Goal: Task Accomplishment & Management: Manage account settings

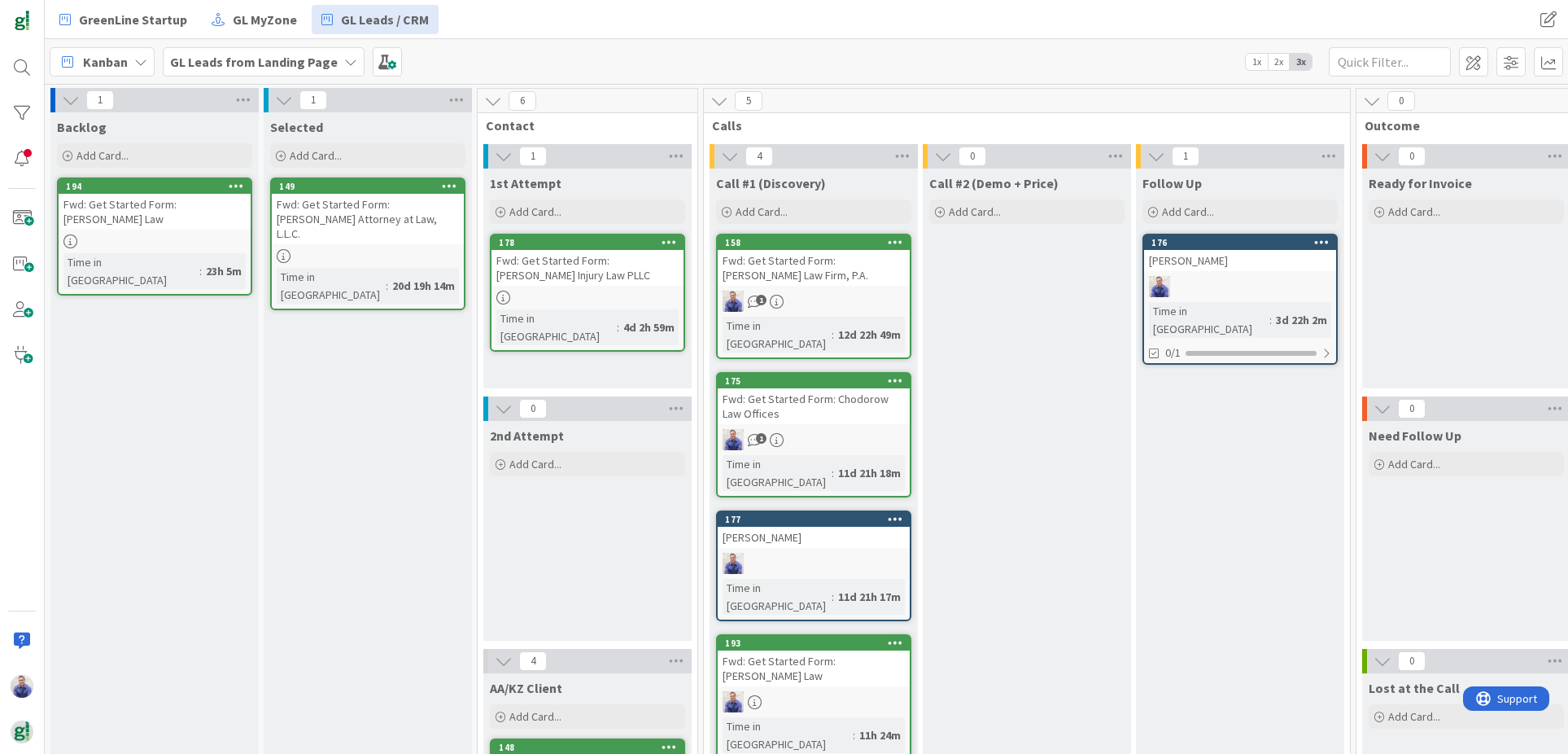
click at [240, 186] on icon at bounding box center [236, 185] width 16 height 11
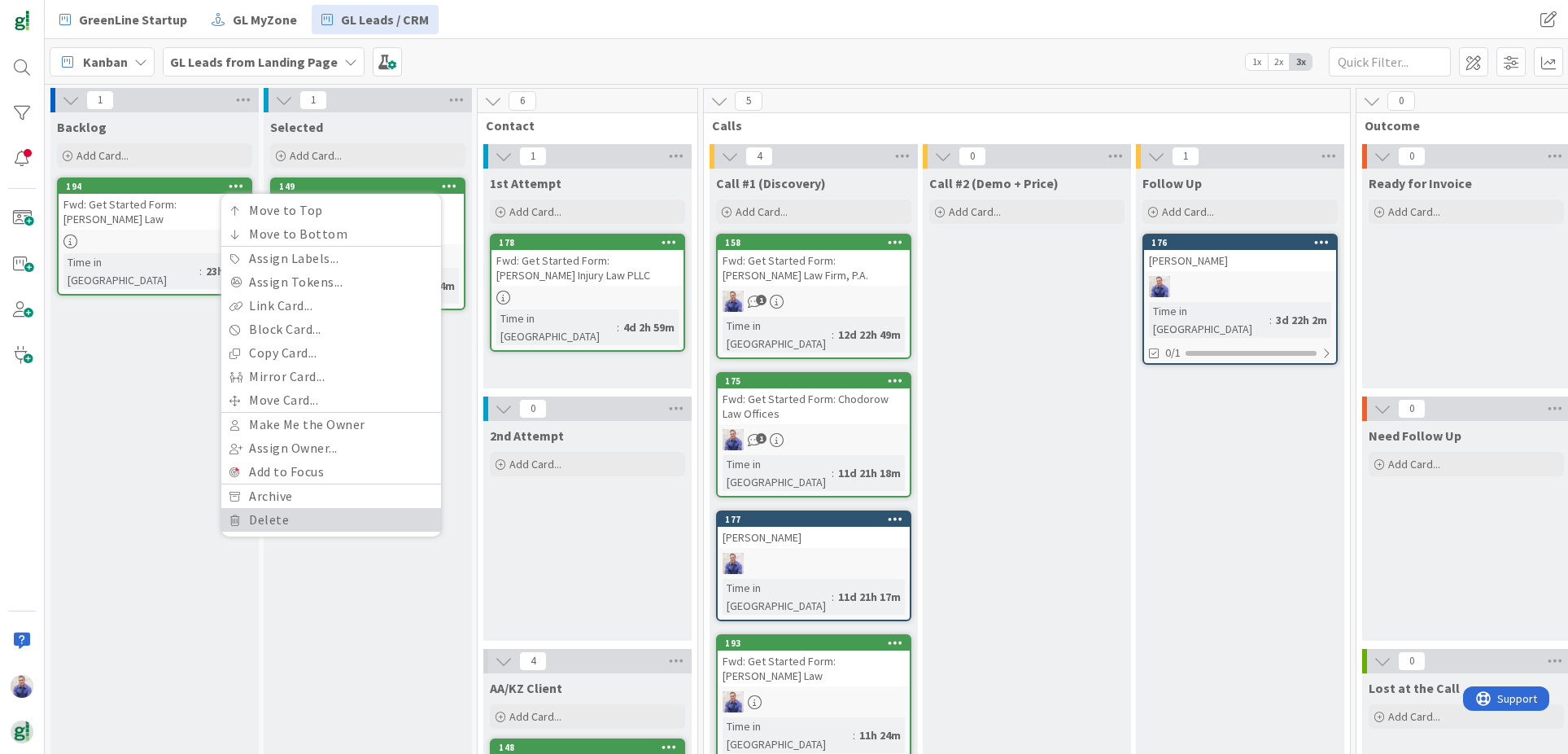
click at [287, 516] on link "Delete" at bounding box center [331, 519] width 220 height 23
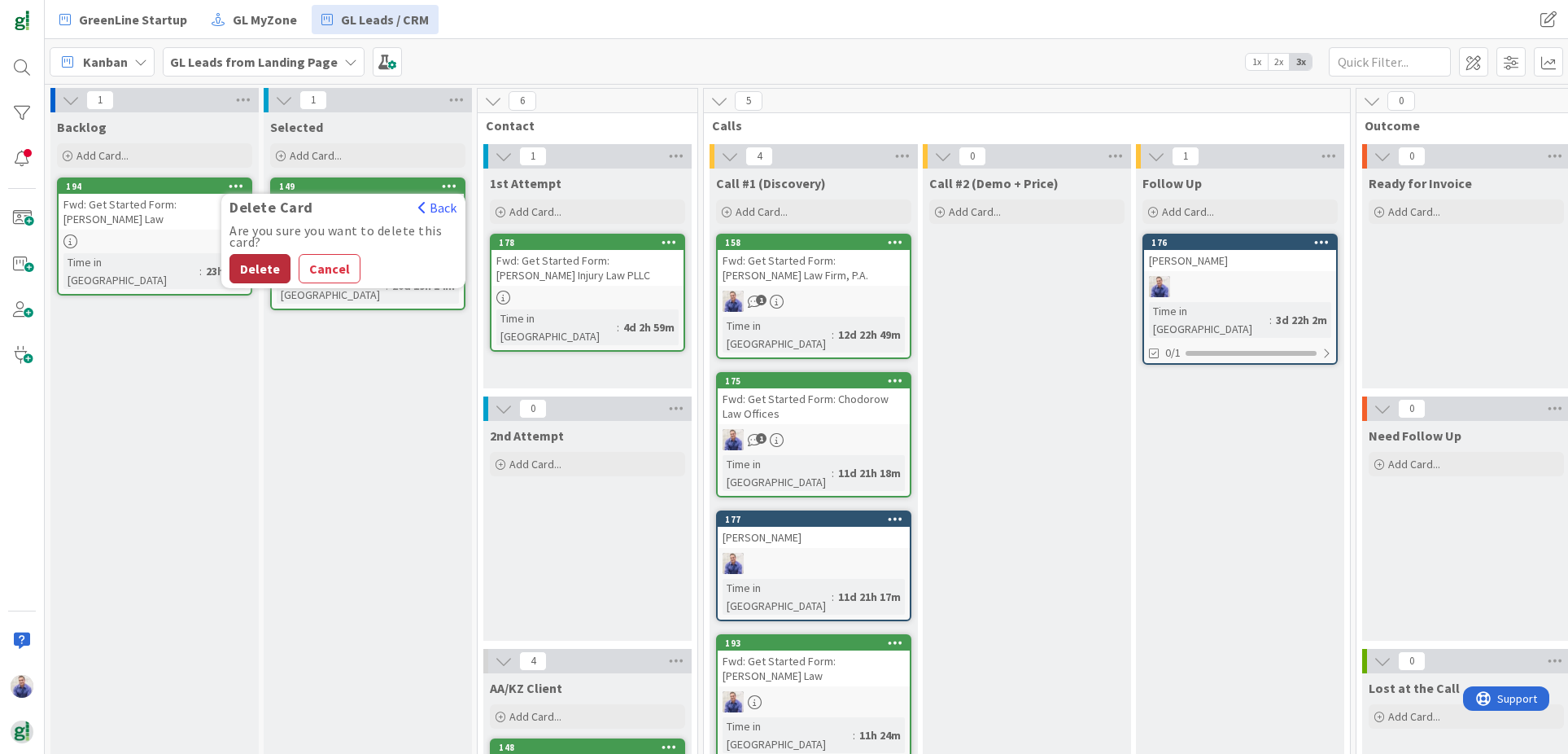
click at [268, 265] on button "Delete" at bounding box center [259, 268] width 61 height 29
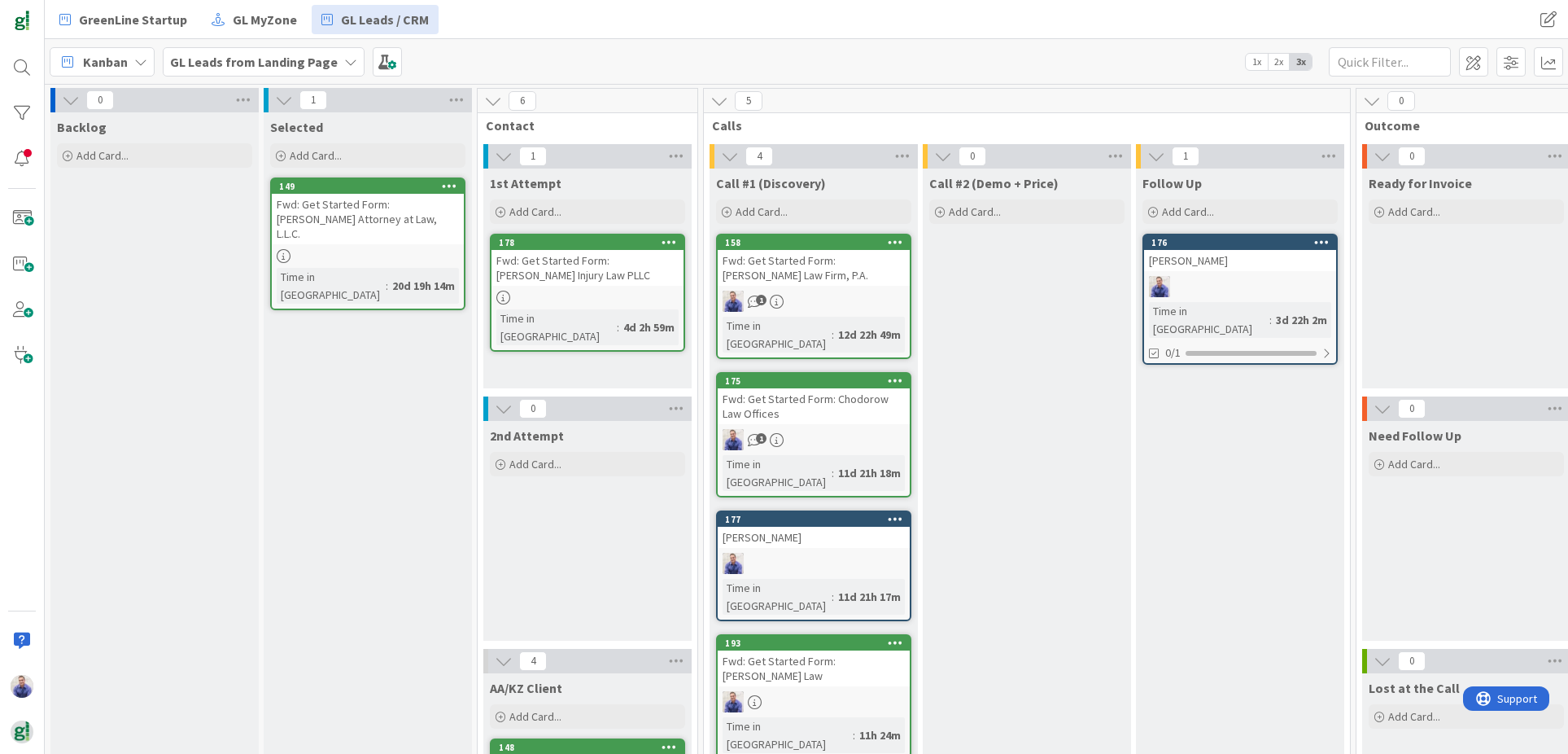
click at [835, 650] on div "Fwd: Get Started Form: [PERSON_NAME] Law" at bounding box center [813, 668] width 192 height 36
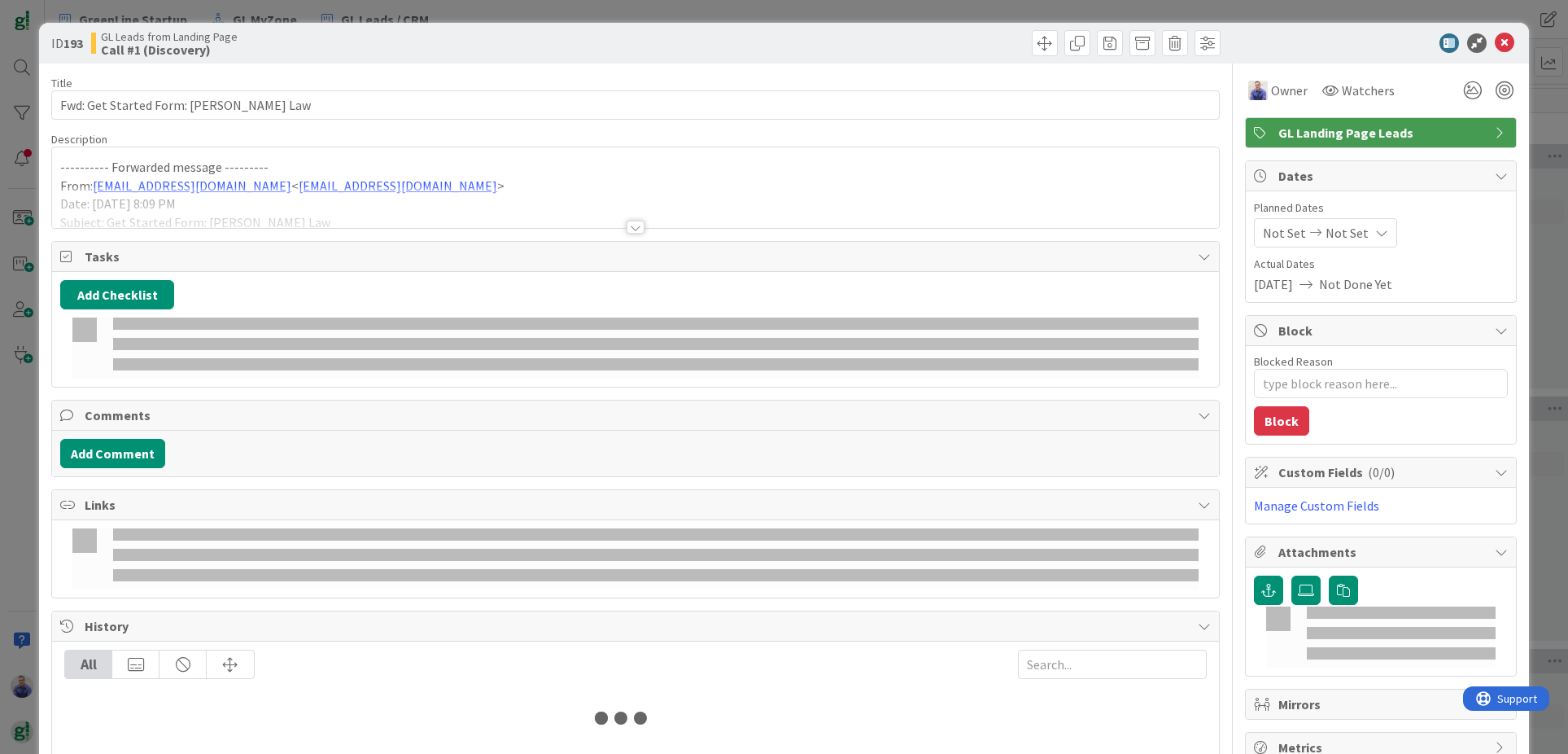
type textarea "x"
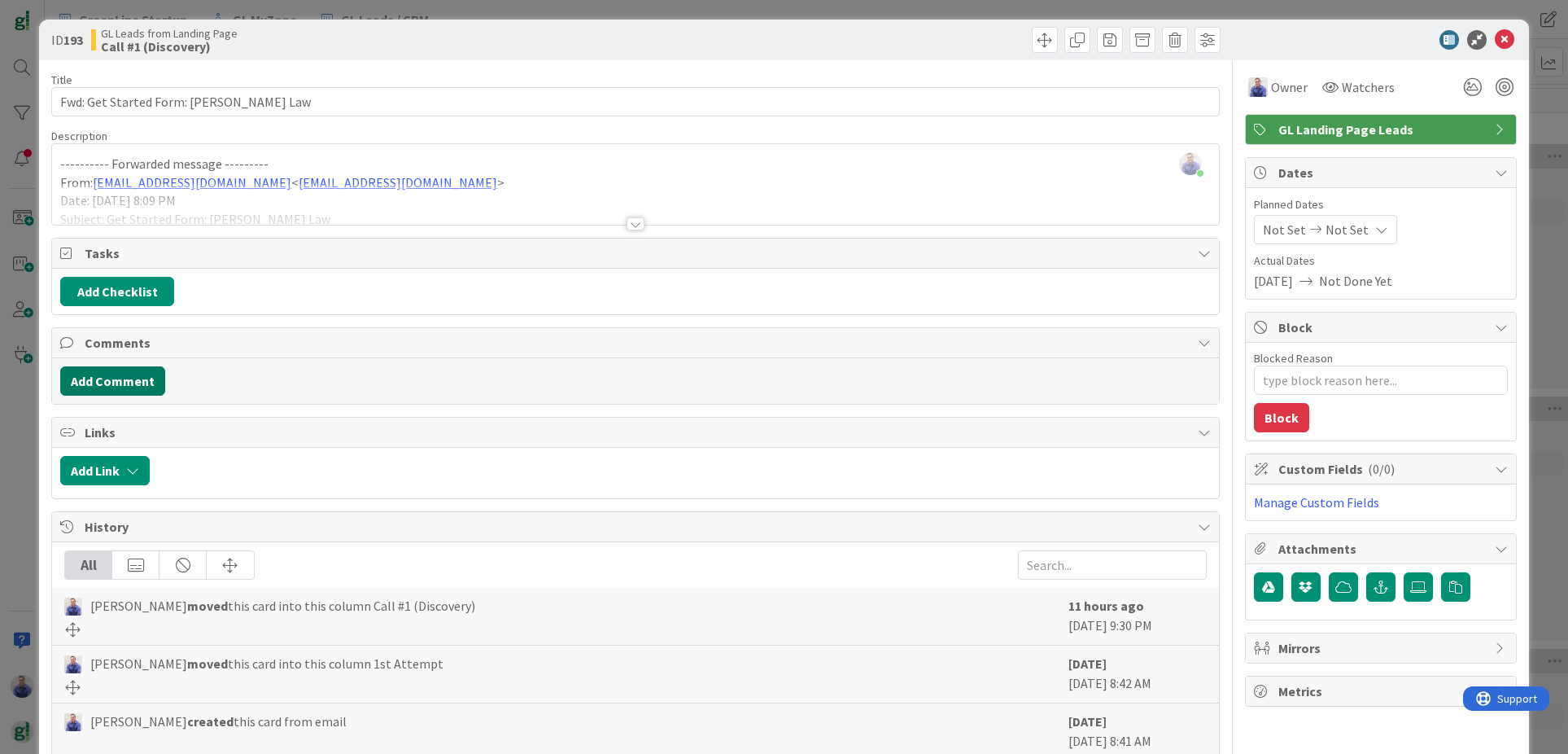
click at [142, 373] on button "Add Comment" at bounding box center [112, 380] width 105 height 29
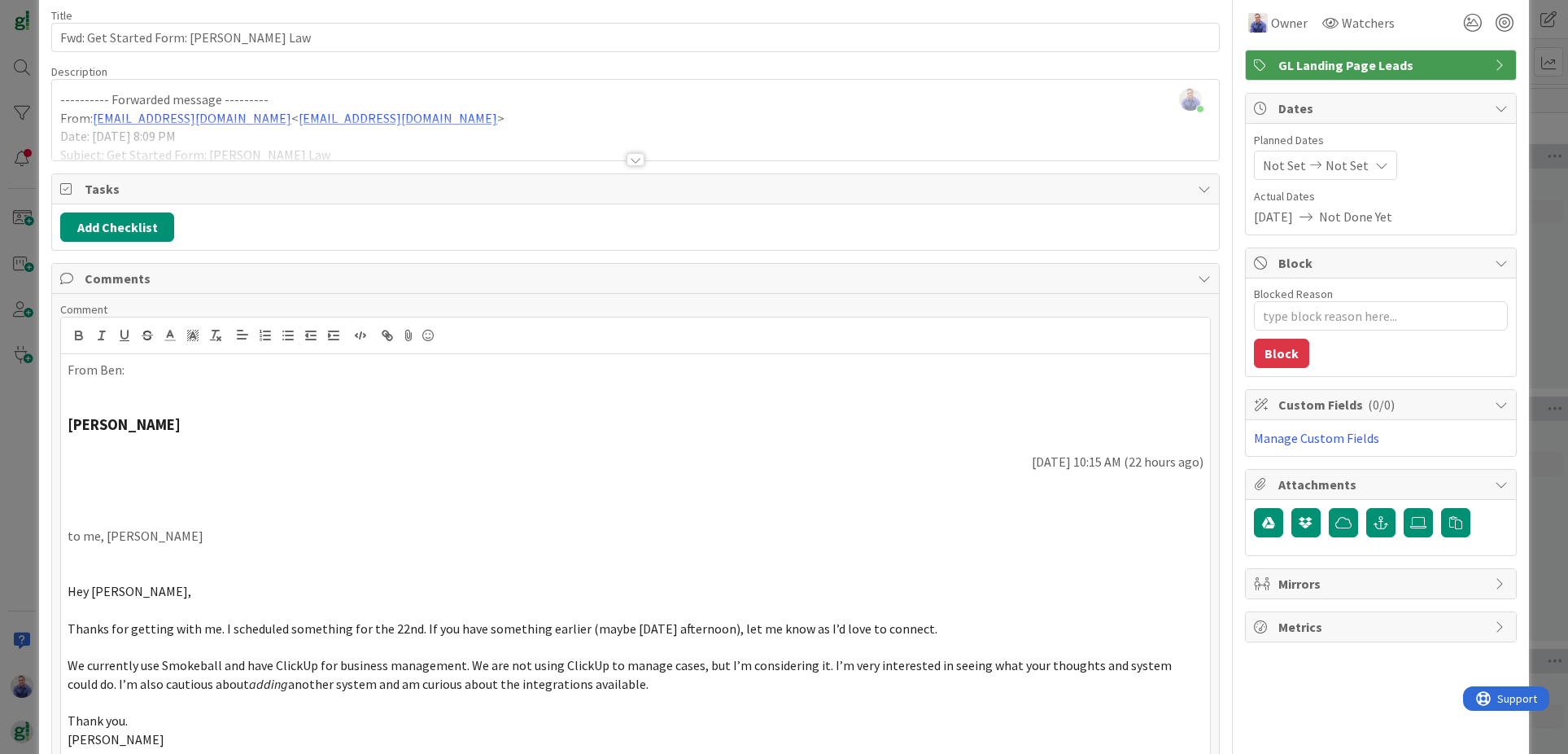
scroll to position [71, 0]
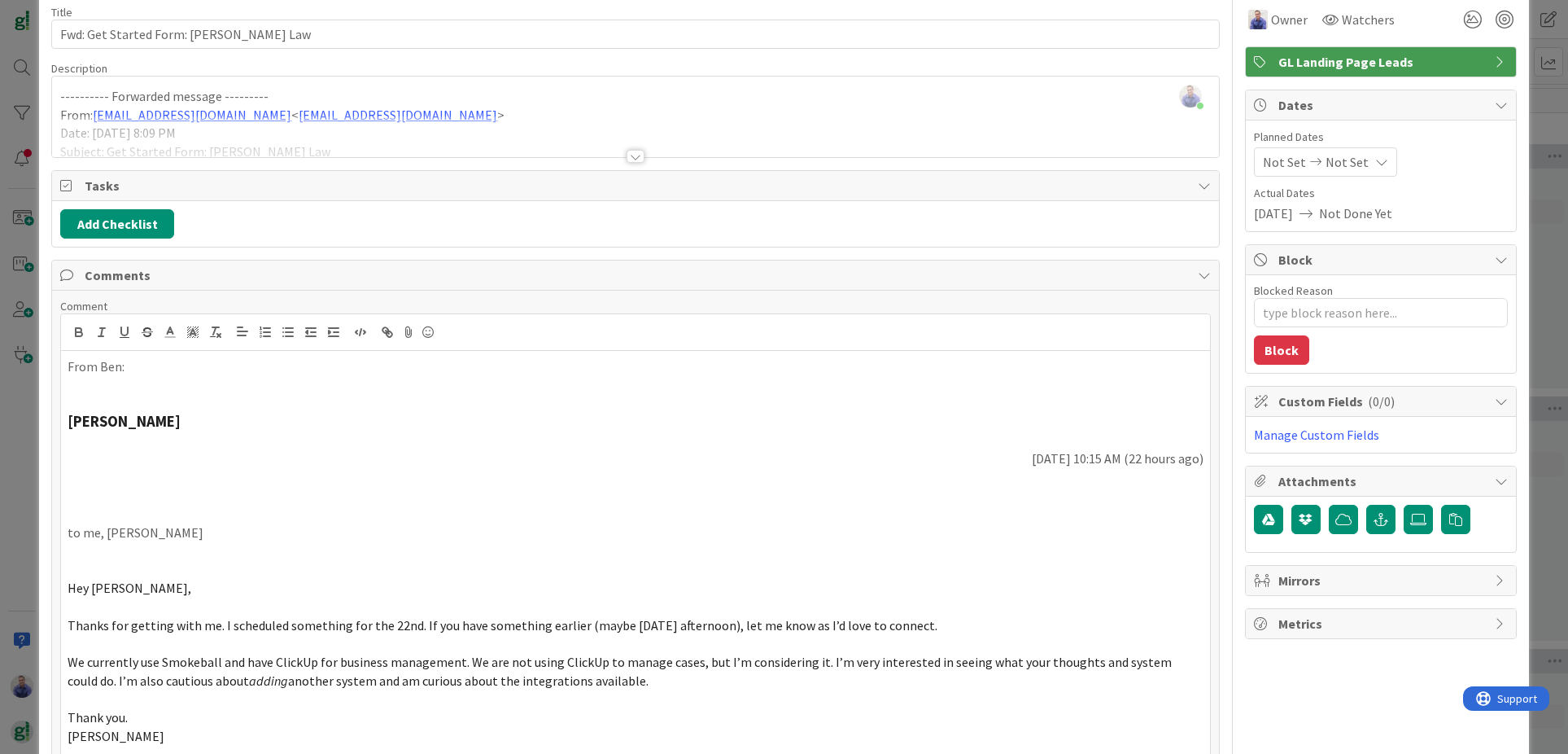
drag, startPoint x: 122, startPoint y: 558, endPoint x: 50, endPoint y: 464, distance: 118.4
click at [50, 464] on div "ID 193 GL Leads from Landing Page Call #1 (Discovery) Title 35 / 128 Fwd: Get S…" at bounding box center [784, 567] width 1490 height 1230
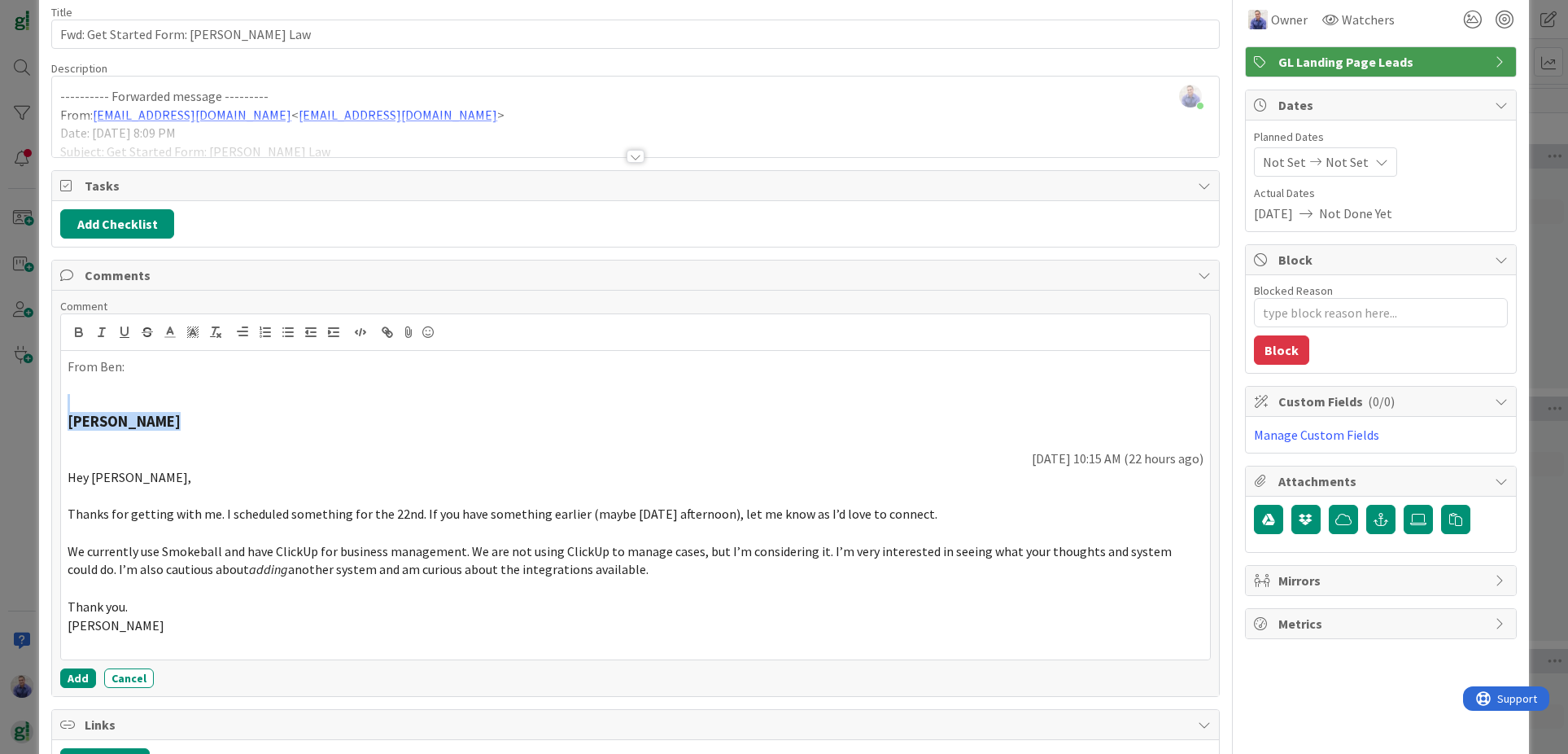
drag, startPoint x: 175, startPoint y: 420, endPoint x: 84, endPoint y: 398, distance: 93.6
click at [84, 398] on div "From [PERSON_NAME]: [PERSON_NAME] [DATE] 10:15 AM (22 hours ago) Hey [PERSON_NA…" at bounding box center [635, 505] width 1149 height 309
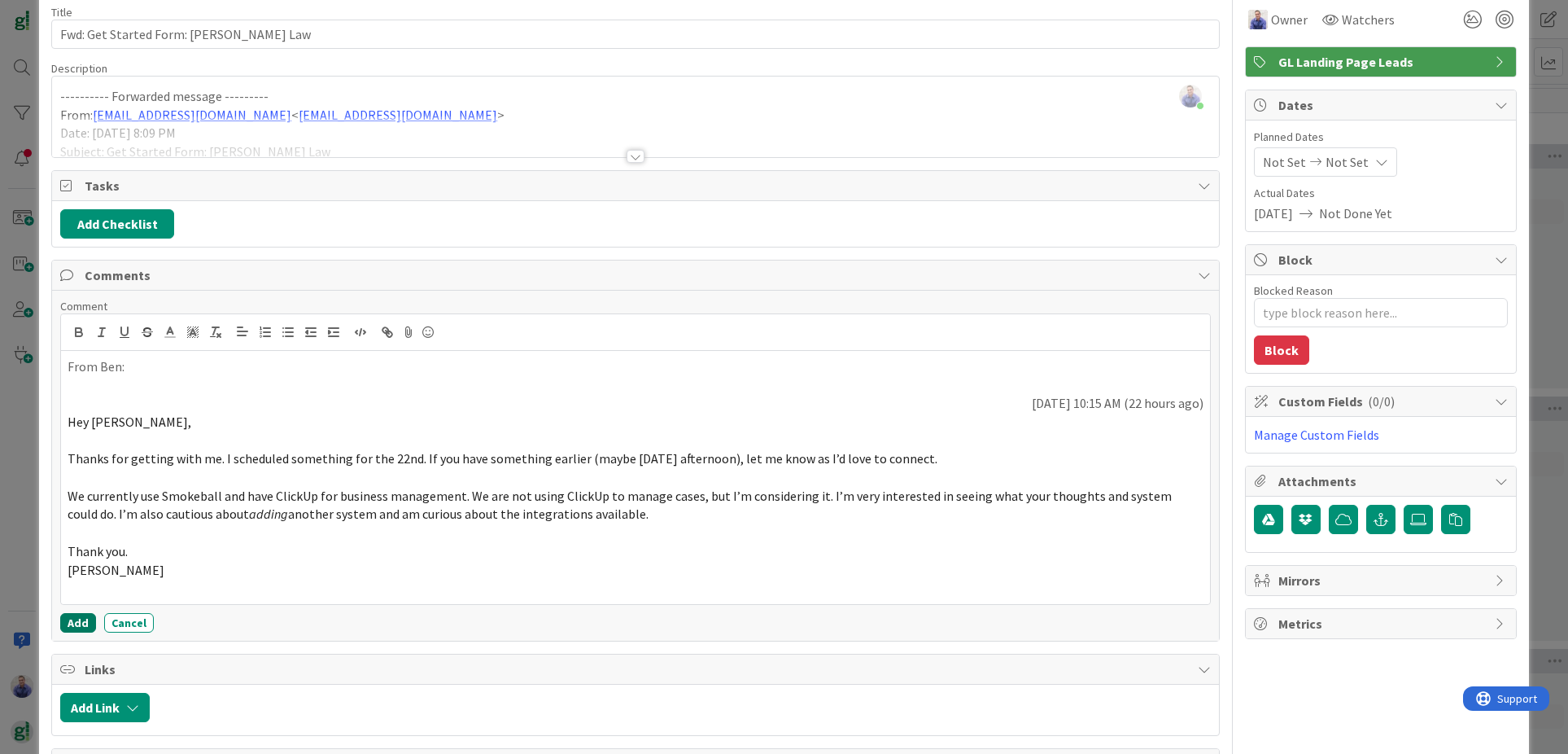
click at [83, 613] on button "Add" at bounding box center [78, 622] width 36 height 20
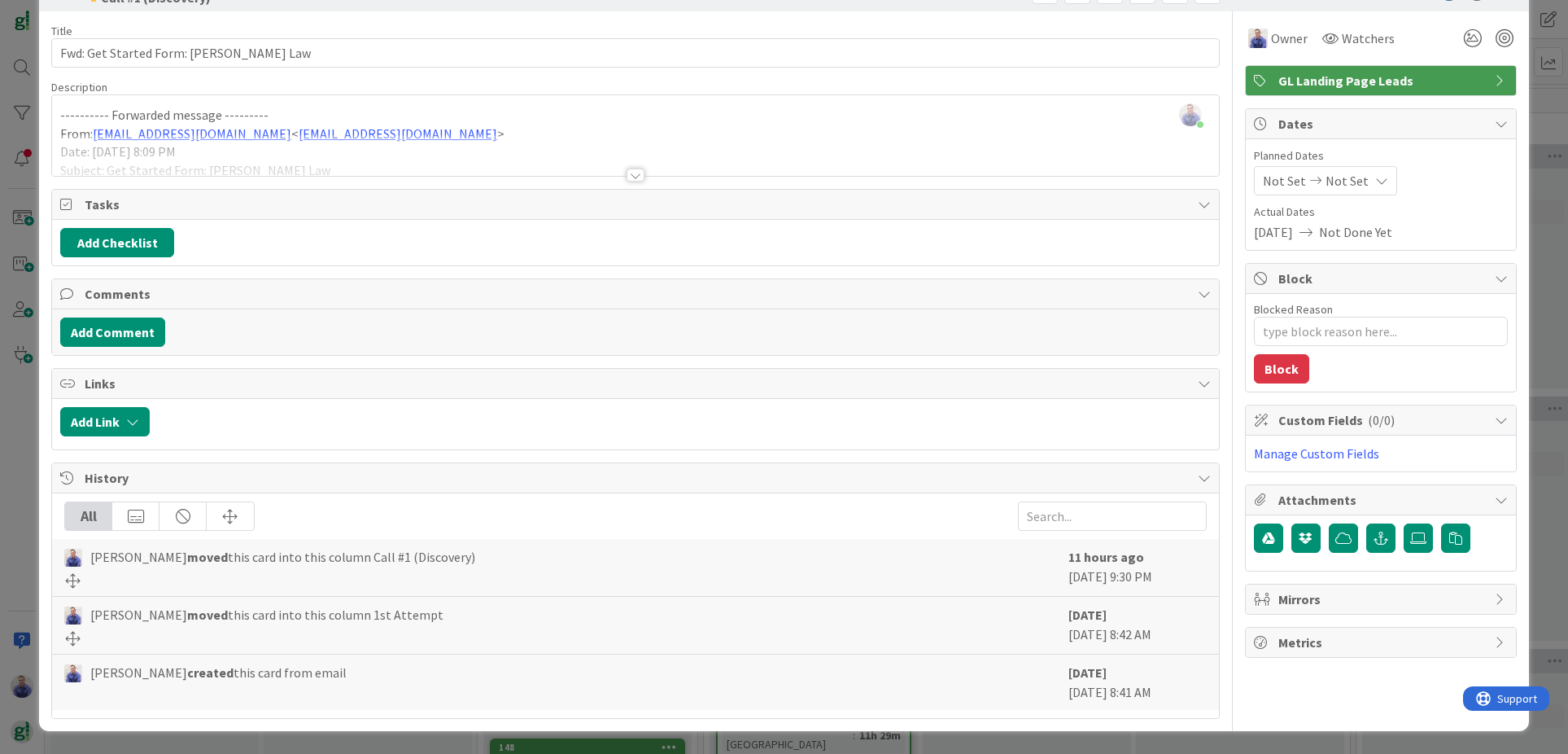
scroll to position [52, 0]
type textarea "x"
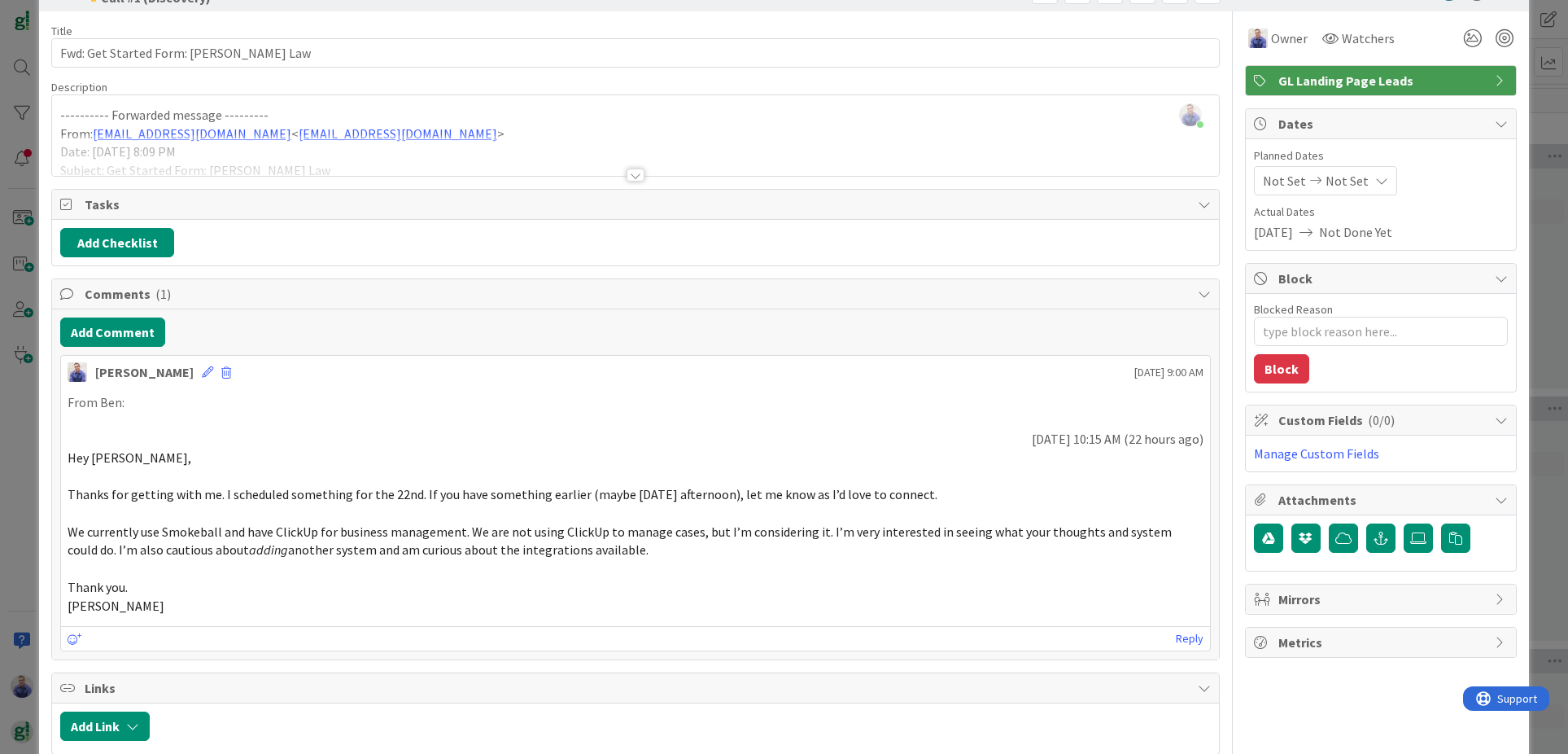
click at [221, 423] on h3 at bounding box center [635, 420] width 1137 height 18
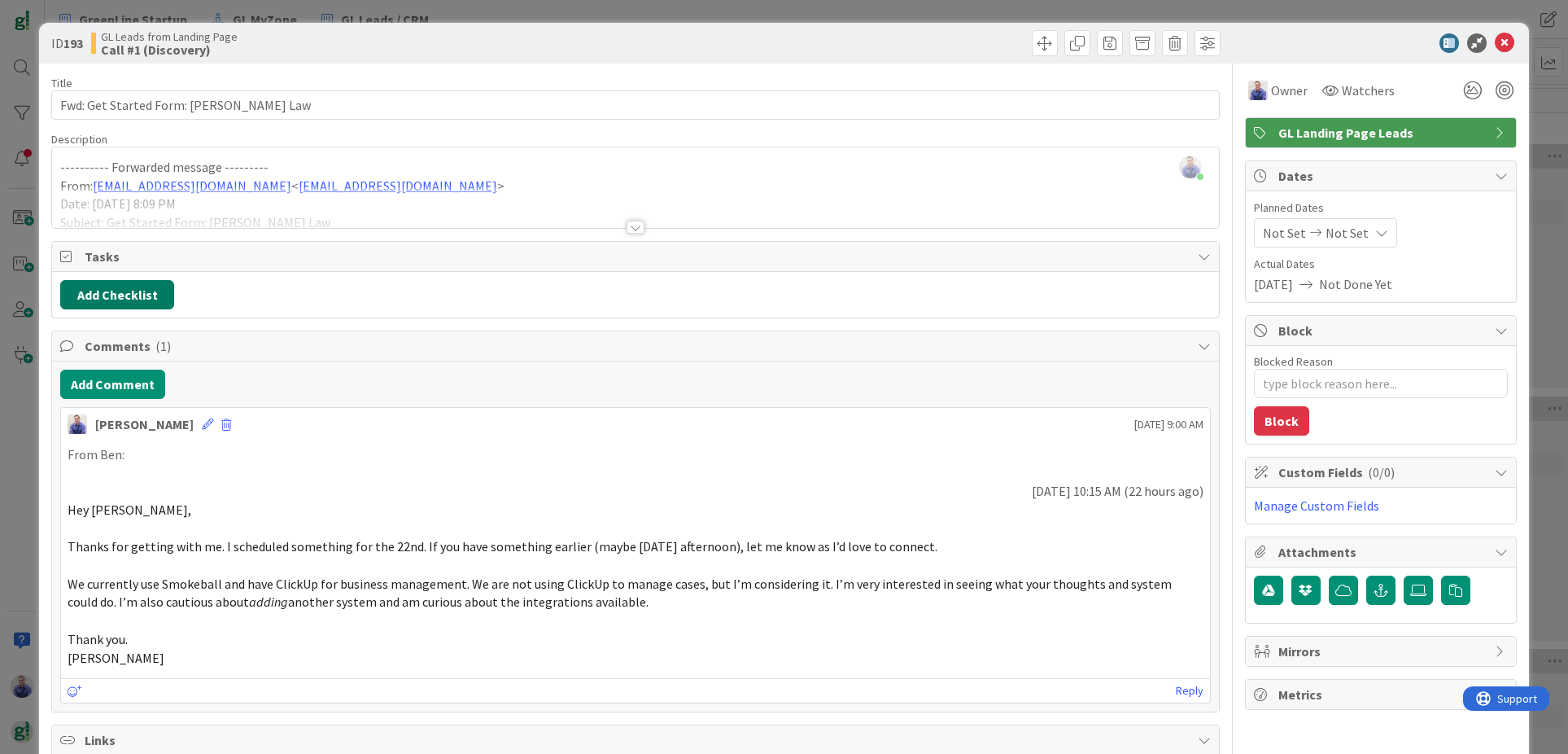
click at [125, 297] on button "Add Checklist" at bounding box center [117, 294] width 114 height 29
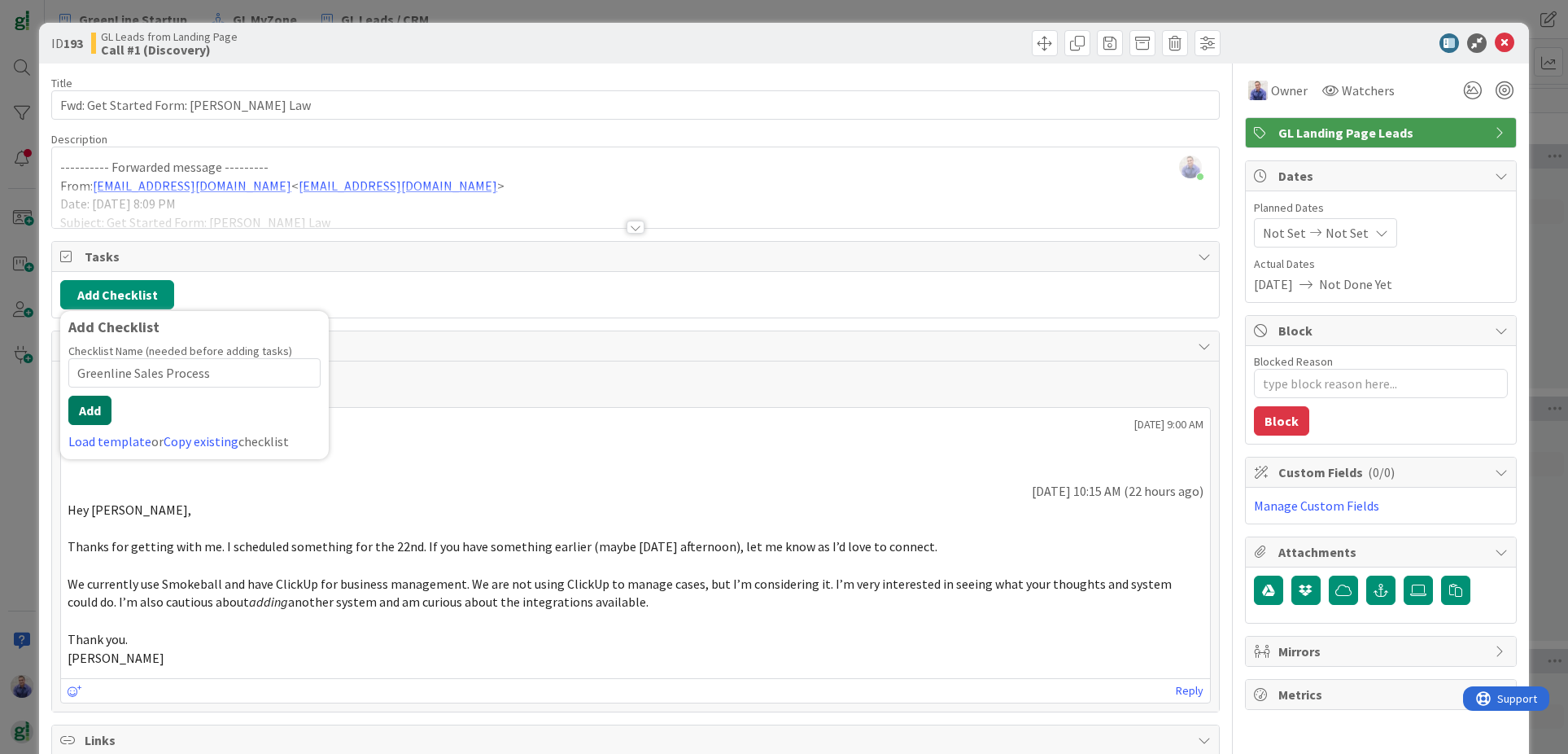
type input "Greenline Sales Process"
click at [103, 408] on button "Add" at bounding box center [90, 410] width 43 height 29
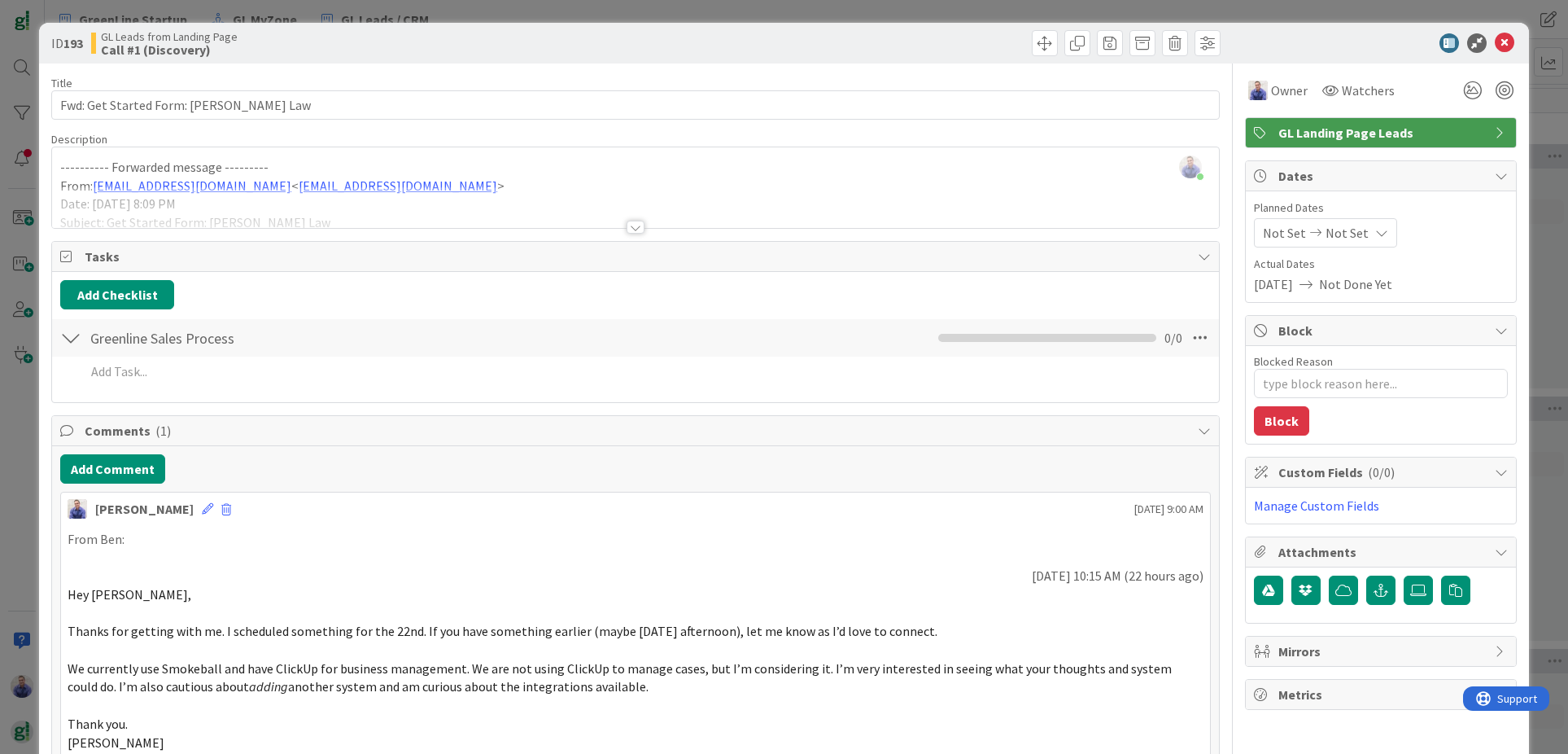
type textarea "x"
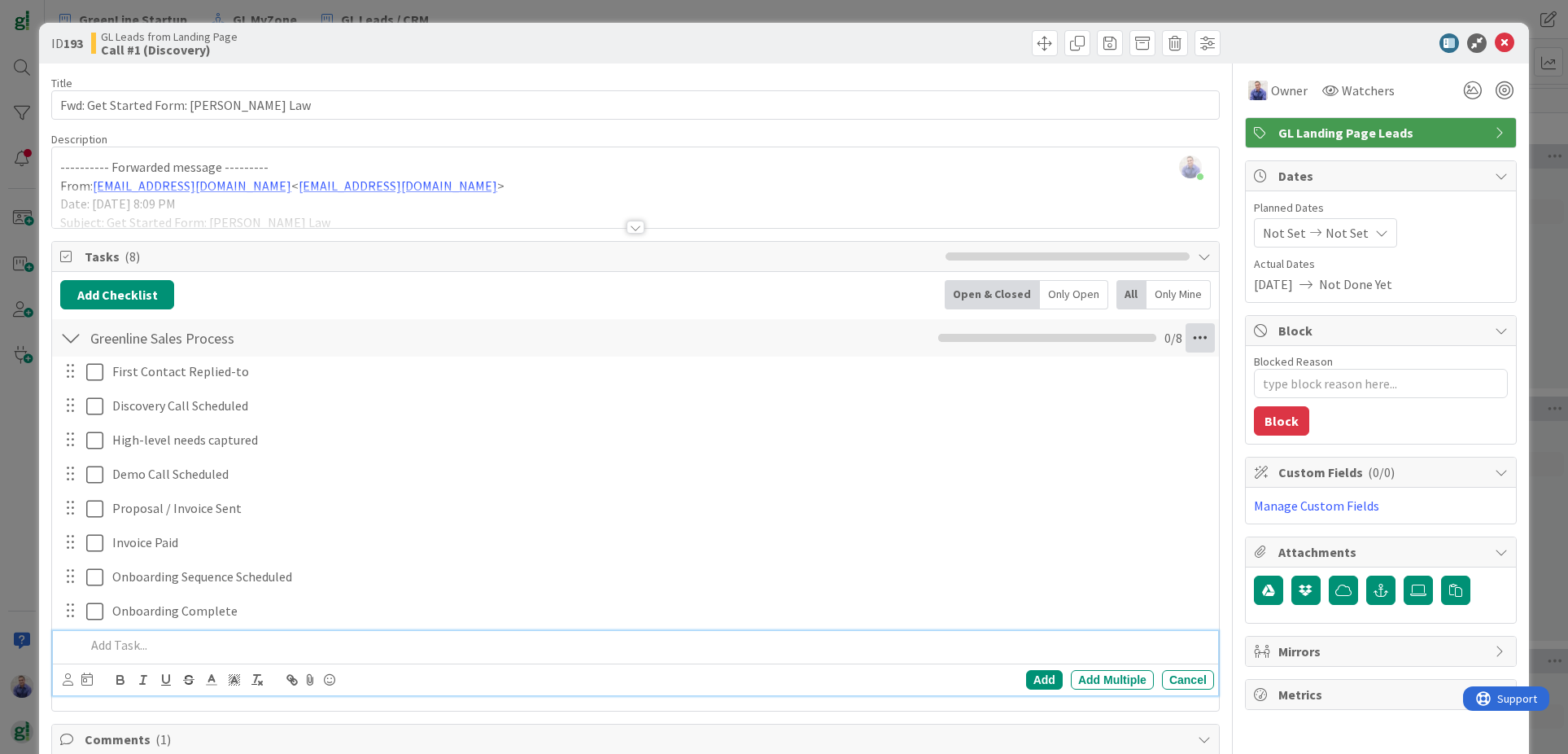
click at [1186, 339] on icon at bounding box center [1200, 337] width 29 height 29
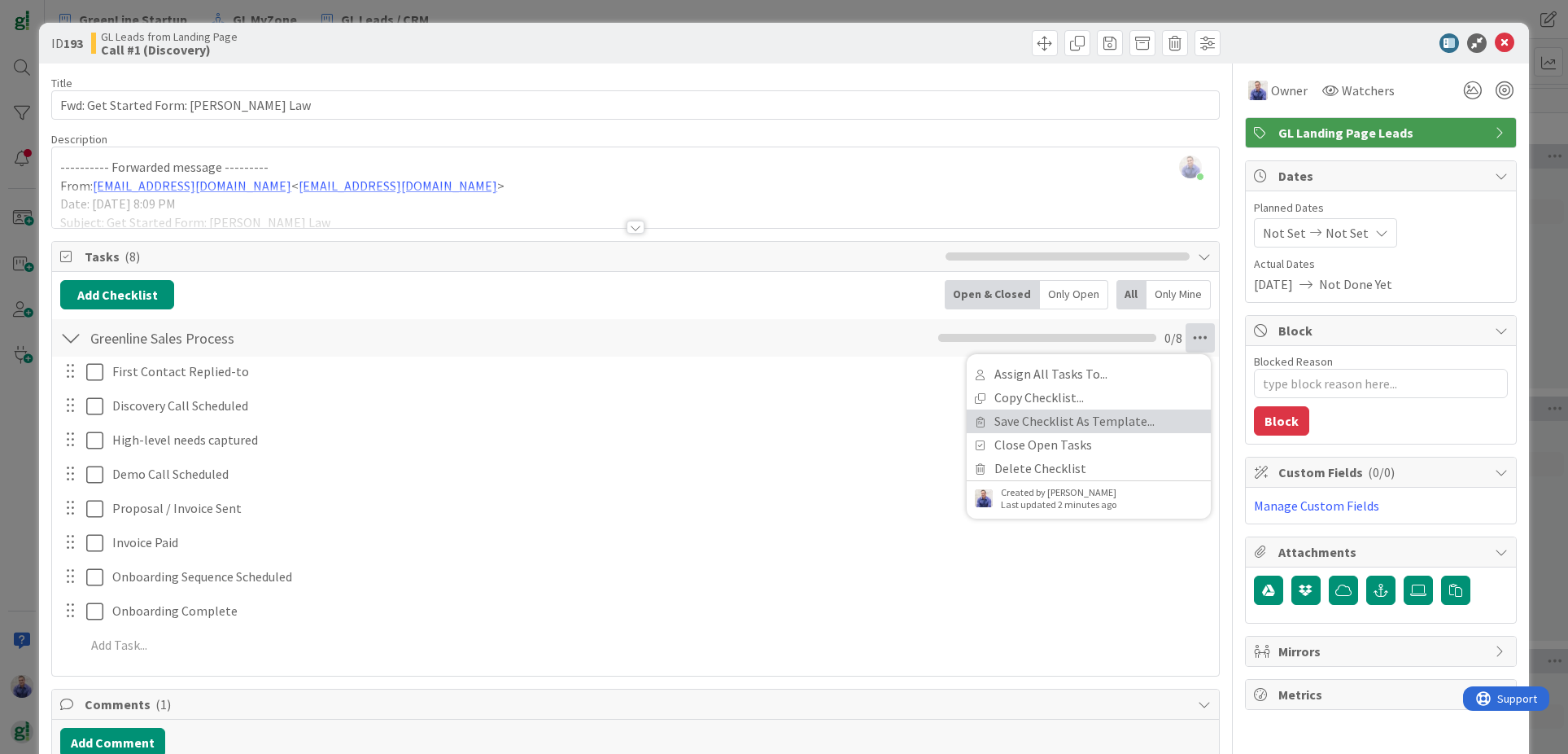
click at [1101, 425] on link "Save Checklist As Template..." at bounding box center [1089, 421] width 244 height 23
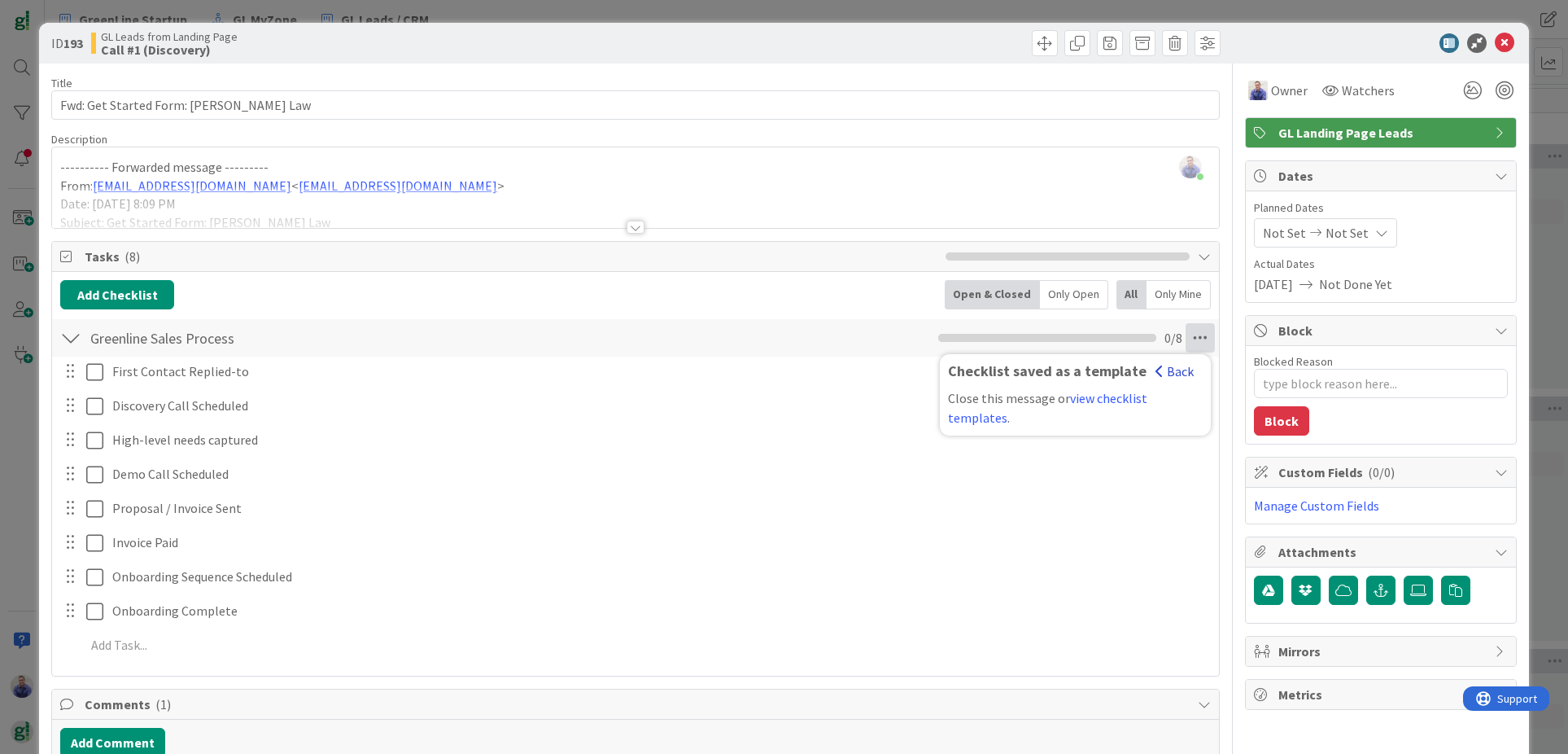
click at [1168, 371] on button "Back" at bounding box center [1175, 370] width 40 height 18
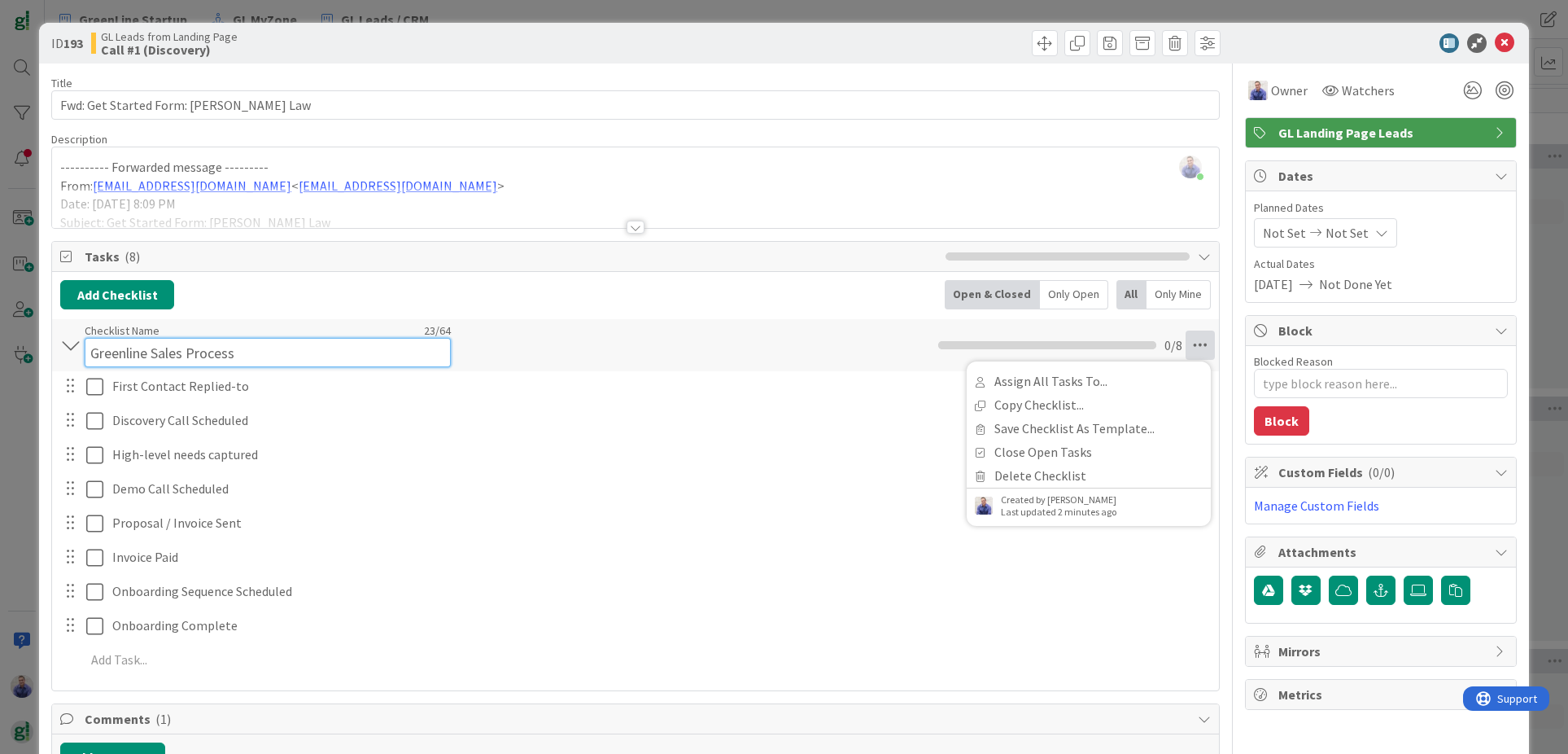
drag, startPoint x: 426, startPoint y: 339, endPoint x: 411, endPoint y: 337, distance: 15.1
click at [427, 338] on input "Greenline Sales Process" at bounding box center [267, 352] width 366 height 29
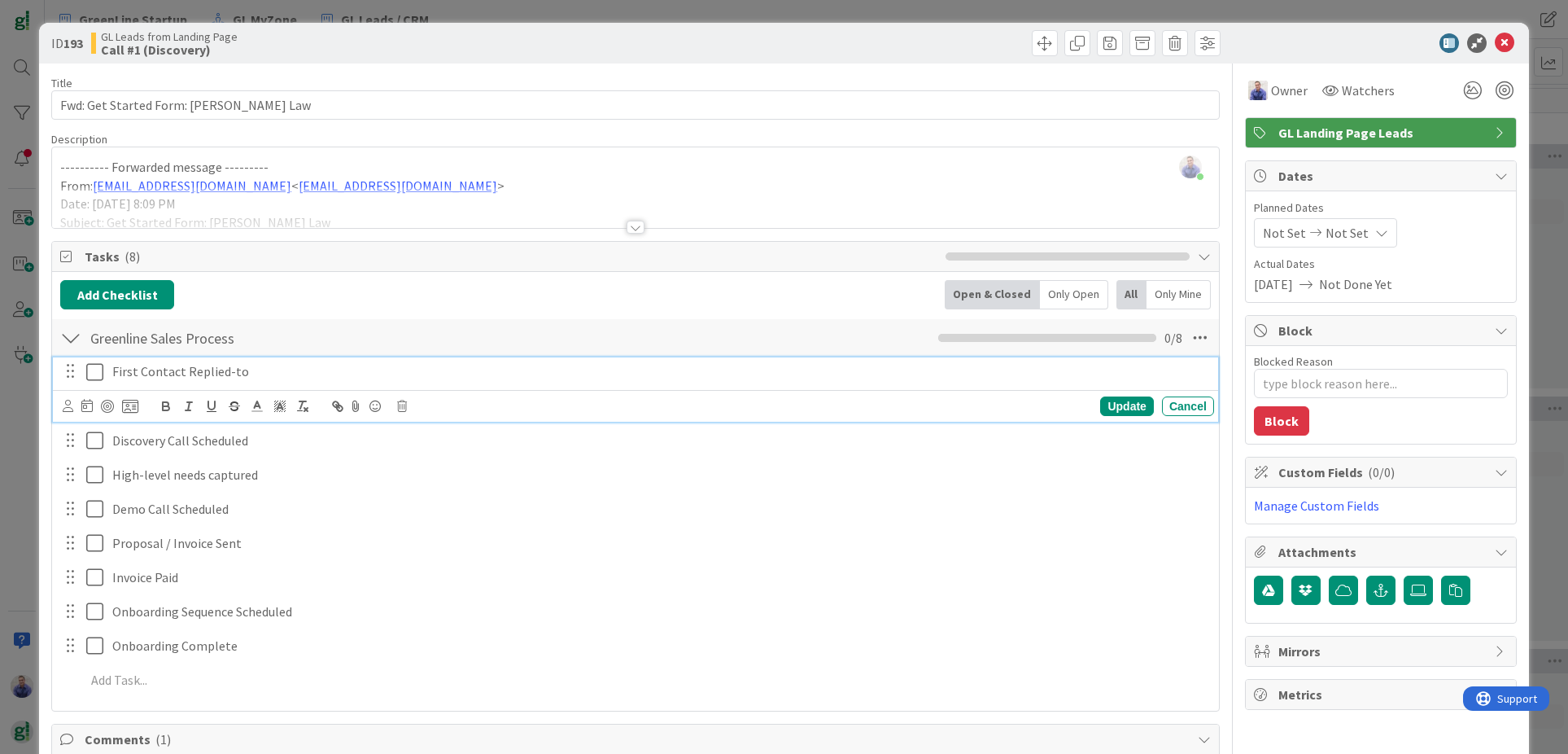
click at [93, 384] on button at bounding box center [95, 372] width 20 height 26
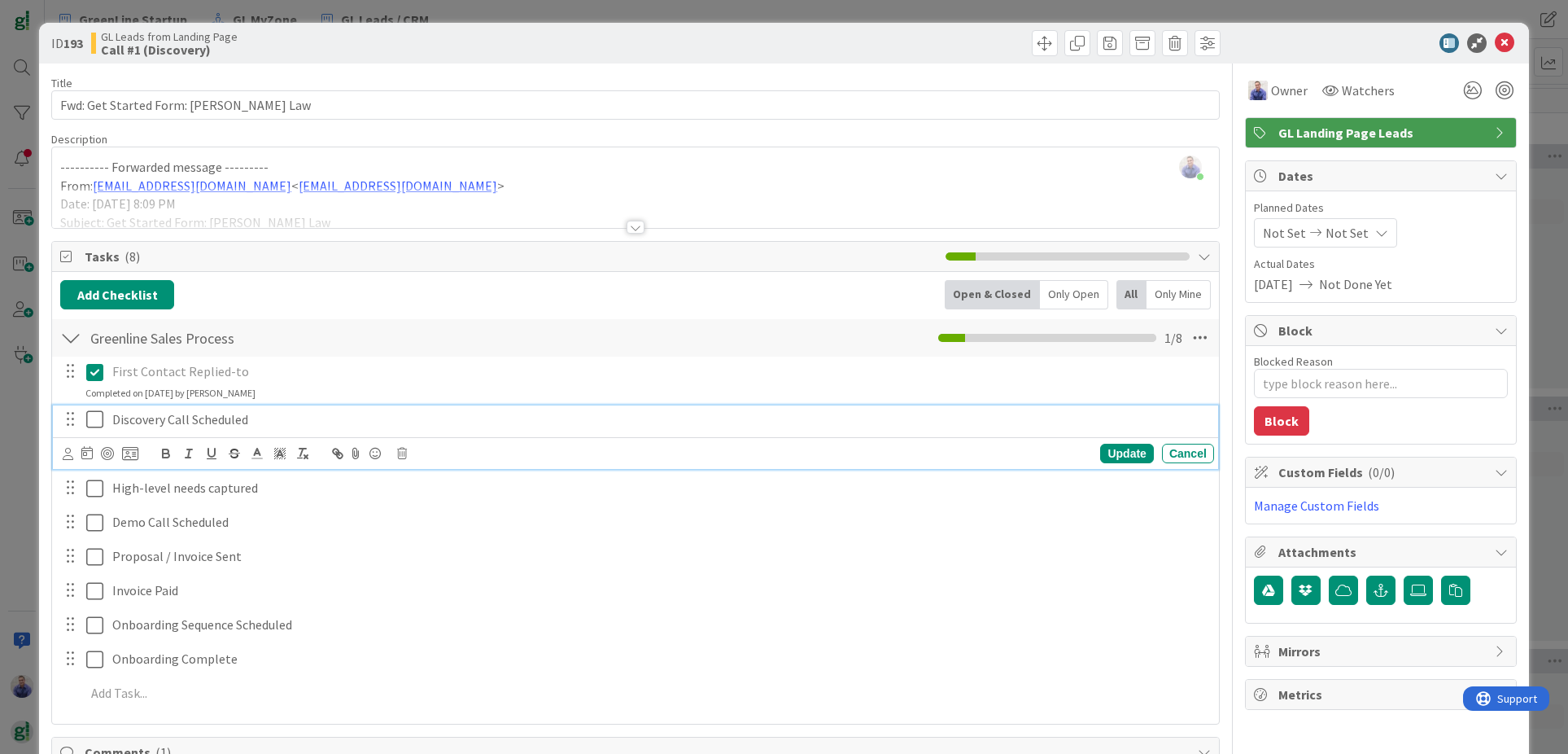
click at [94, 422] on icon at bounding box center [98, 419] width 24 height 20
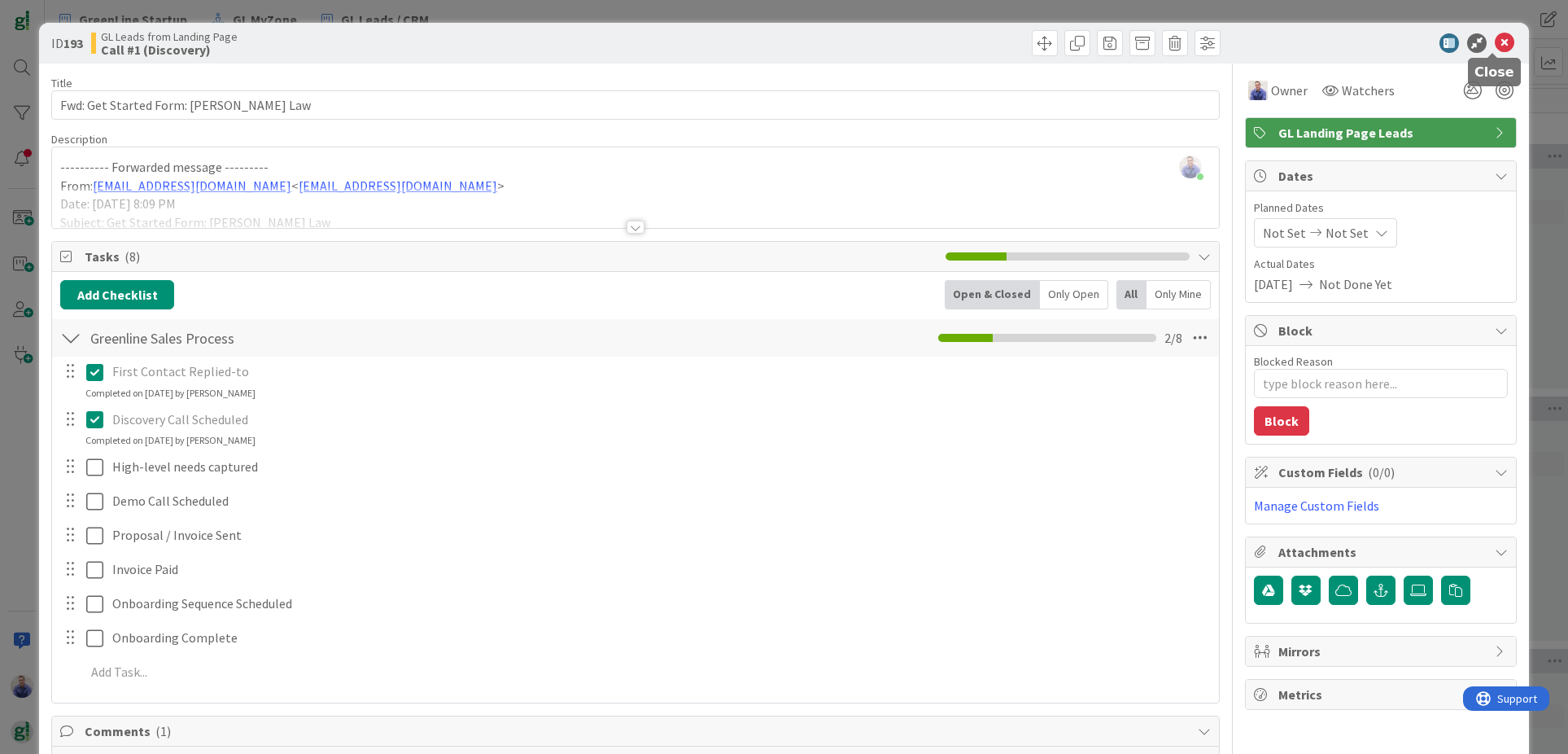
click at [1500, 41] on icon at bounding box center [1504, 43] width 20 height 20
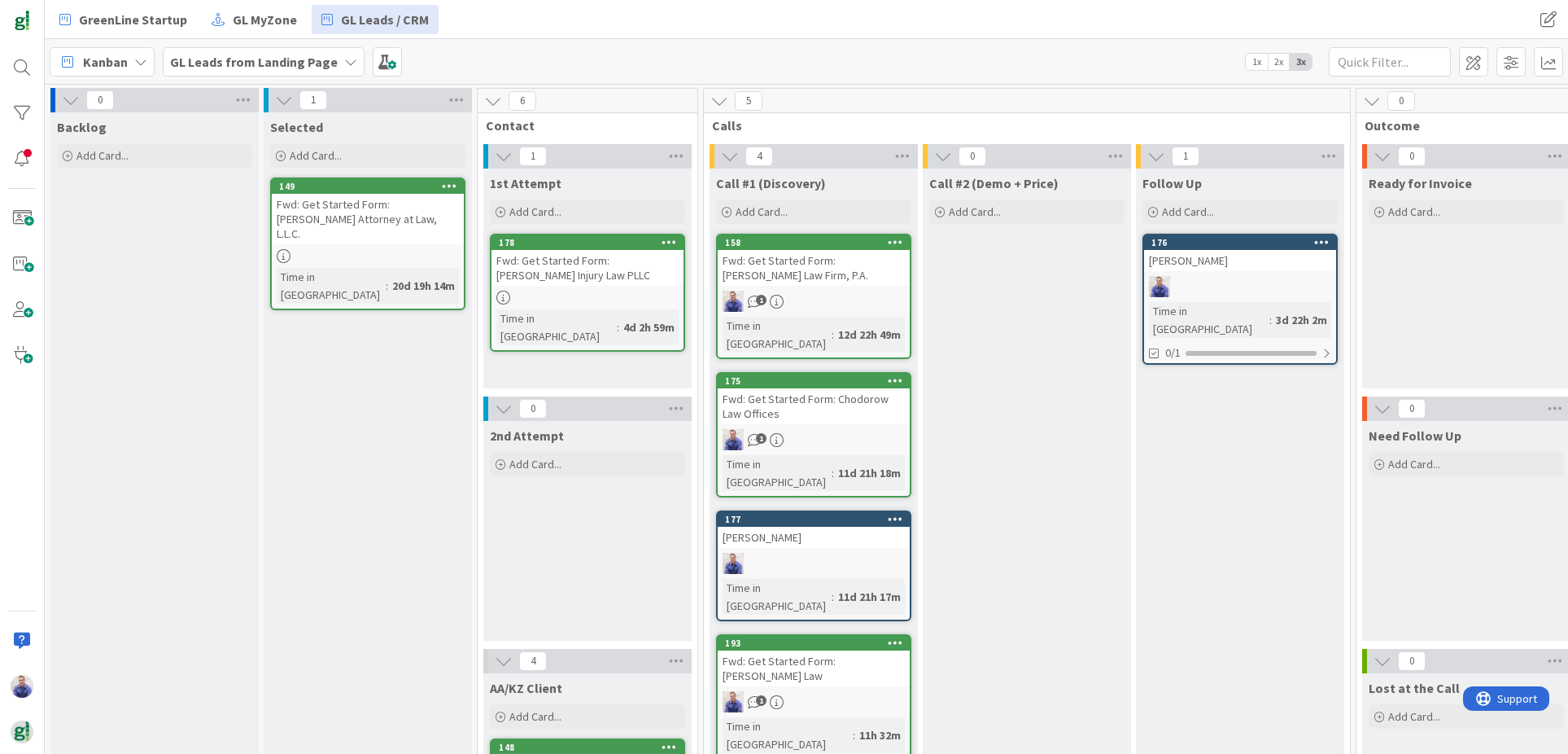
click at [835, 388] on div "Fwd: Get Started Form: Chodorow Law Offices" at bounding box center [813, 406] width 192 height 36
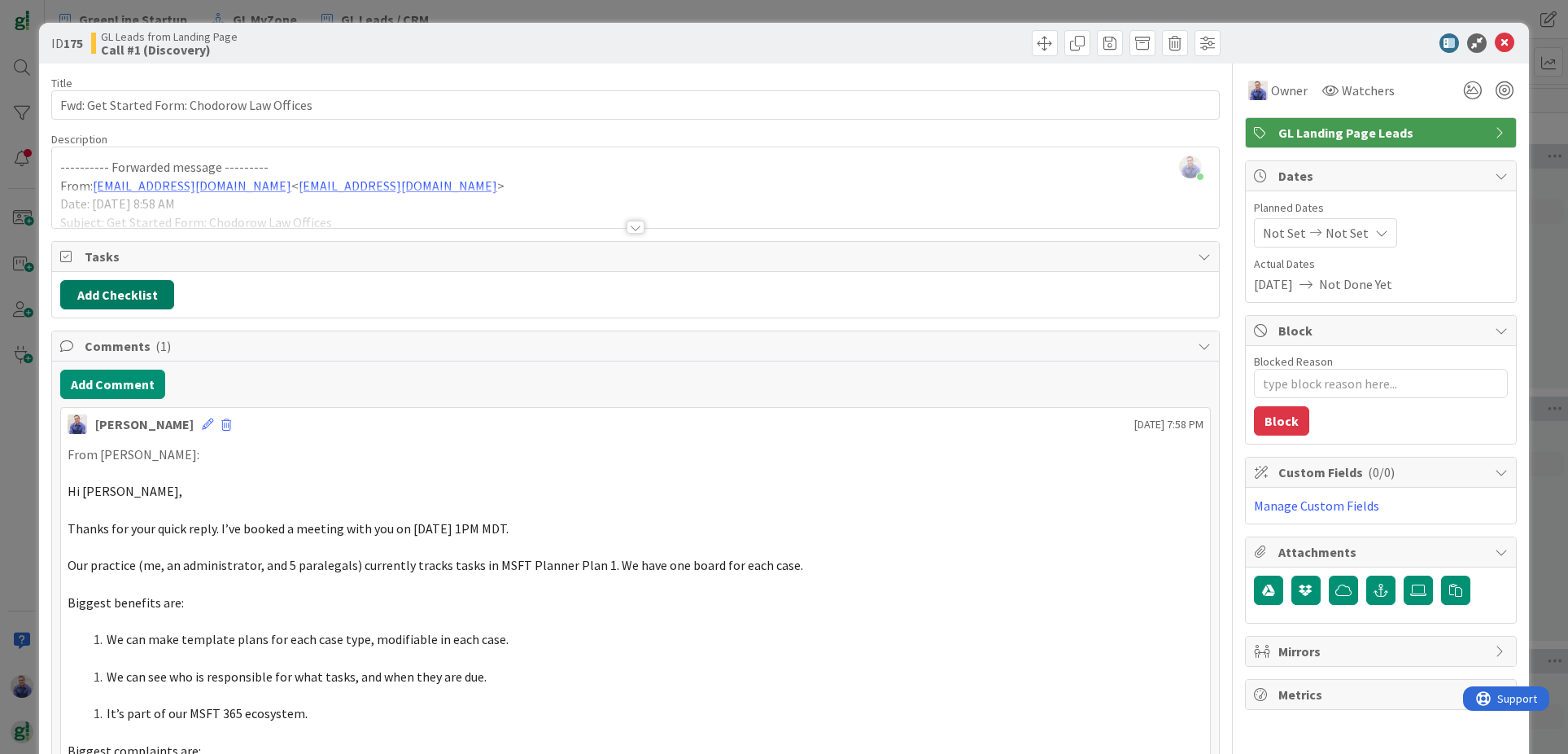
click at [80, 293] on button "Add Checklist" at bounding box center [117, 294] width 114 height 29
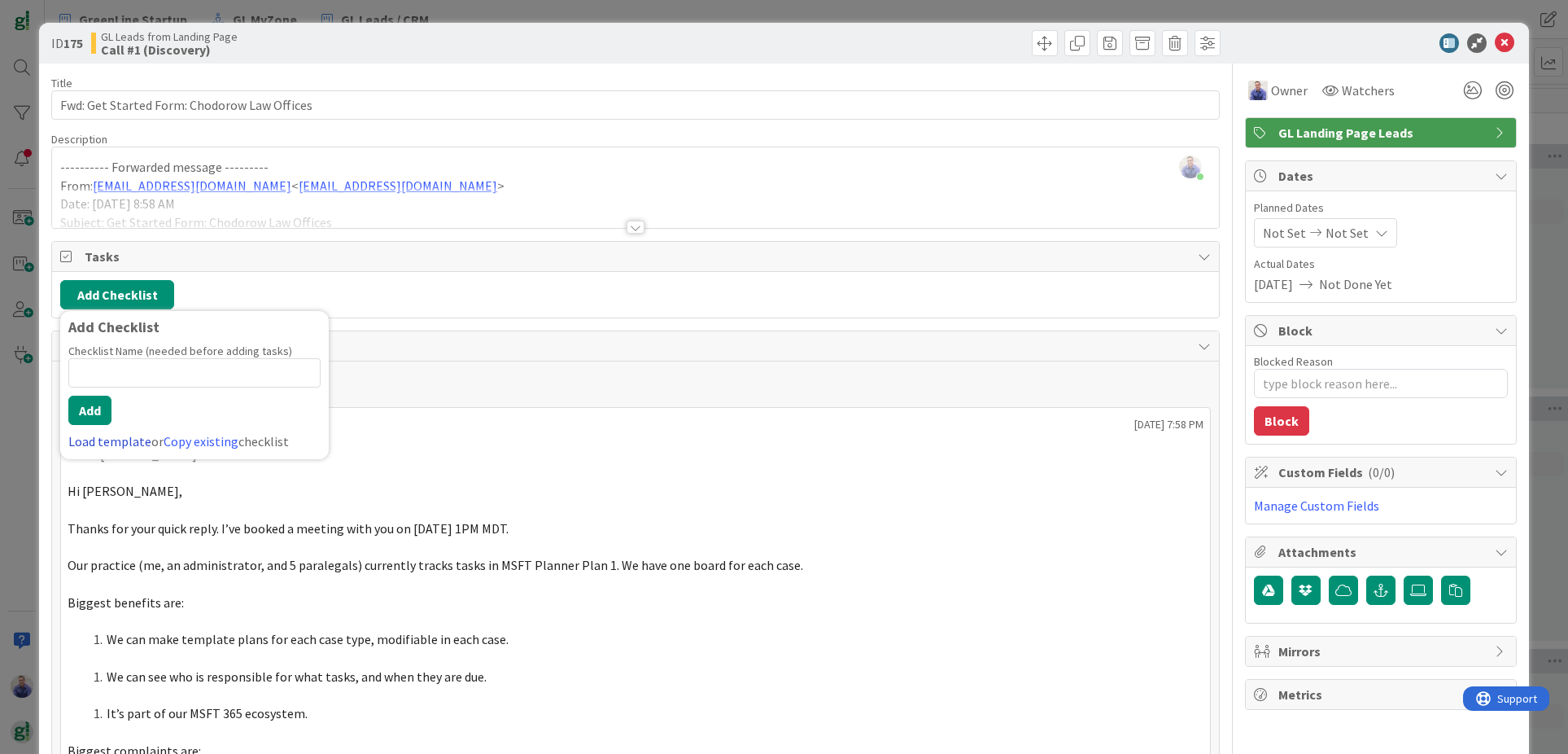
click at [123, 437] on link "Load template" at bounding box center [109, 441] width 83 height 16
click at [139, 366] on div "Greenline Sales Process" at bounding box center [194, 359] width 269 height 29
click at [94, 410] on button "Add" at bounding box center [90, 410] width 43 height 29
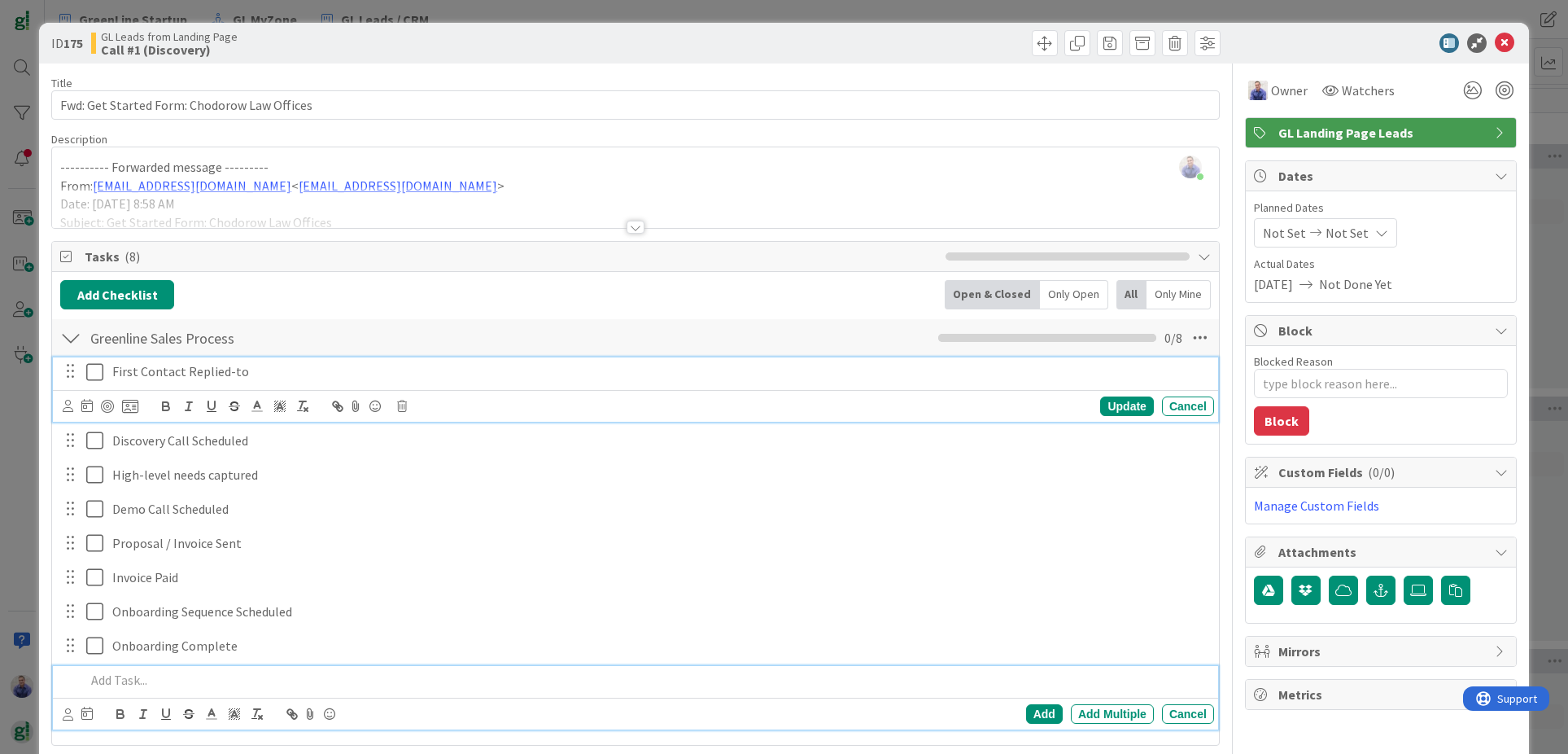
click at [94, 373] on icon at bounding box center [98, 371] width 24 height 20
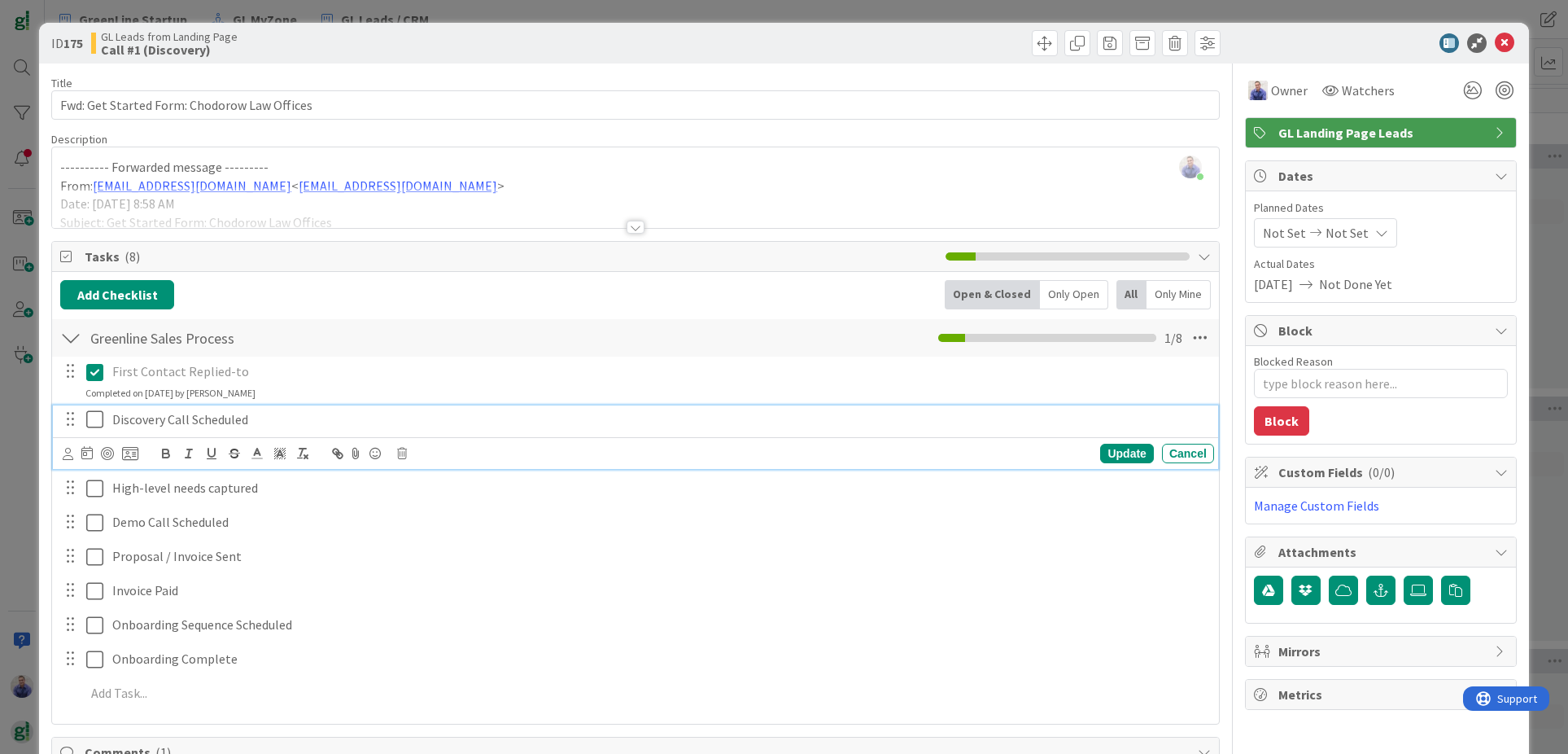
drag, startPoint x: 97, startPoint y: 417, endPoint x: 128, endPoint y: 414, distance: 31.1
click at [97, 416] on icon at bounding box center [98, 419] width 24 height 20
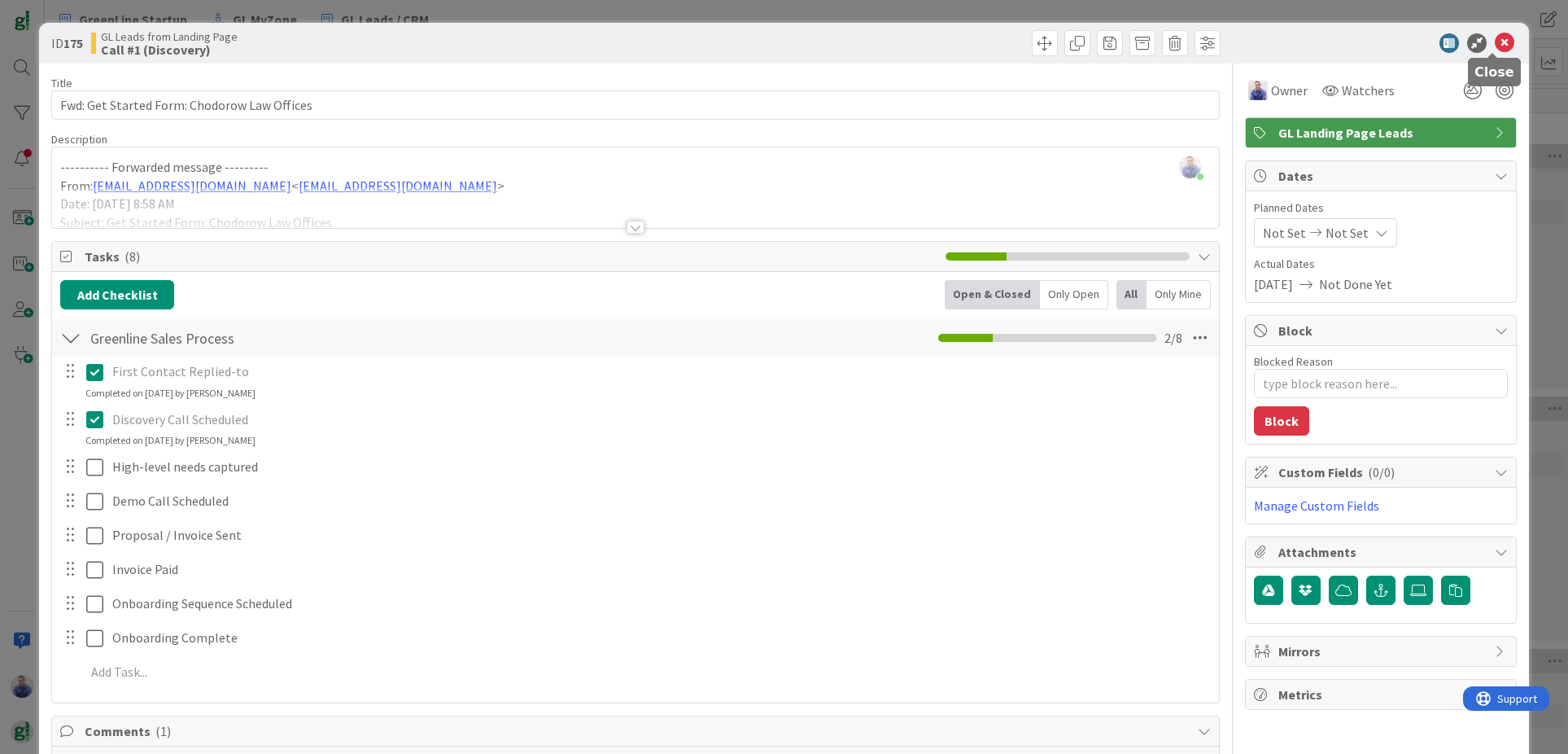
click at [1498, 42] on icon at bounding box center [1504, 43] width 20 height 20
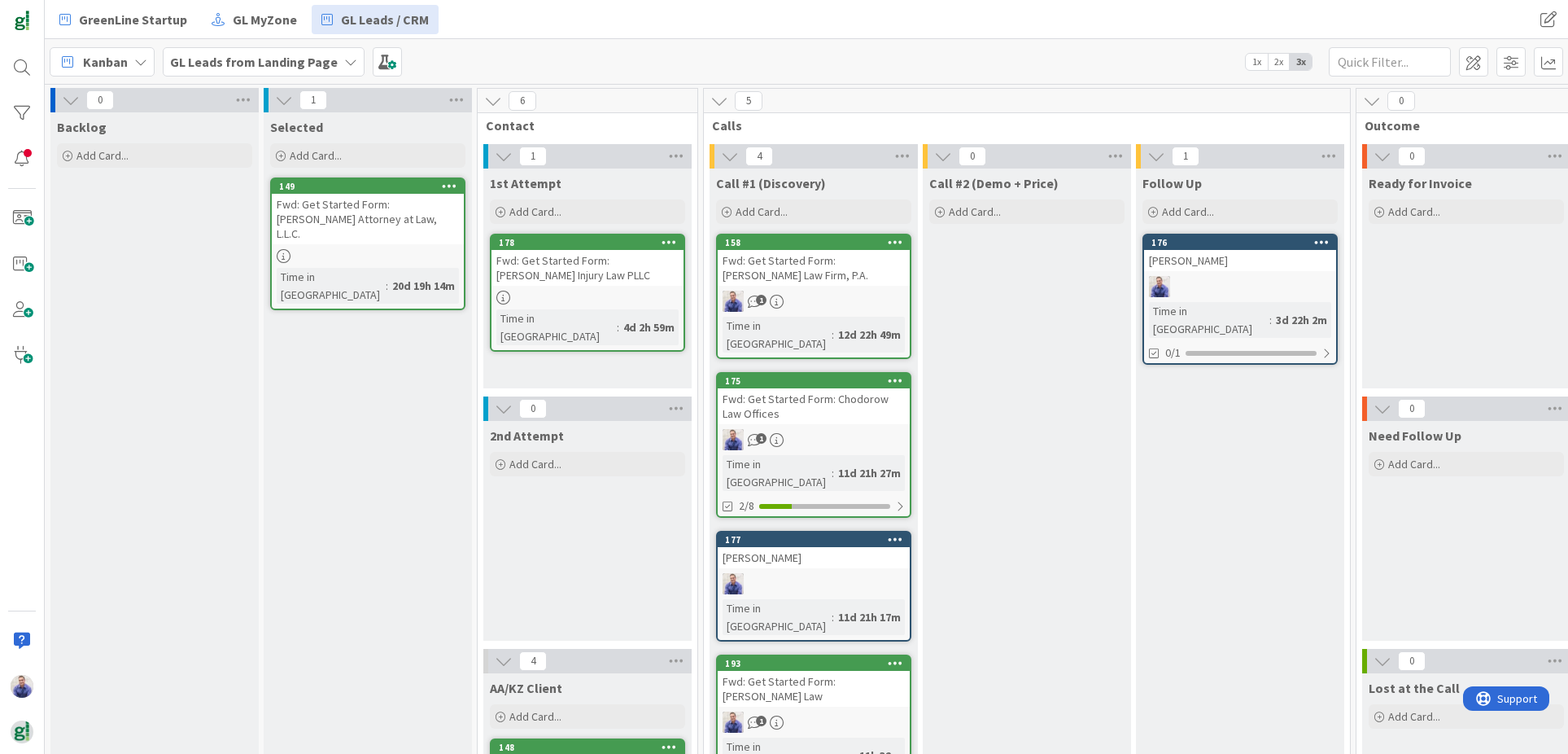
click at [786, 547] on div "[PERSON_NAME]" at bounding box center [813, 558] width 192 height 22
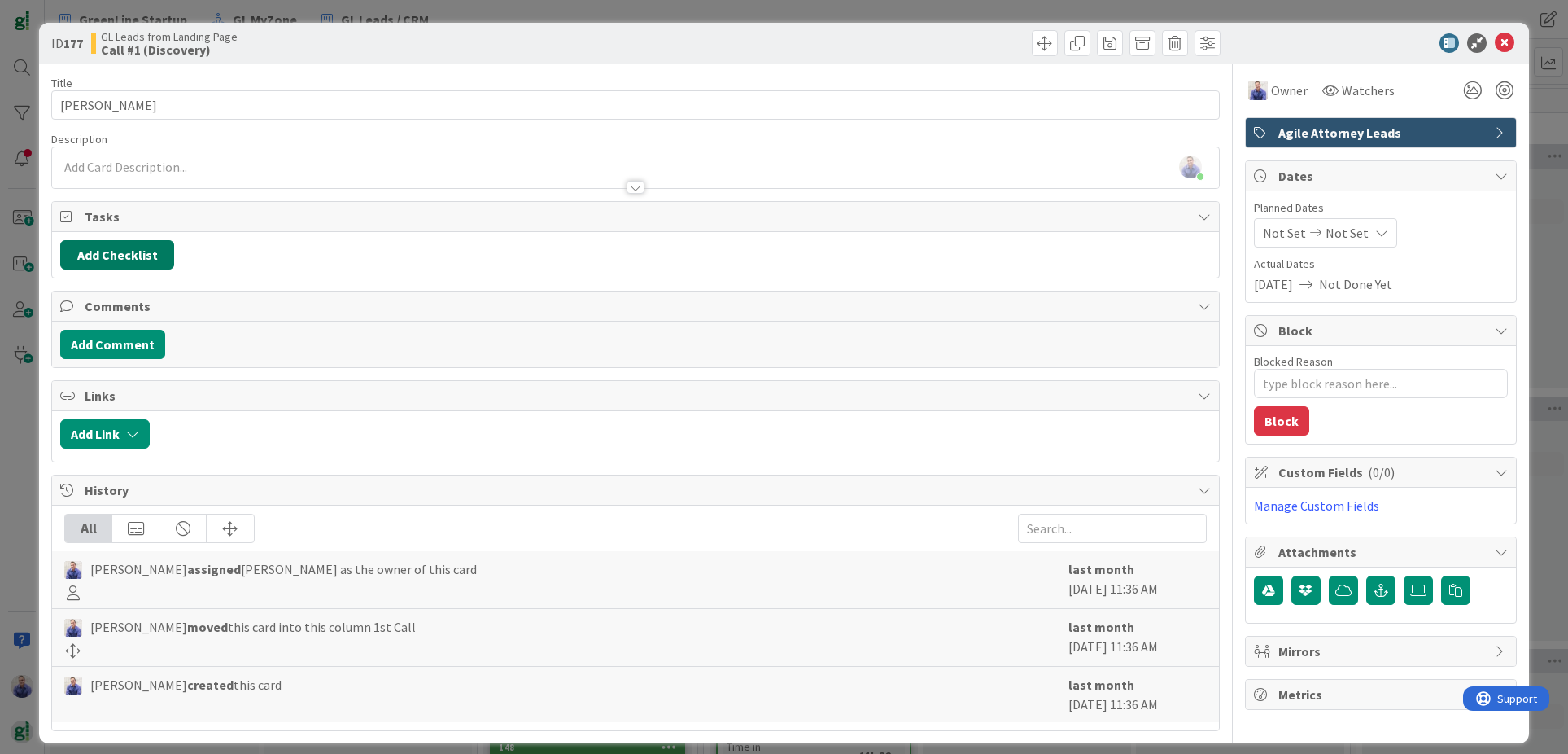
click at [138, 247] on button "Add Checklist" at bounding box center [117, 254] width 114 height 29
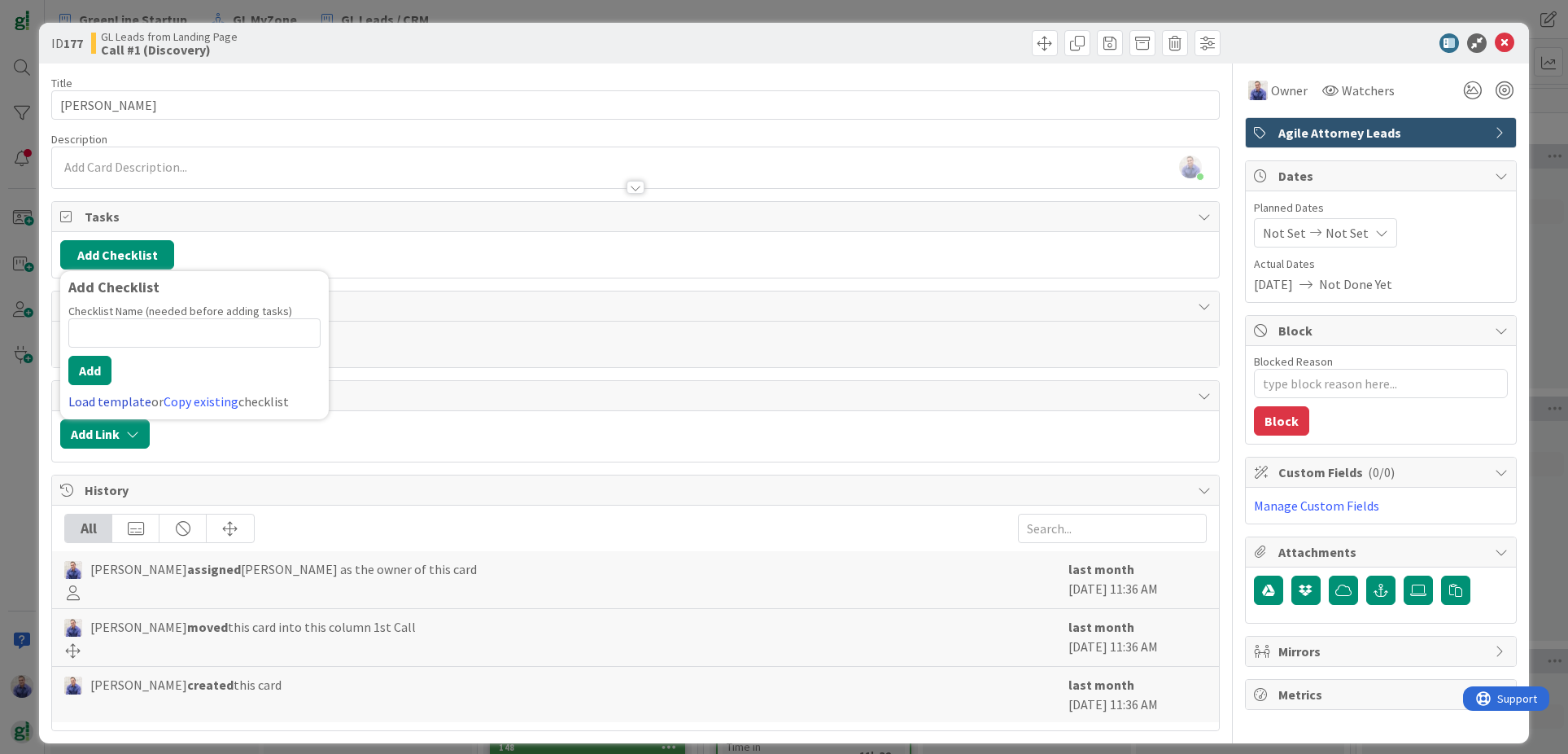
click at [135, 403] on link "Load template" at bounding box center [109, 400] width 83 height 16
click at [128, 322] on div "Greenline Sales Process" at bounding box center [194, 319] width 269 height 29
click at [96, 372] on button "Add" at bounding box center [90, 370] width 43 height 29
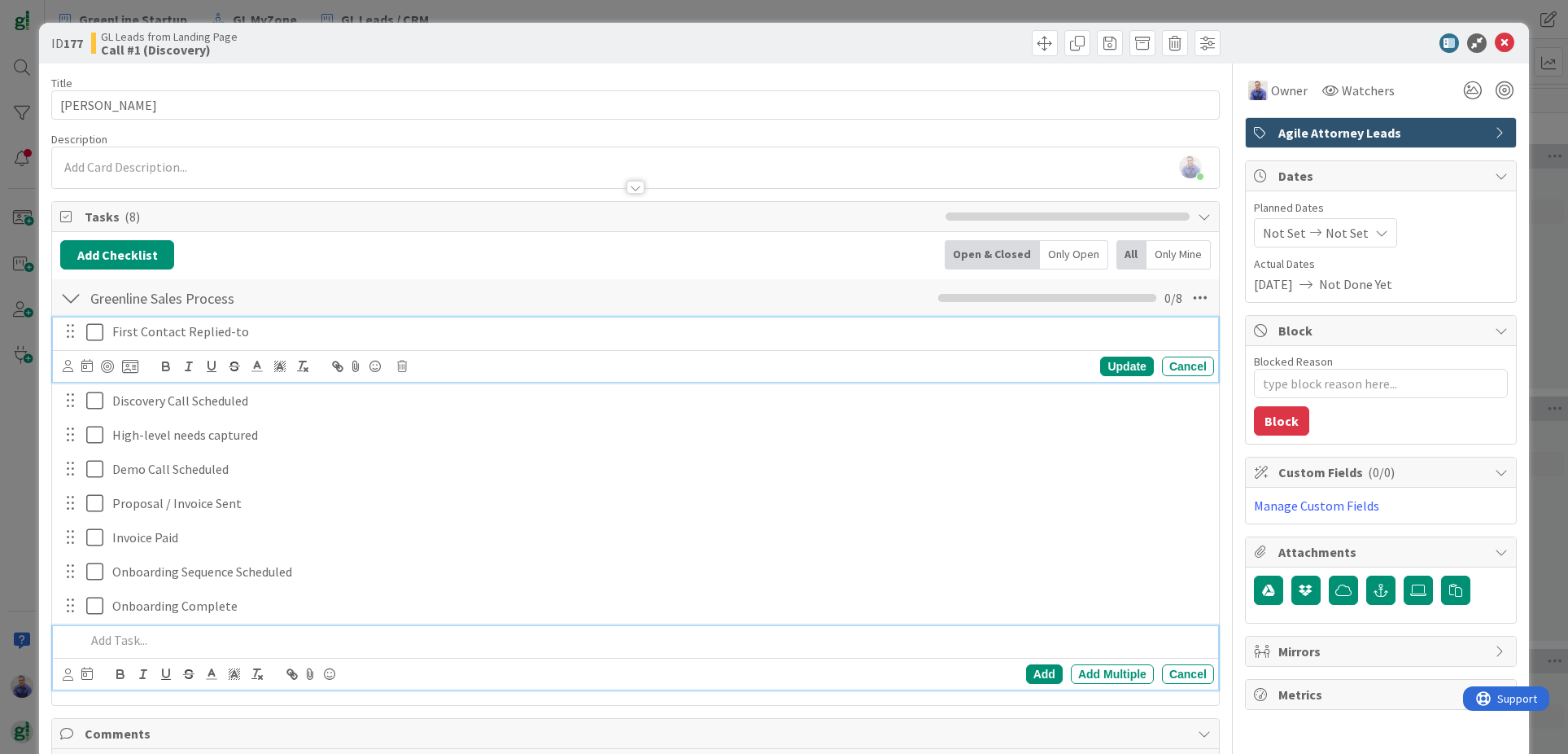
click at [97, 332] on icon at bounding box center [98, 332] width 24 height 20
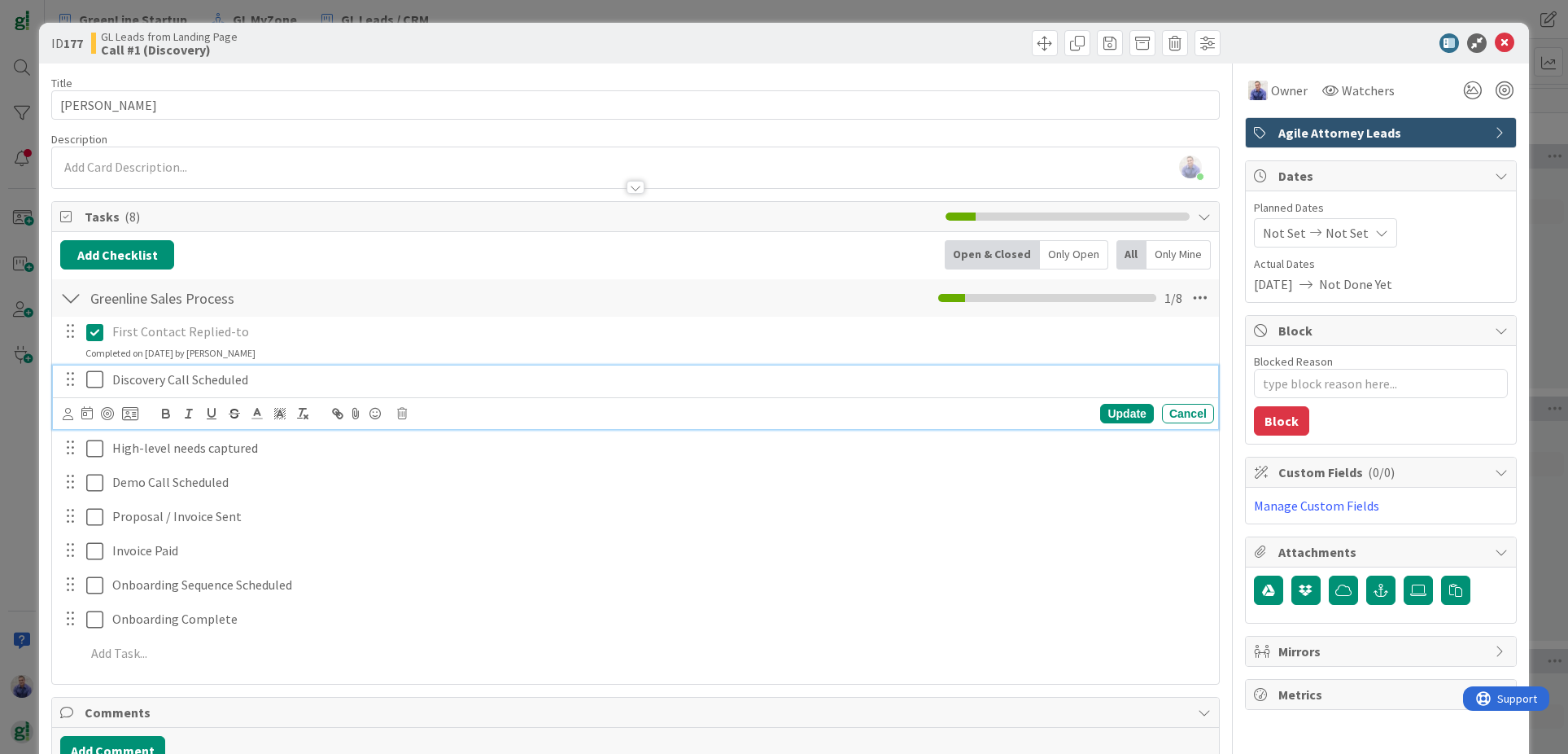
click at [97, 377] on icon at bounding box center [98, 379] width 24 height 20
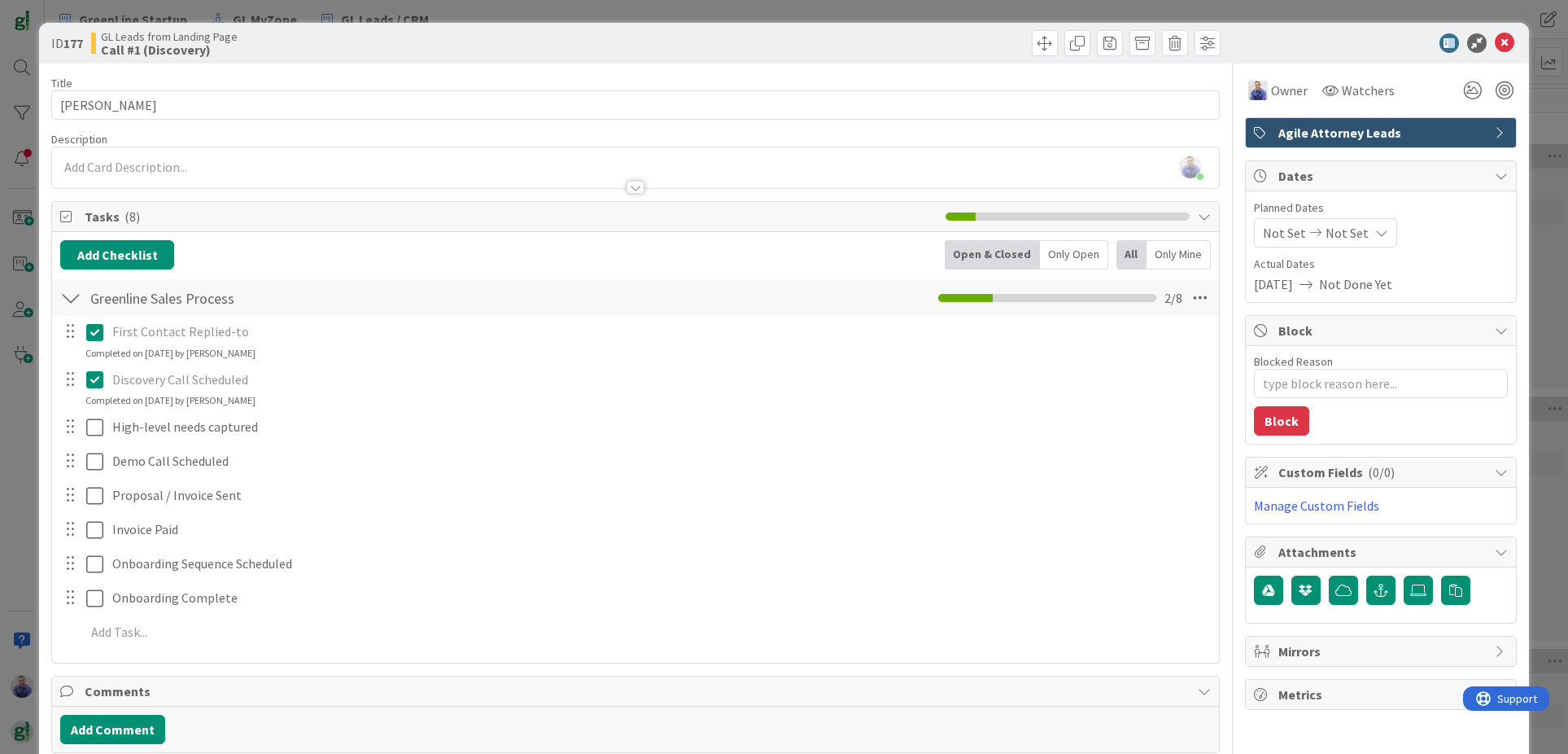
type textarea "x"
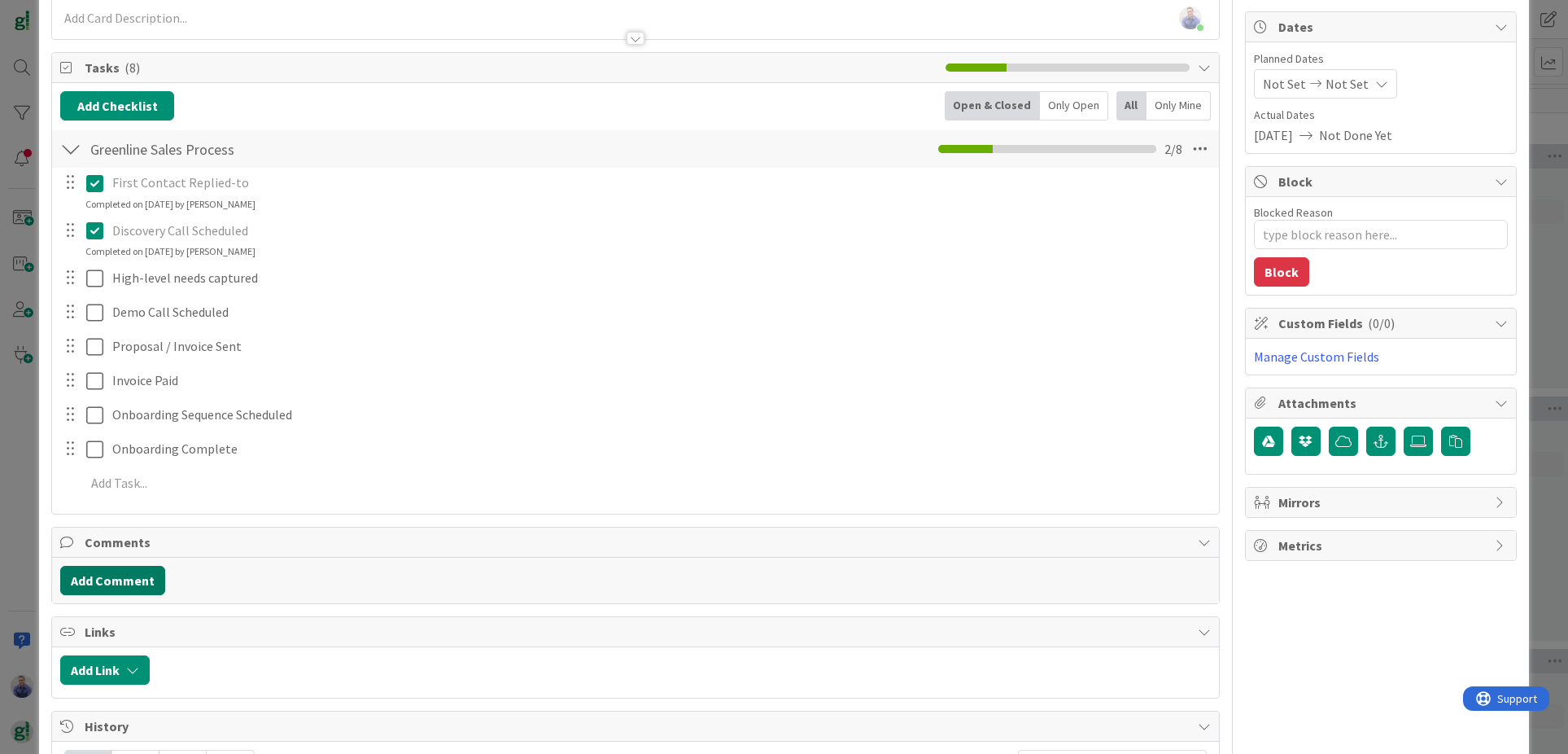
click at [104, 571] on button "Add Comment" at bounding box center [112, 580] width 105 height 29
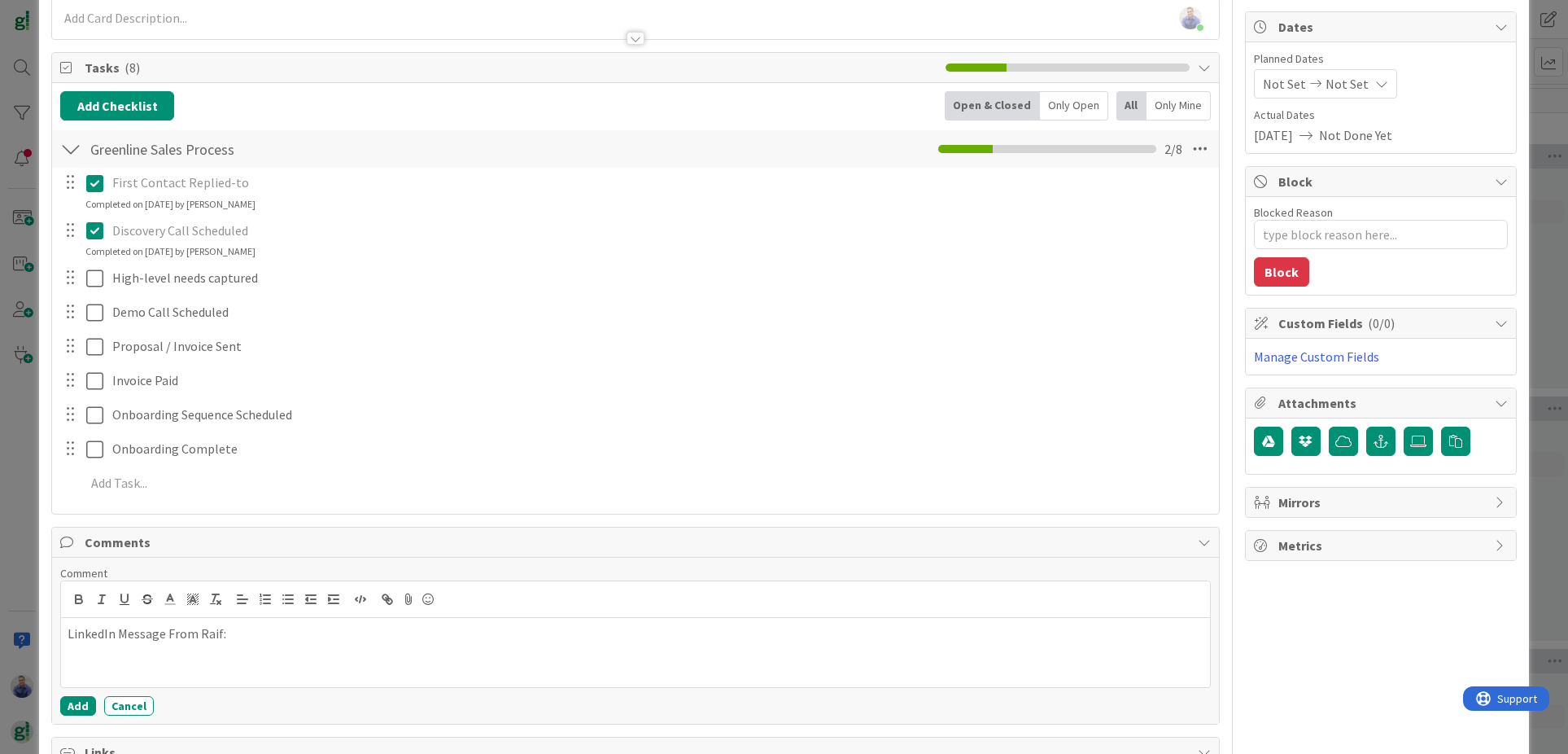
click at [446, 662] on p at bounding box center [635, 671] width 1137 height 19
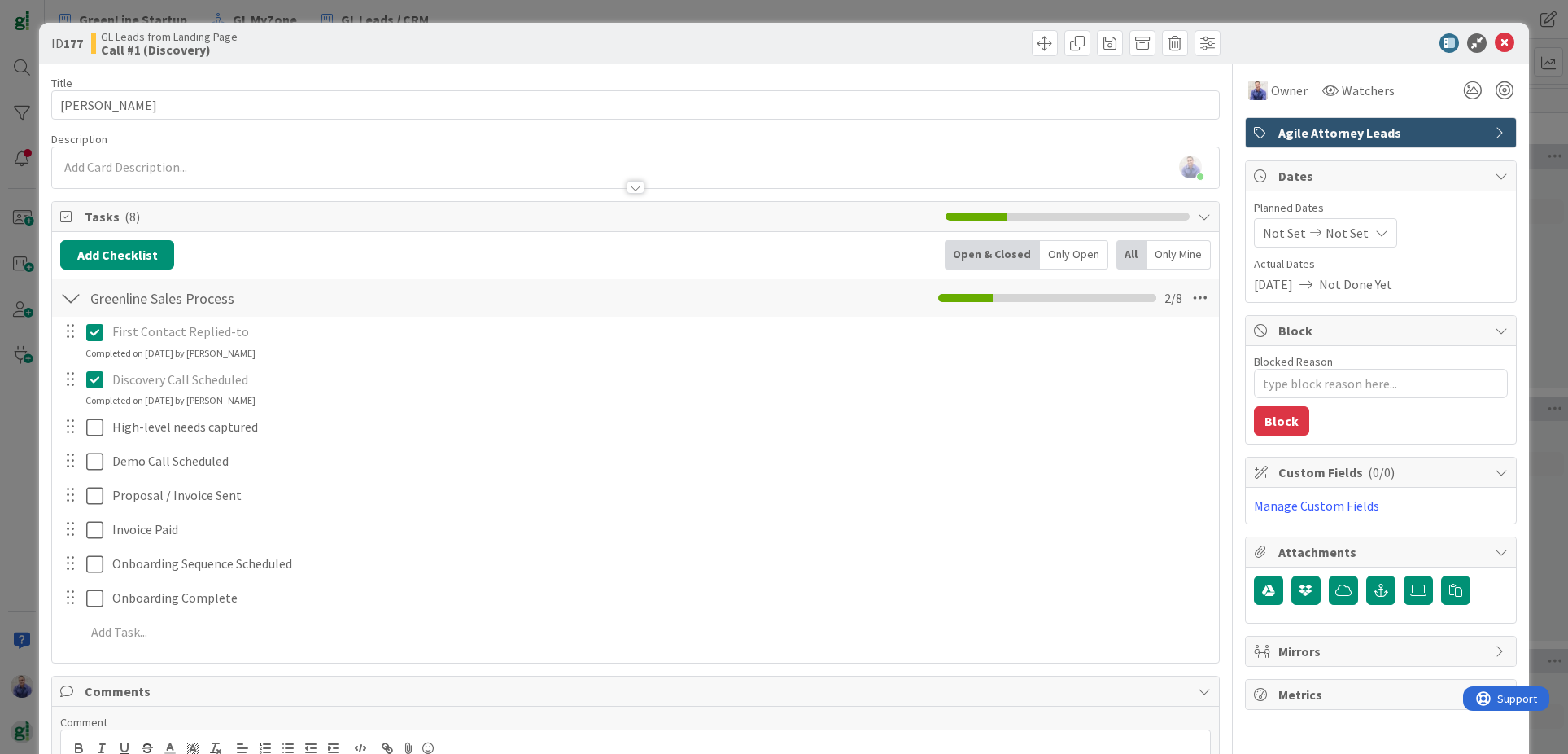
click at [177, 166] on div "[PERSON_NAME] just joined" at bounding box center [636, 167] width 1168 height 40
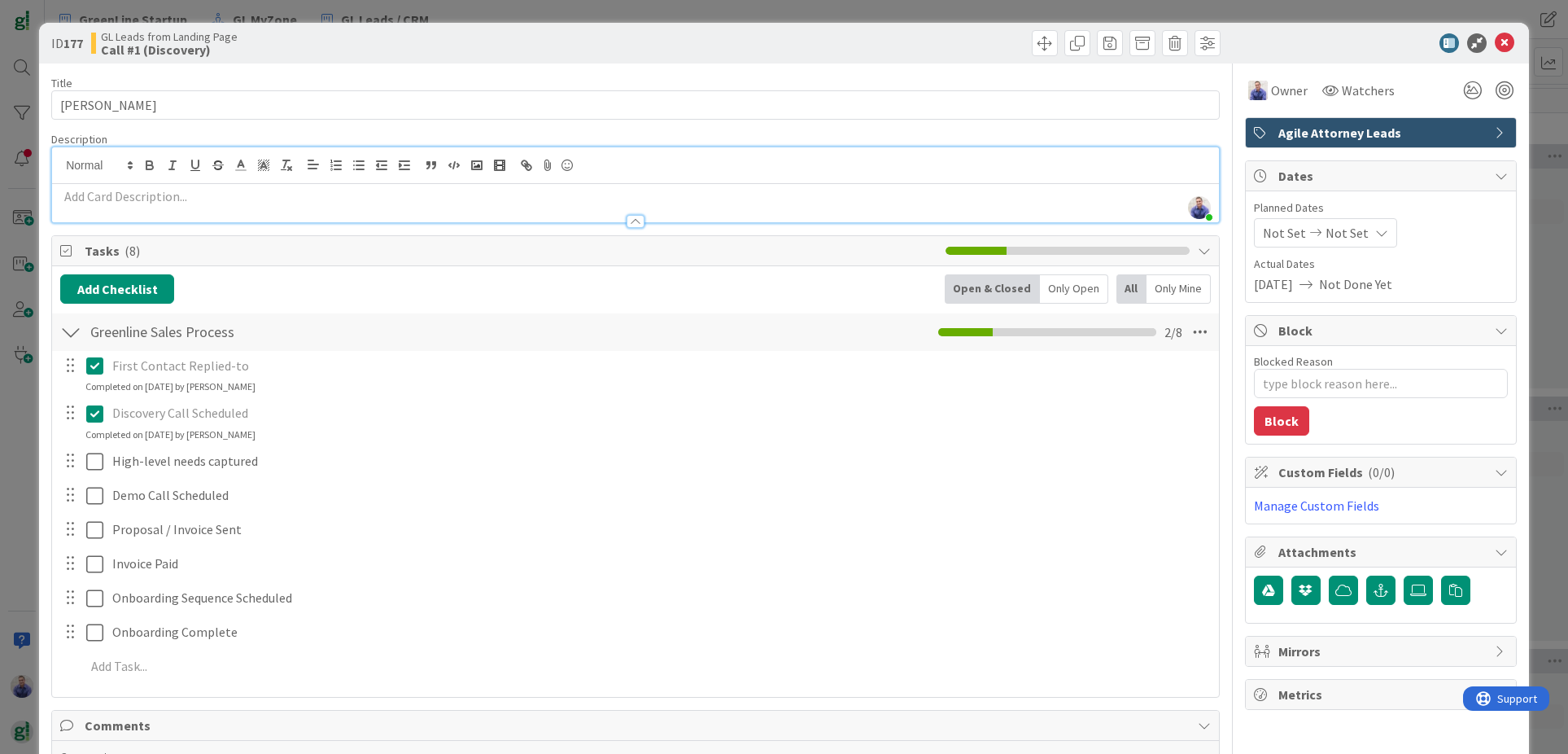
click at [145, 198] on p at bounding box center [635, 196] width 1151 height 19
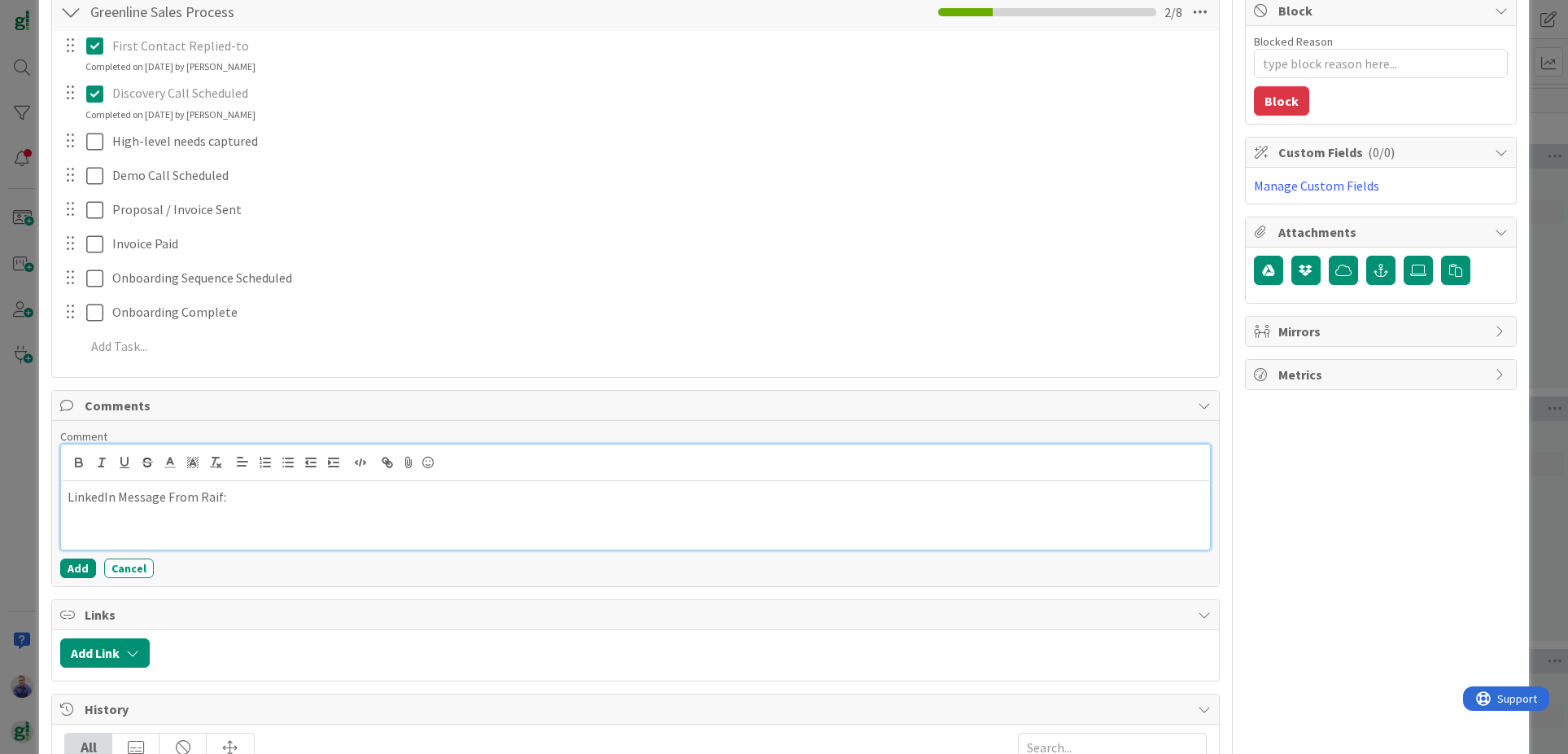
click at [171, 529] on p at bounding box center [635, 534] width 1137 height 19
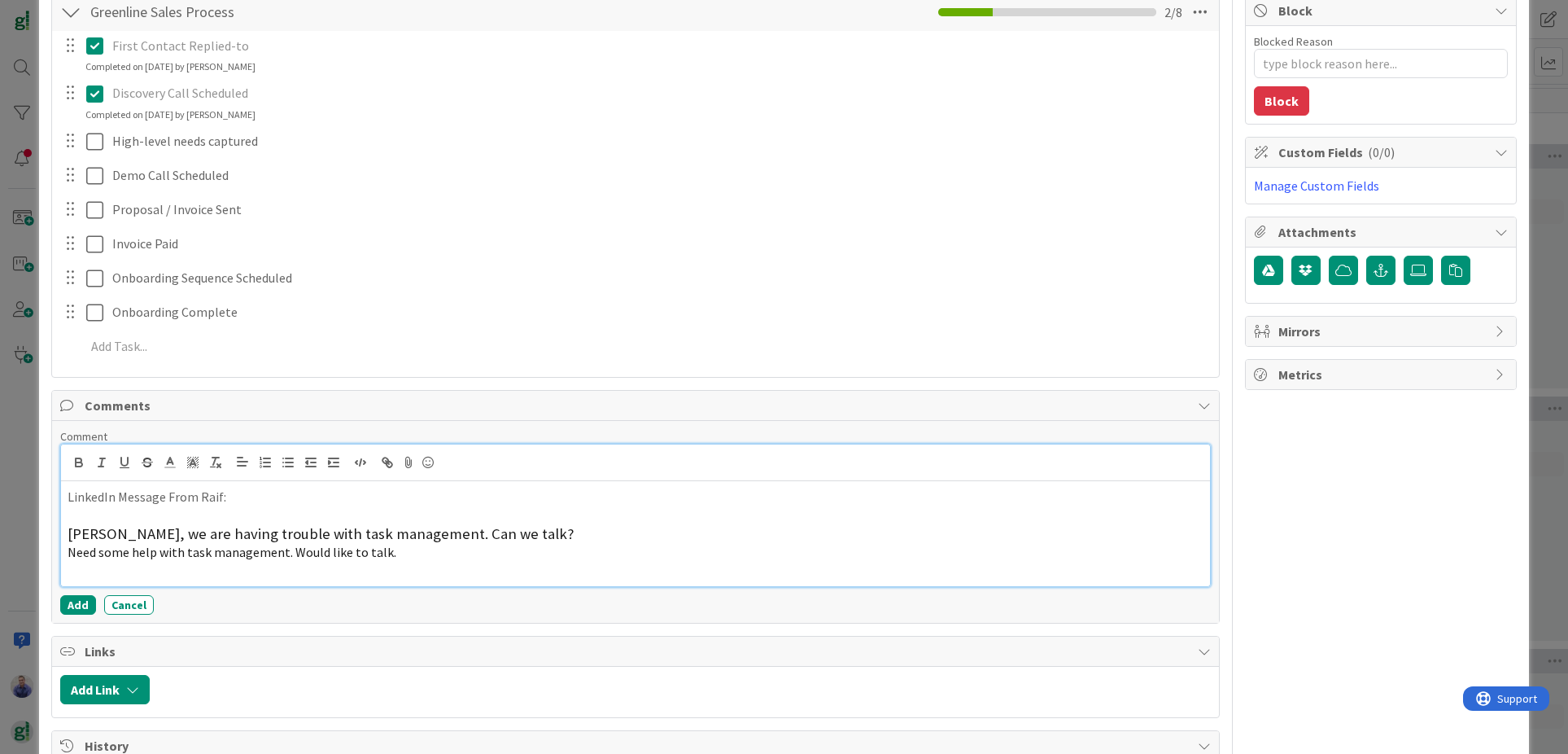
drag, startPoint x: 235, startPoint y: 554, endPoint x: 39, endPoint y: 496, distance: 204.4
click at [22, 502] on div "ID 177 GL Leads from Landing Page Call #1 (Discovery) Title 11 / 128 [PERSON_NA…" at bounding box center [784, 377] width 1568 height 754
click at [221, 455] on icon "button" at bounding box center [216, 462] width 15 height 15
click at [301, 527] on p "[PERSON_NAME], we are having trouble with task management. Can we talk?" at bounding box center [635, 534] width 1137 height 19
click at [129, 564] on p at bounding box center [635, 571] width 1137 height 19
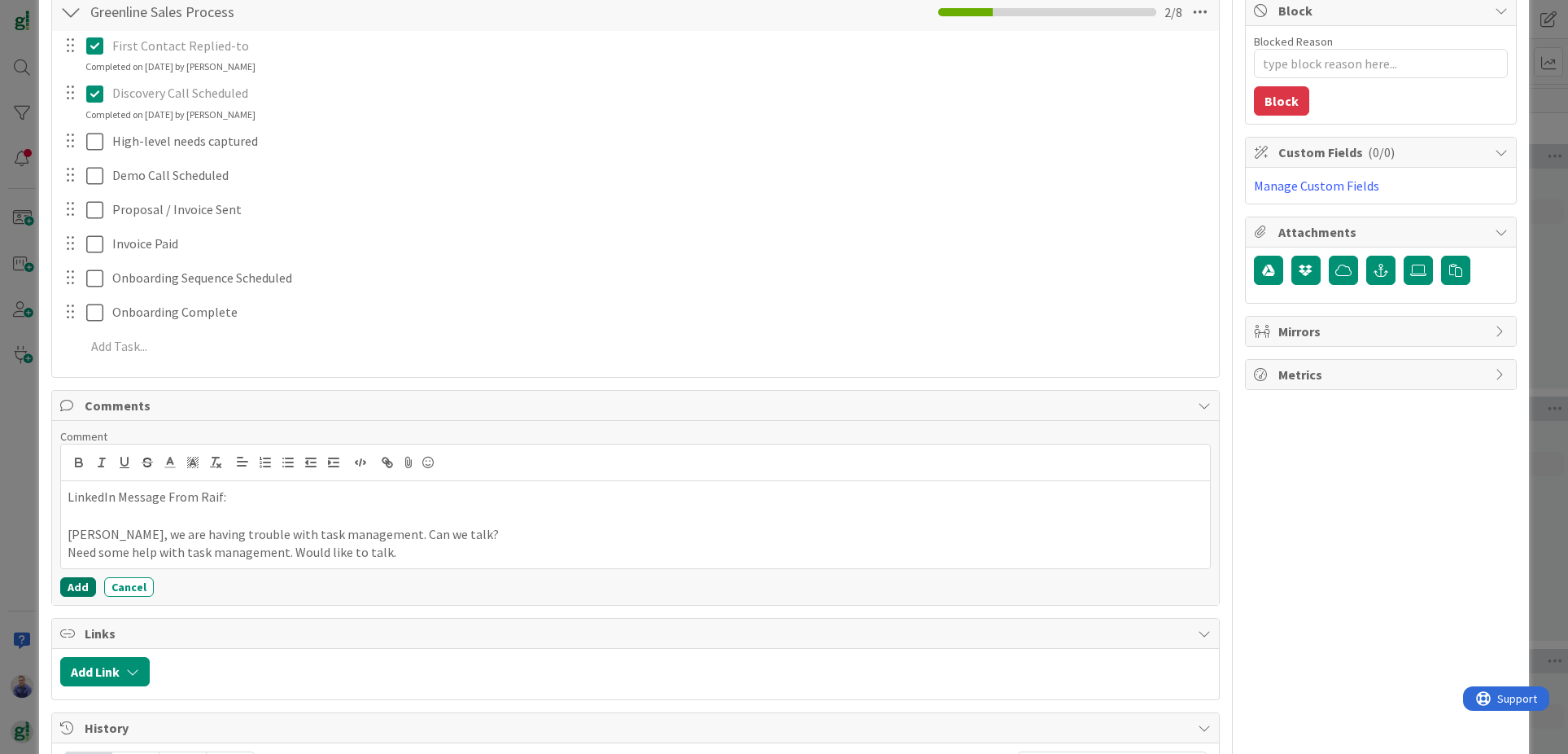
click at [70, 586] on button "Add" at bounding box center [78, 587] width 36 height 20
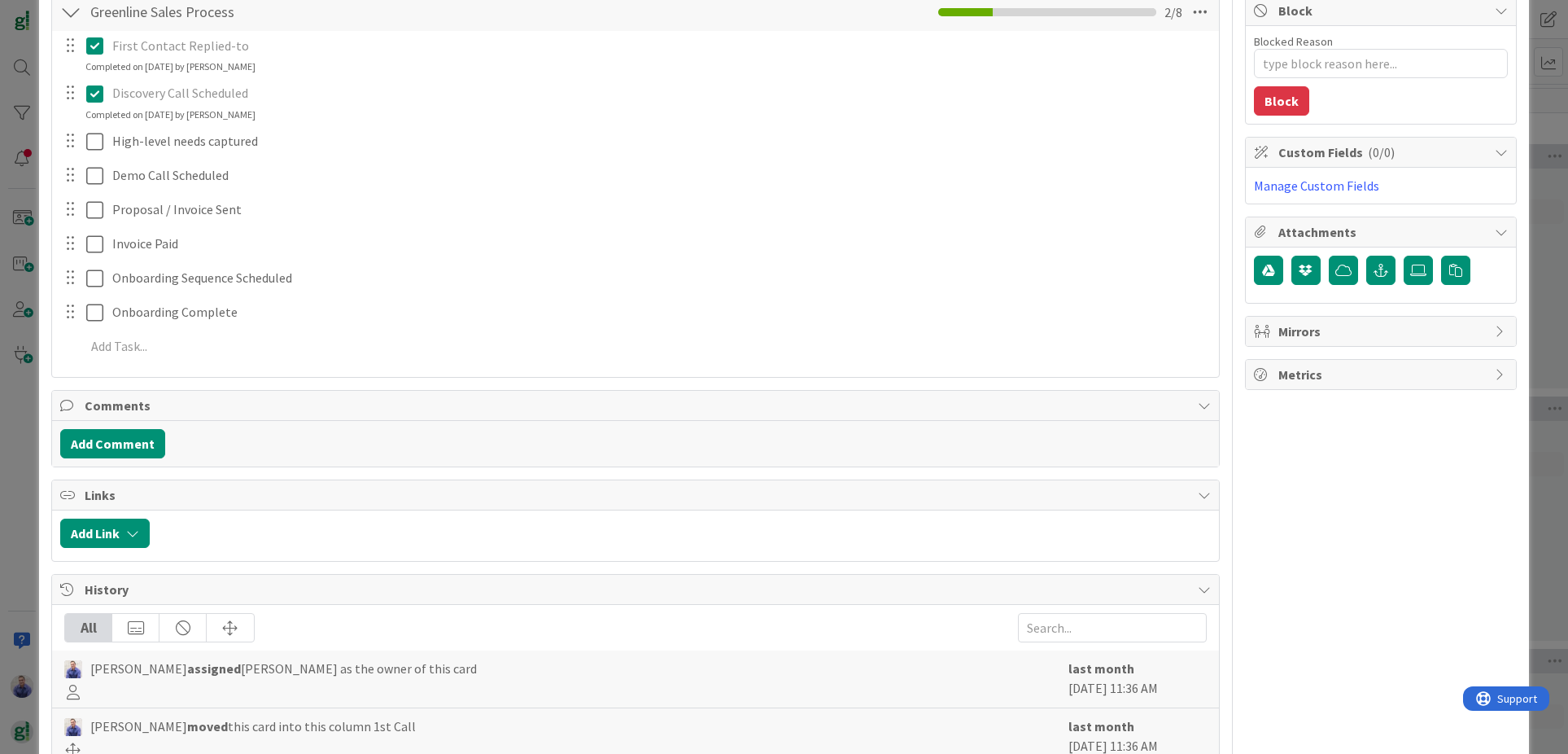
type textarea "x"
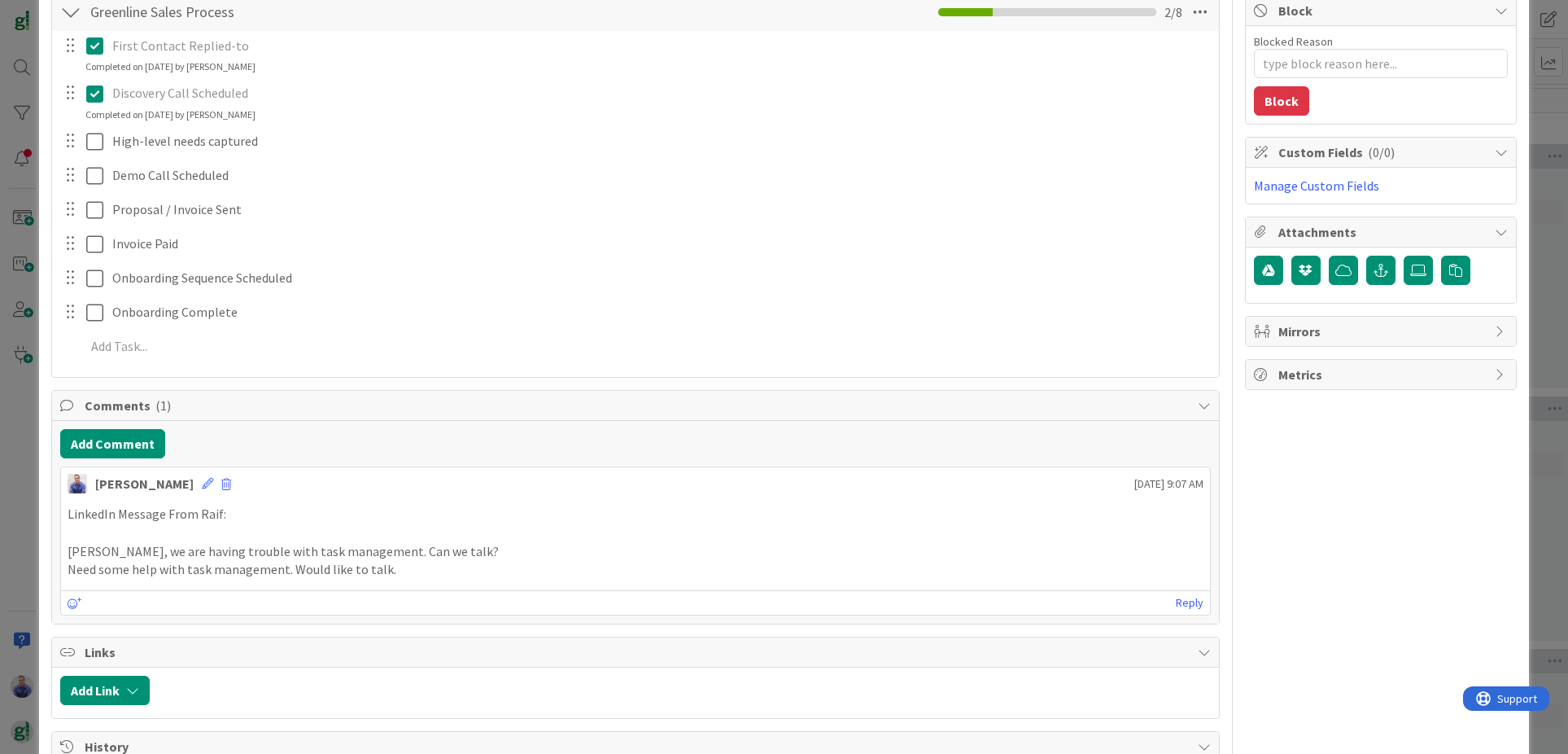
scroll to position [0, 0]
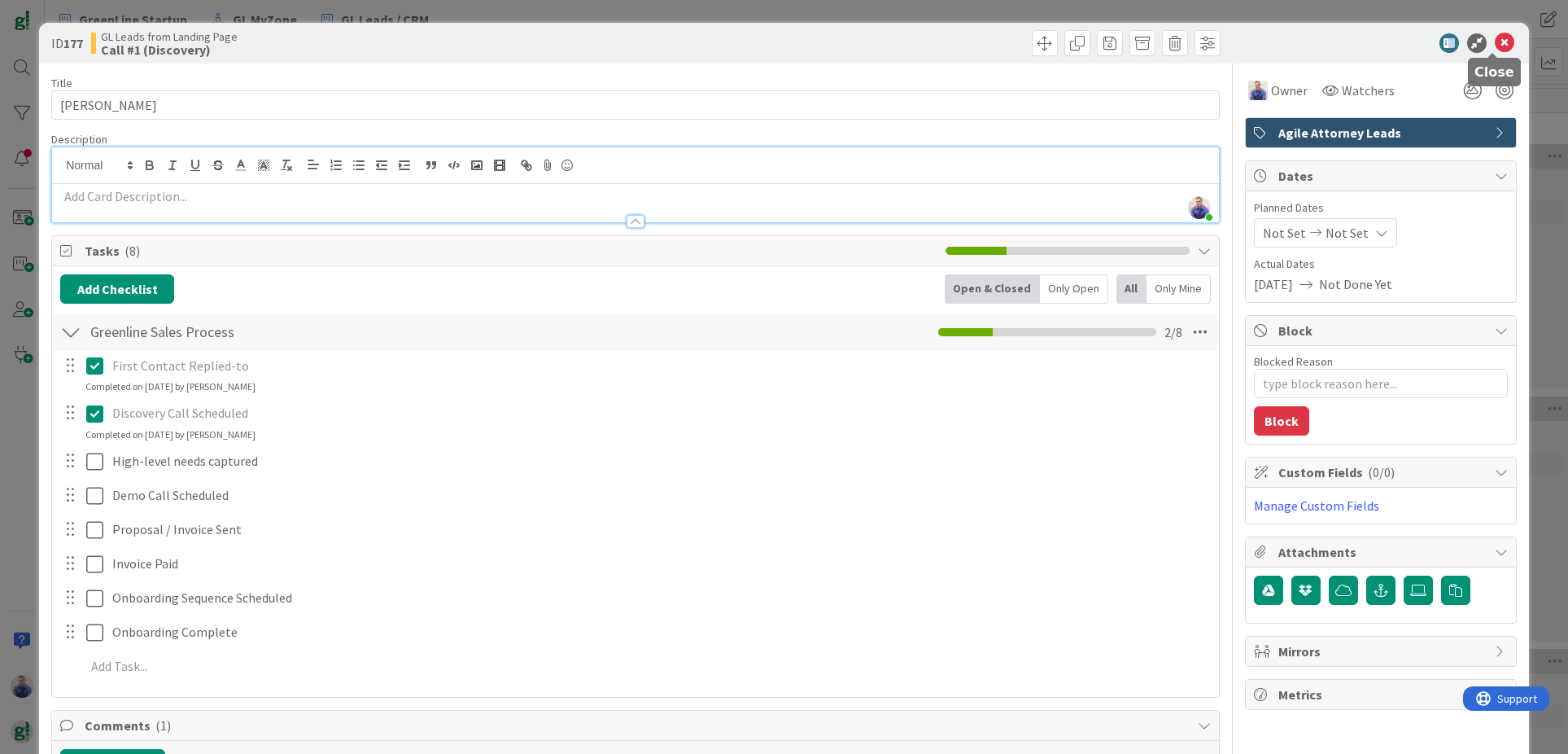
click at [1495, 47] on icon at bounding box center [1504, 43] width 20 height 20
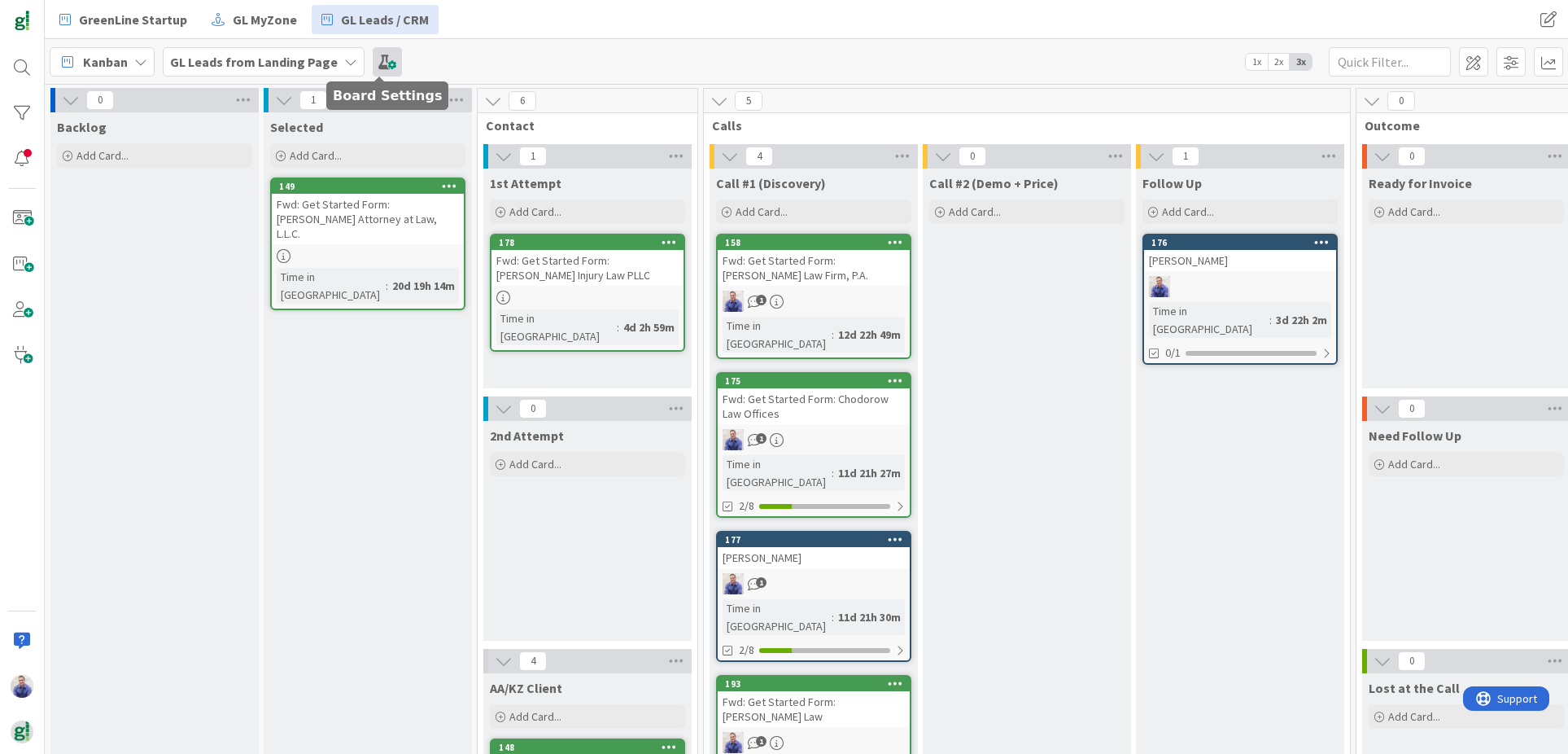
click at [384, 63] on span at bounding box center [386, 61] width 29 height 29
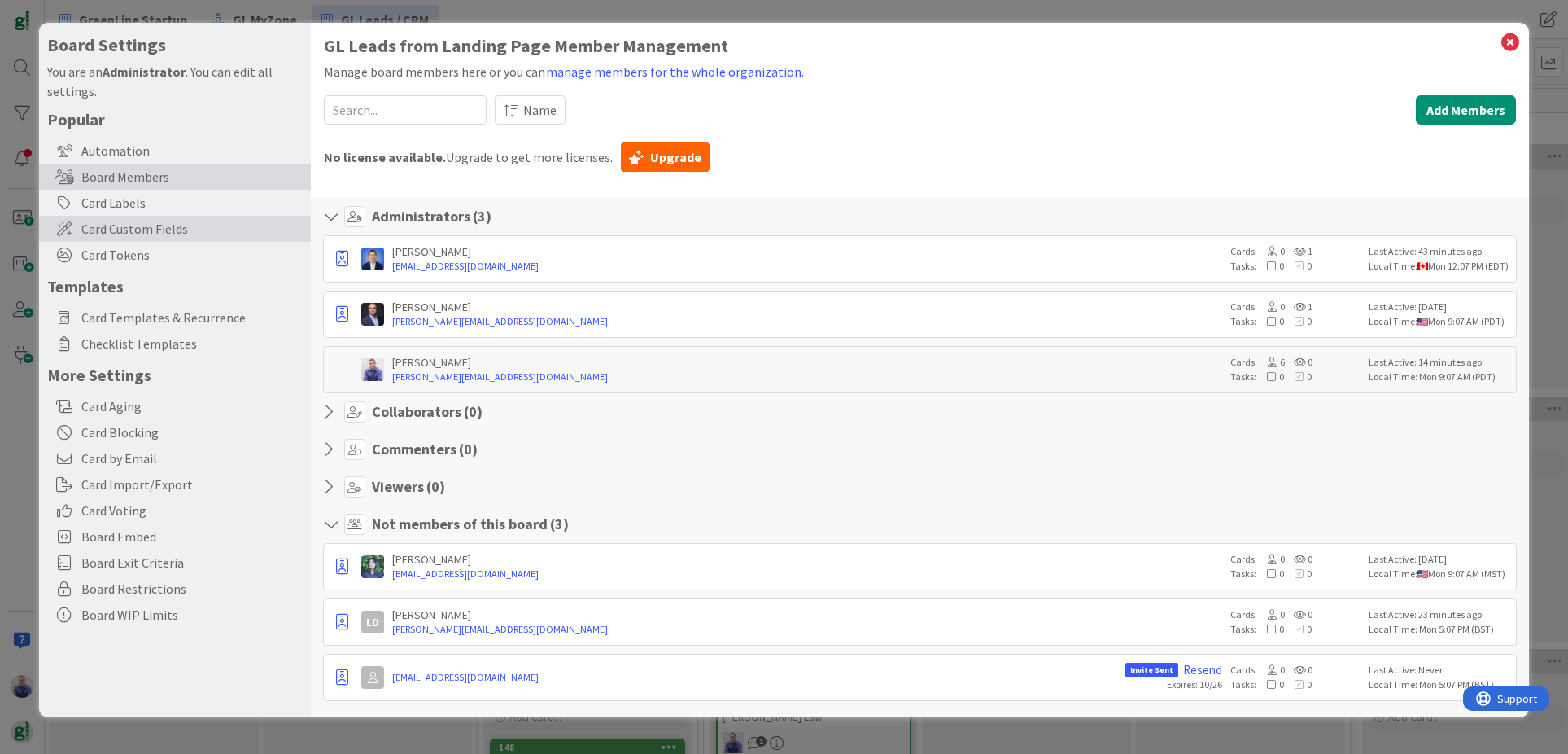
click at [129, 234] on span "Card Custom Fields" at bounding box center [192, 228] width 222 height 20
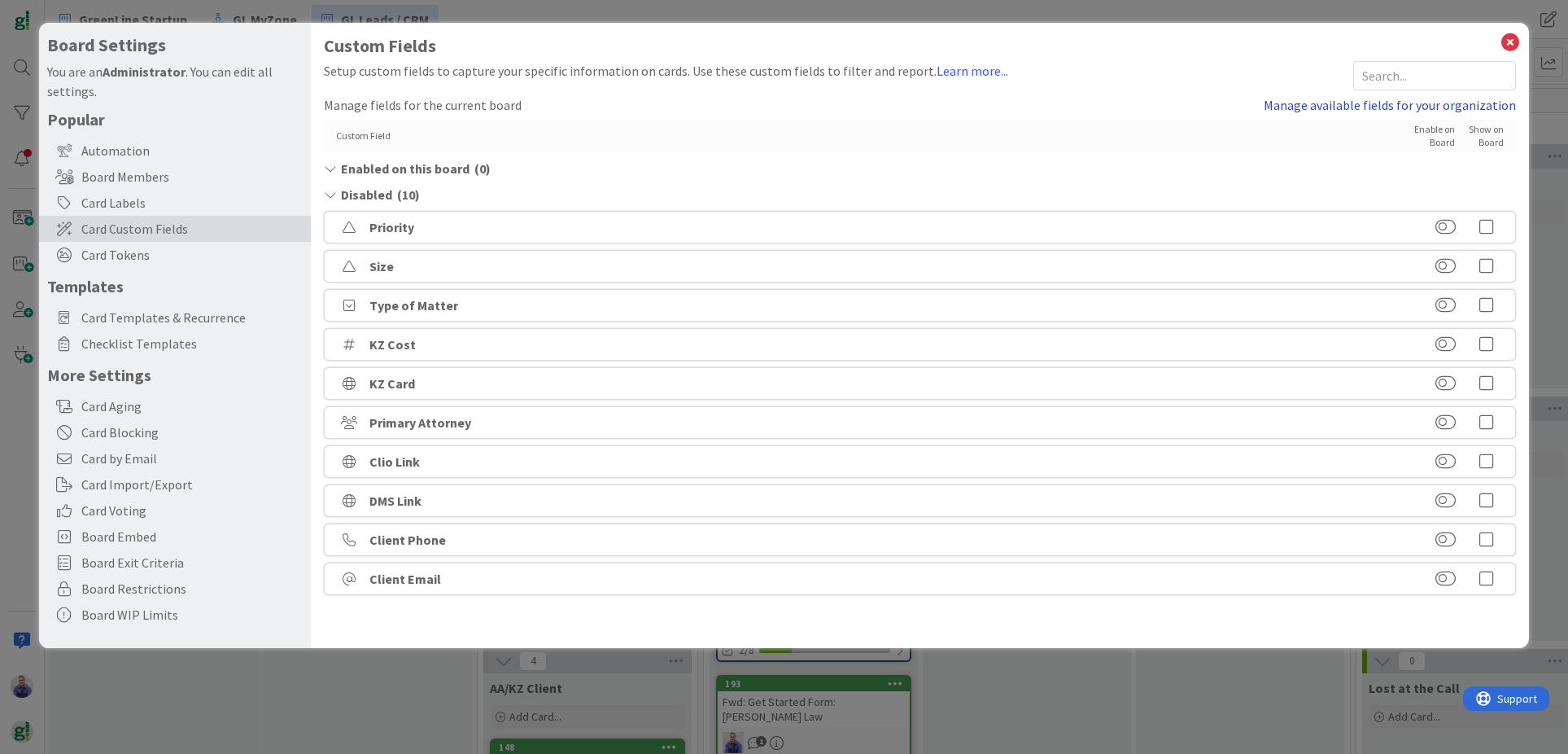
click at [1343, 102] on link "Manage available fields for your organization" at bounding box center [1390, 105] width 253 height 20
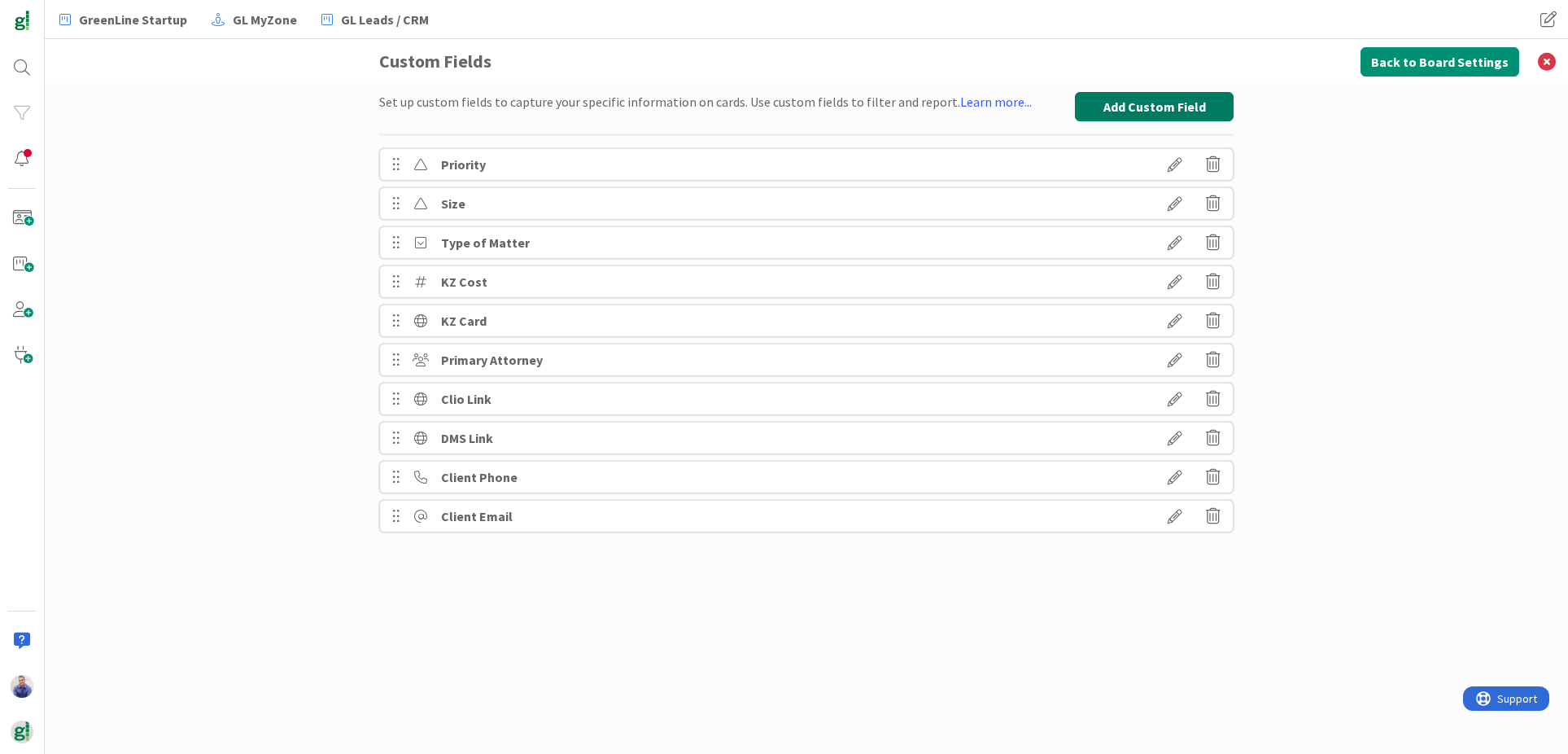
click at [1108, 109] on button "Add Custom Field" at bounding box center [1154, 106] width 159 height 29
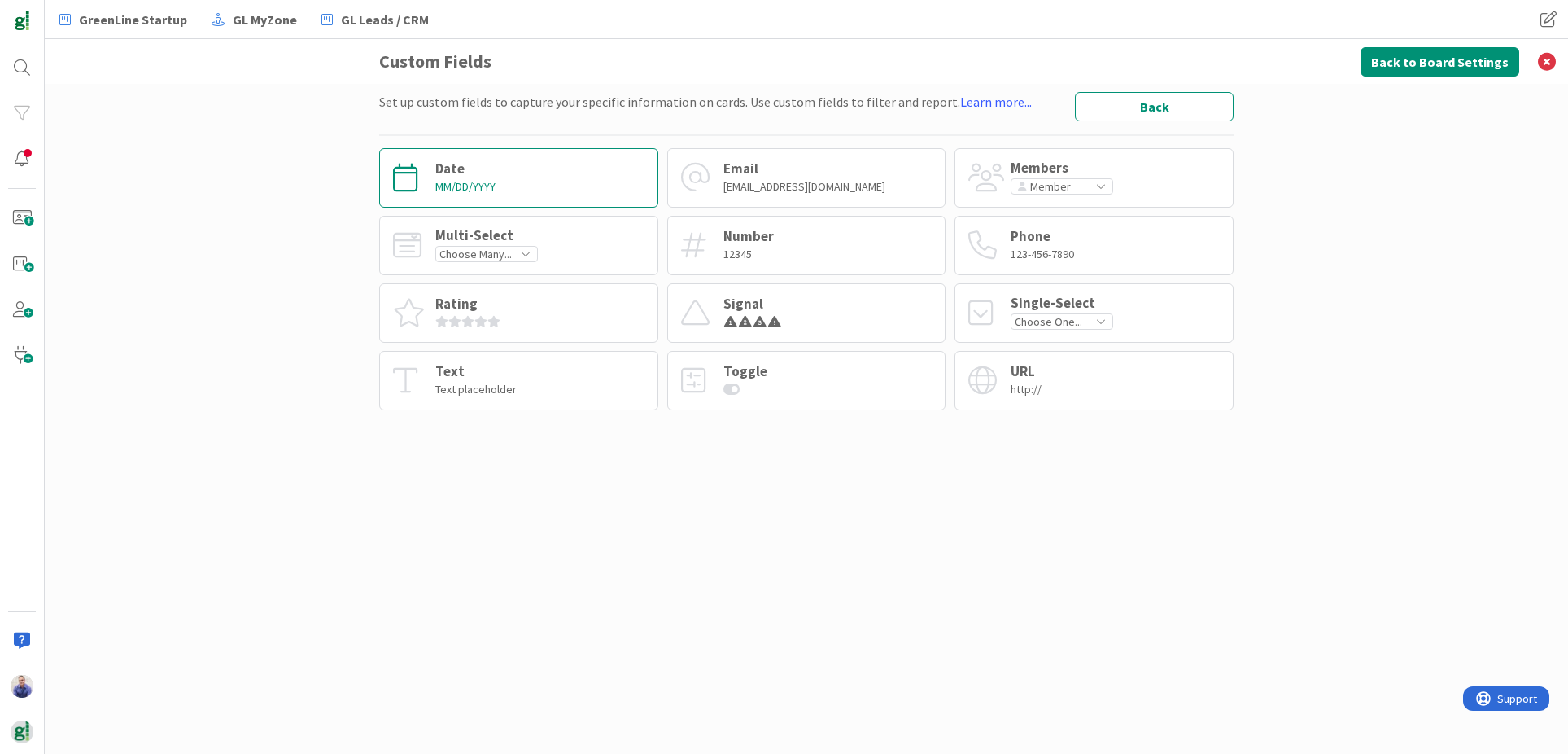
click at [503, 191] on div "Date MM/DD/YYYY" at bounding box center [518, 178] width 279 height 60
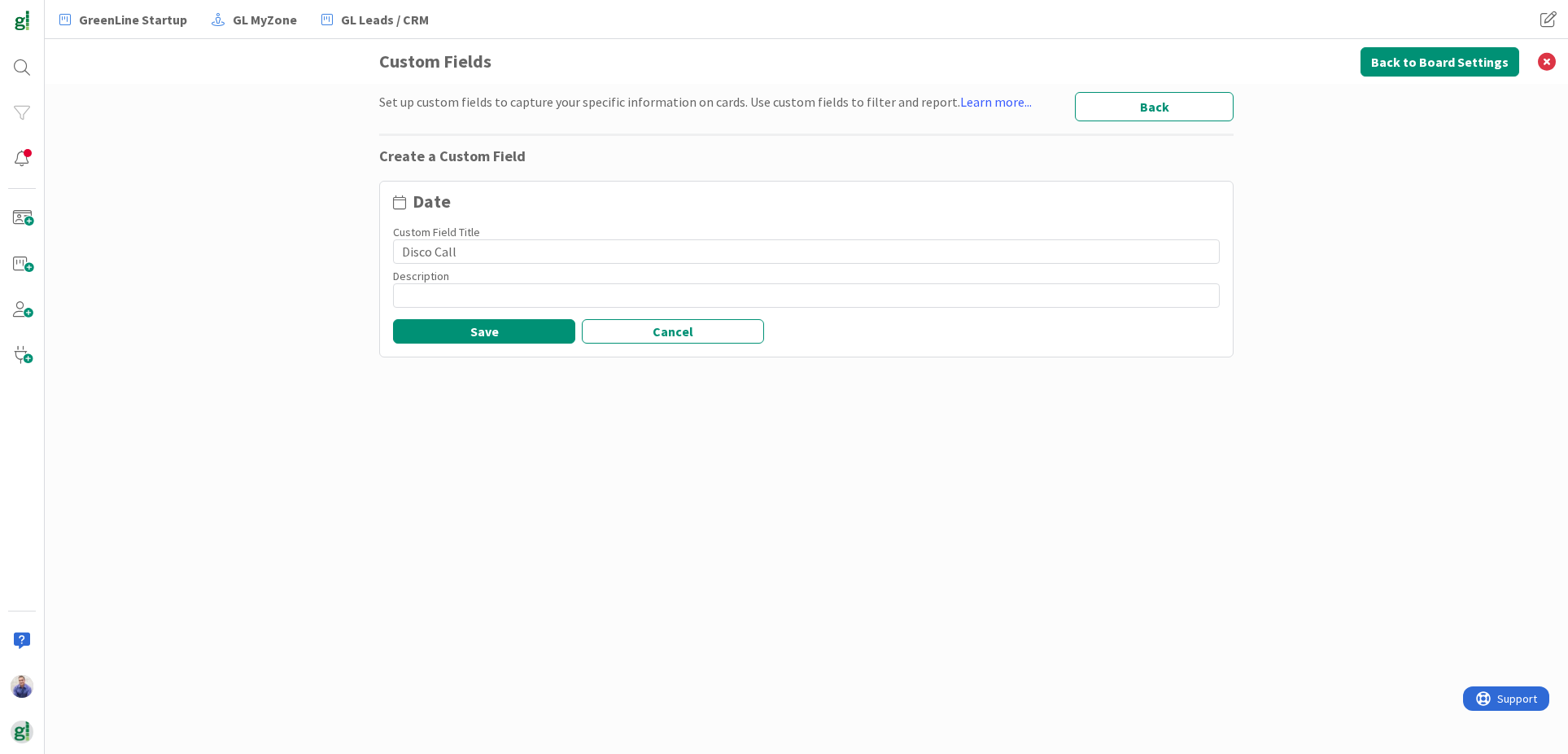
type input "Disco Call"
click at [486, 293] on input at bounding box center [806, 296] width 827 height 24
type input "Date of Discovery Call:"
drag, startPoint x: 459, startPoint y: 251, endPoint x: 476, endPoint y: 257, distance: 18.0
click at [459, 251] on input "Disco Call" at bounding box center [806, 252] width 827 height 24
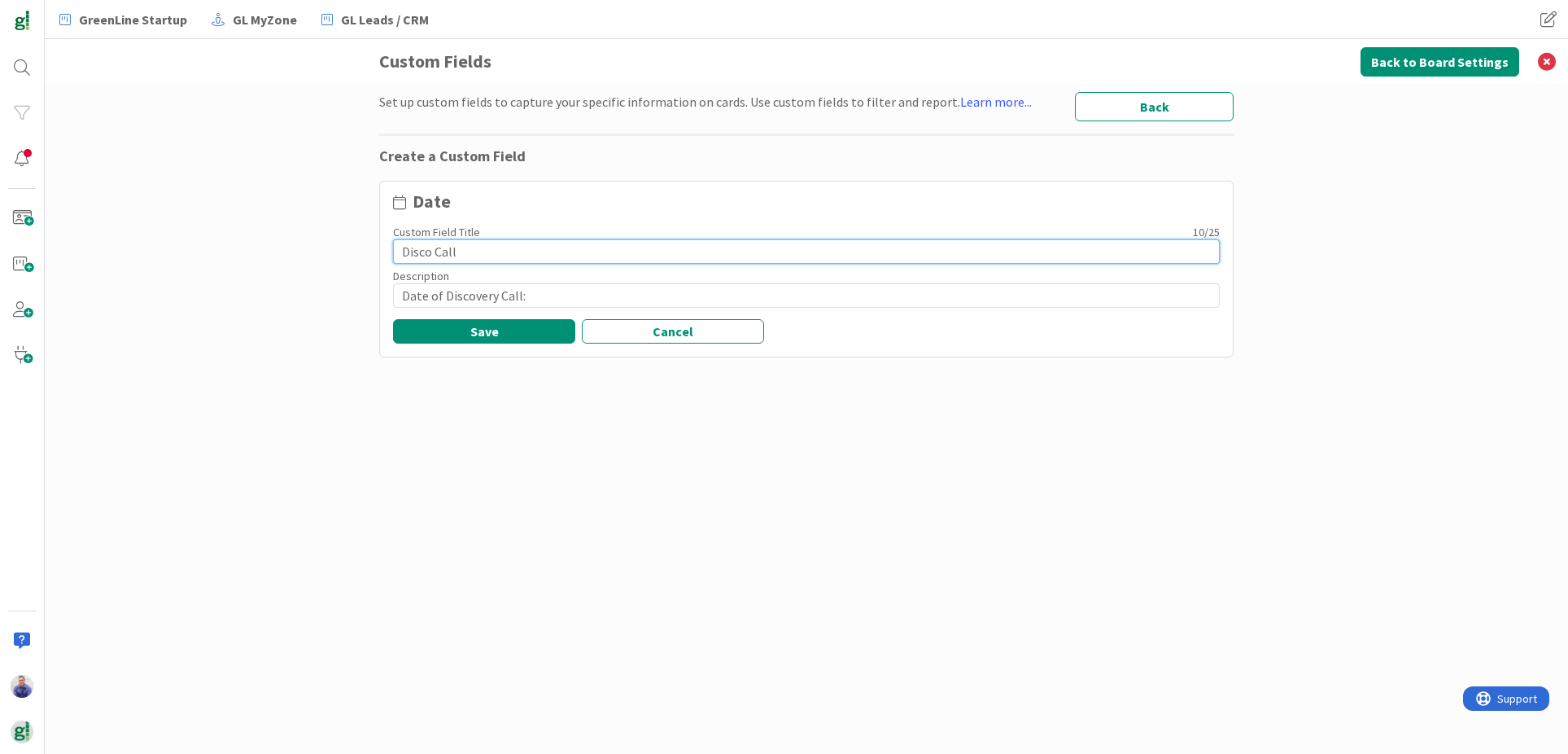
click at [430, 254] on input "Disco Call" at bounding box center [806, 252] width 827 height 24
click at [515, 251] on input "Disc. Call" at bounding box center [806, 252] width 827 height 24
type input "Disc. Call"
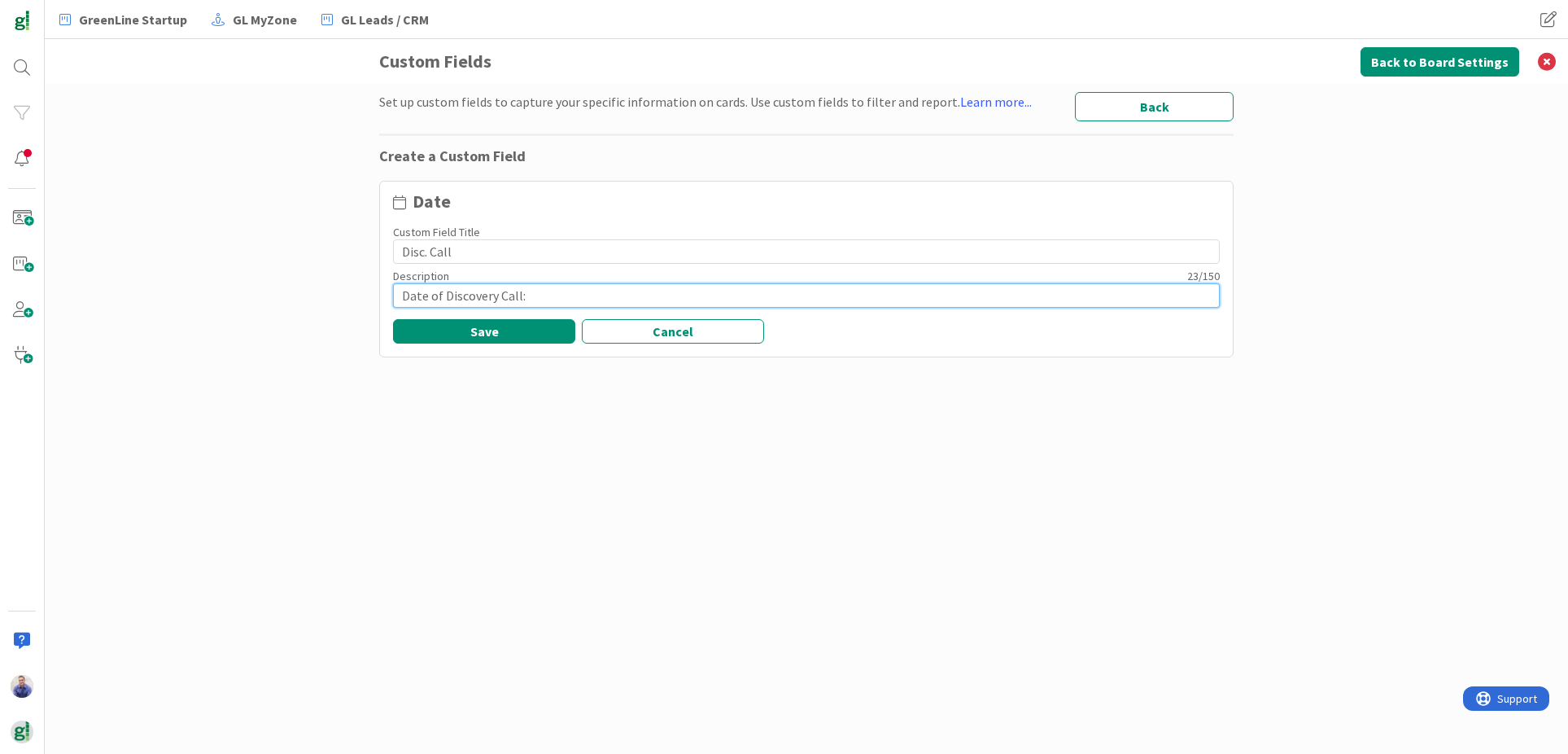
click at [544, 291] on input "Date of Discovery Call:" at bounding box center [806, 296] width 827 height 24
click at [443, 294] on input "Date of Discovery Call" at bounding box center [806, 296] width 827 height 24
type input "Date of GL Discovery Call"
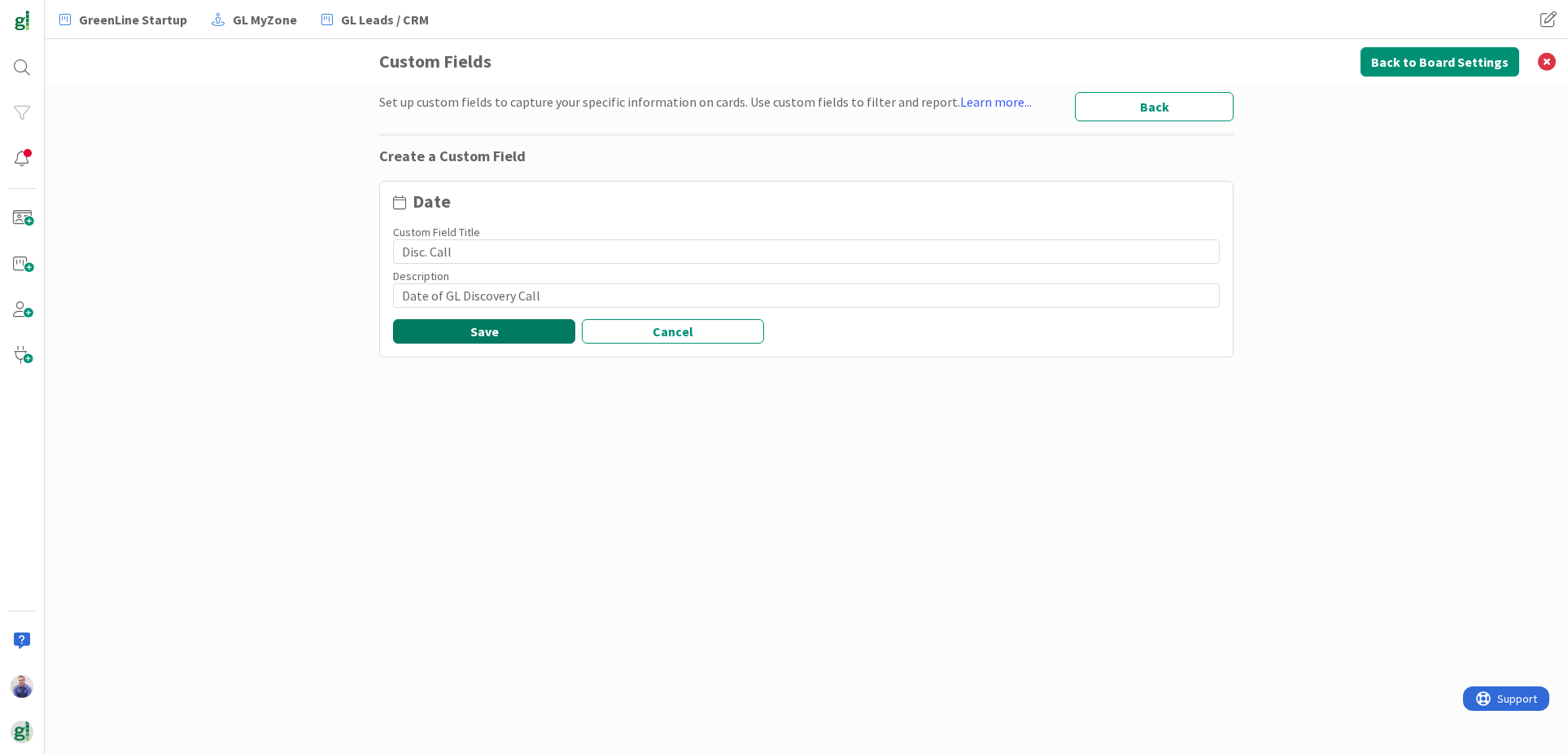
click at [474, 325] on button "Save" at bounding box center [484, 331] width 182 height 24
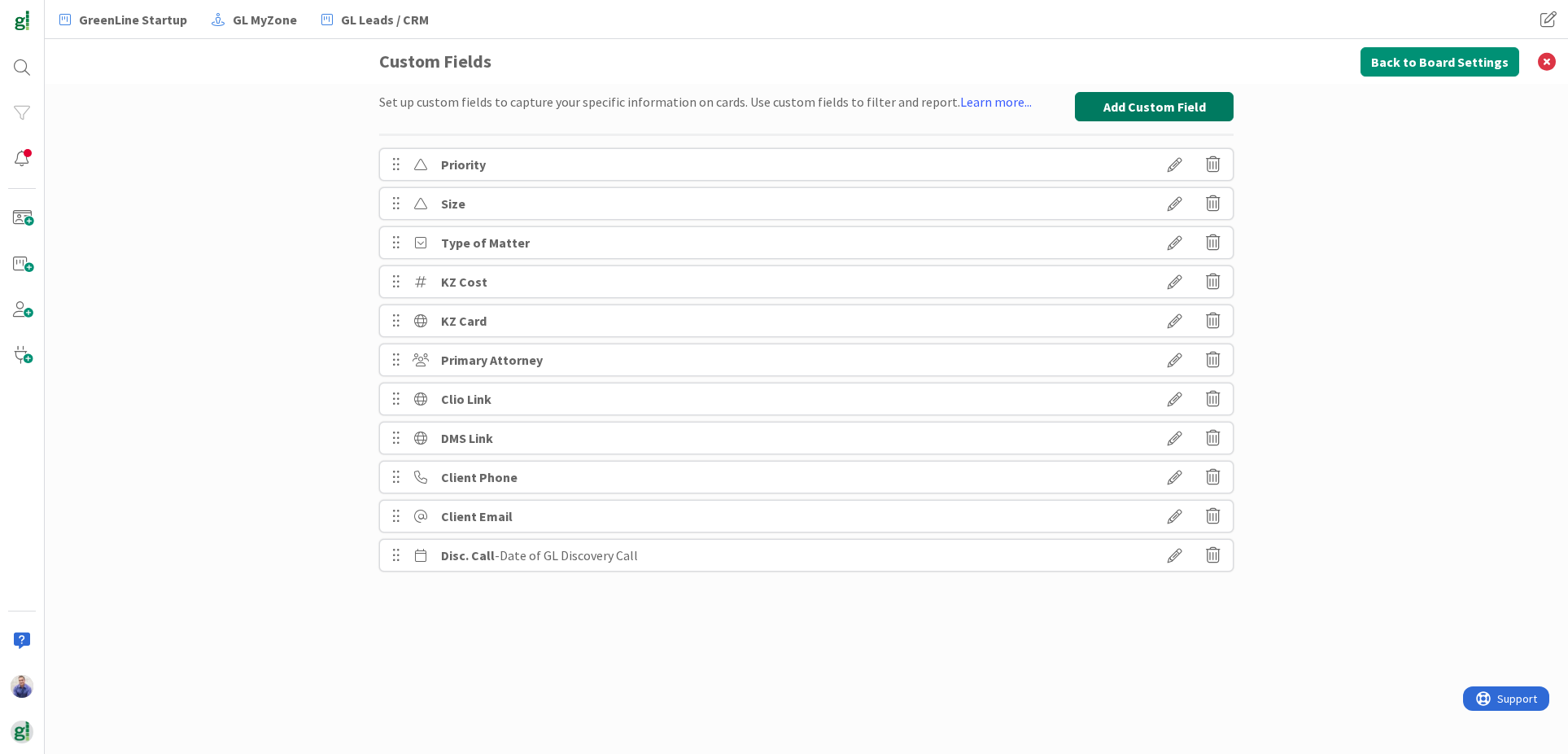
click at [1112, 109] on button "Add Custom Field" at bounding box center [1154, 106] width 159 height 29
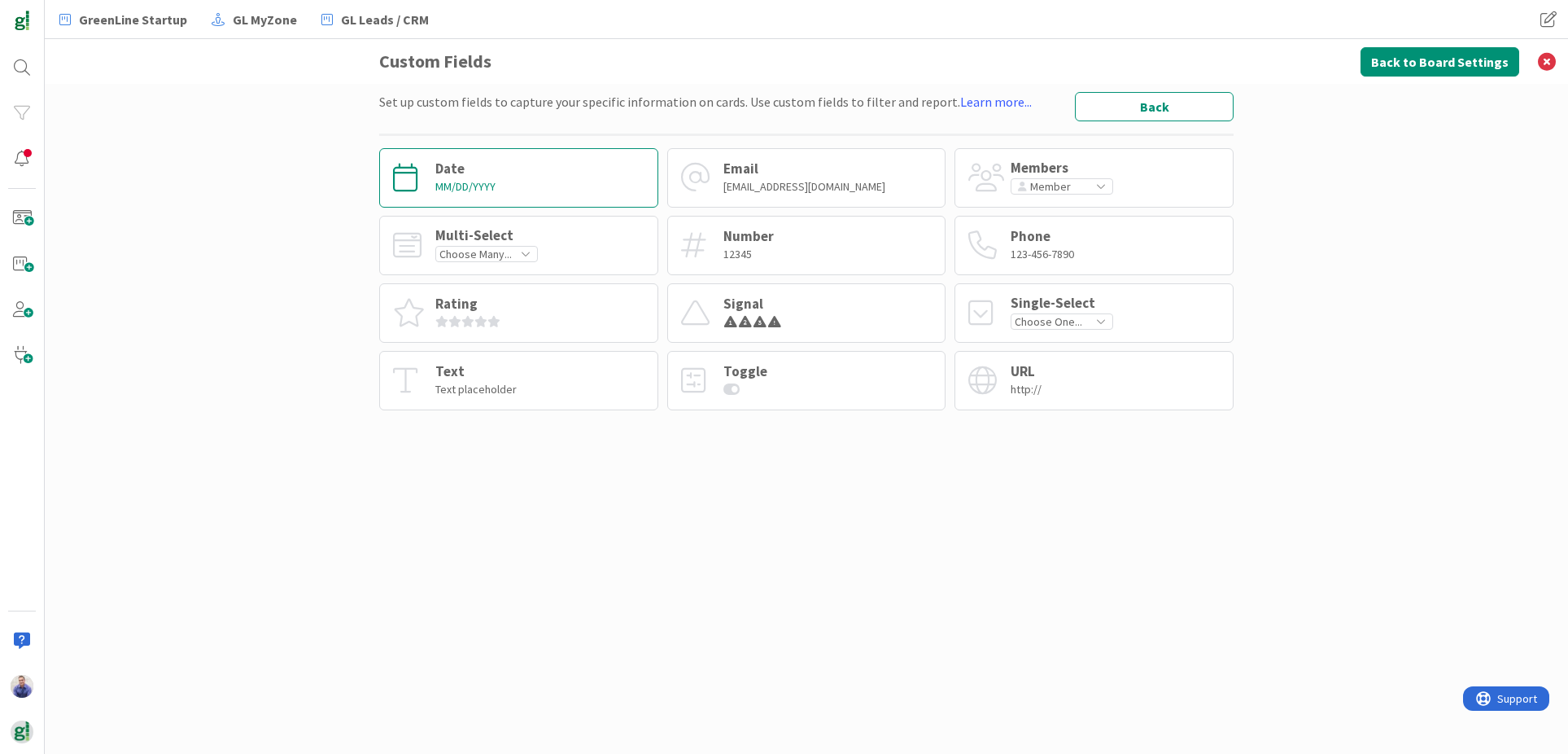
click at [562, 166] on div "Date MM/DD/YYYY" at bounding box center [518, 178] width 279 height 60
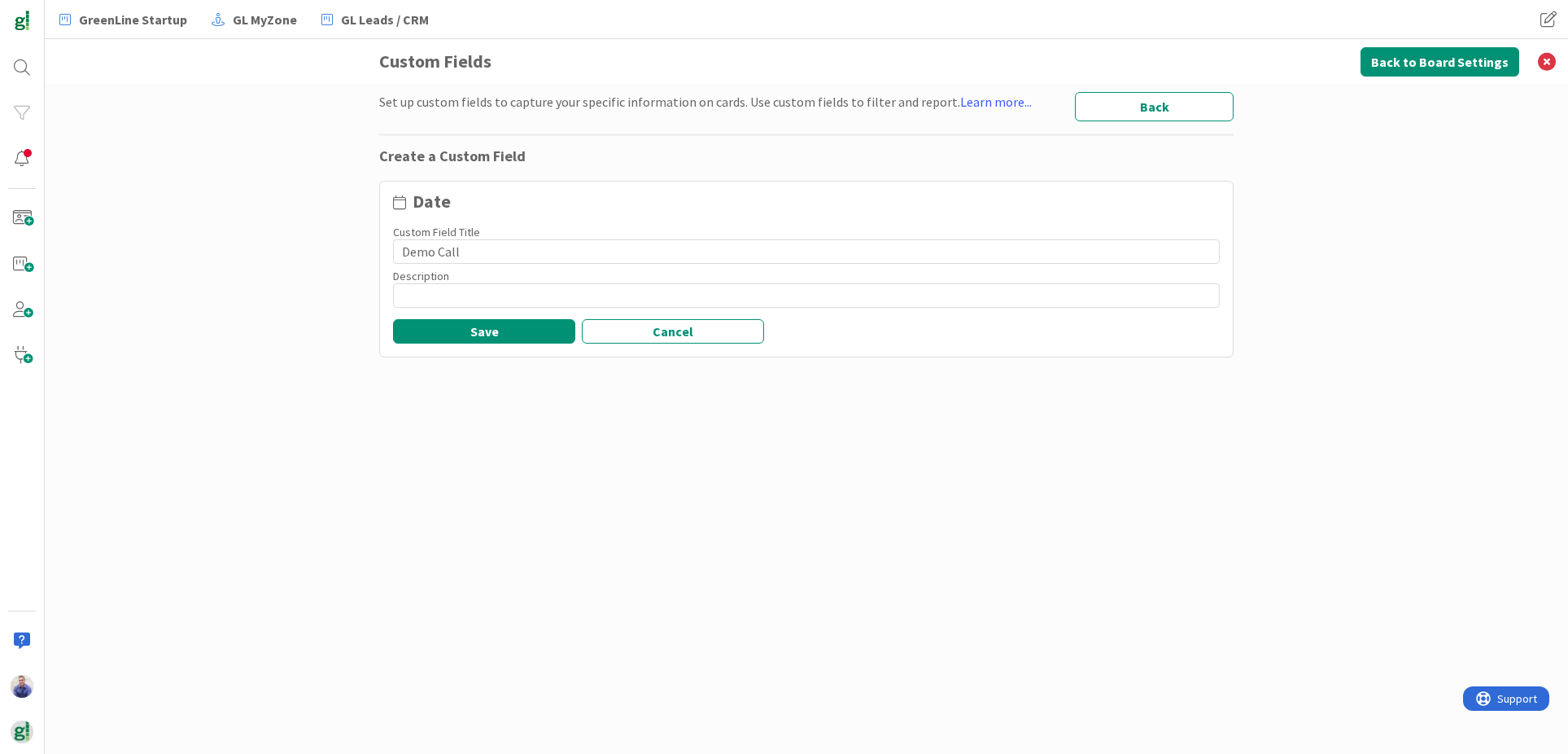
type input "Demo Call"
click at [447, 297] on input at bounding box center [806, 296] width 827 height 24
type input "F"
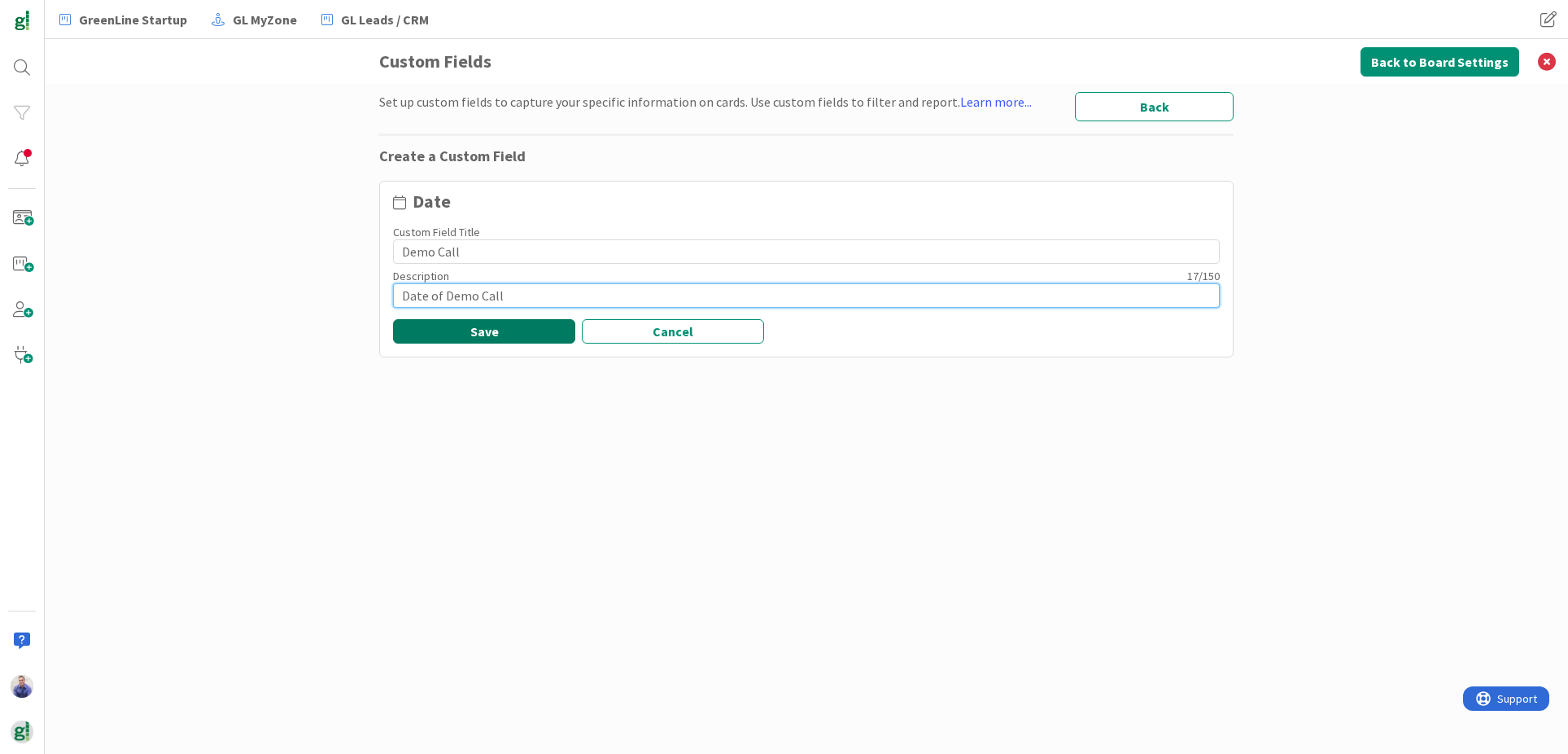
type input "Date of Demo Call"
click at [473, 336] on button "Save" at bounding box center [484, 331] width 182 height 24
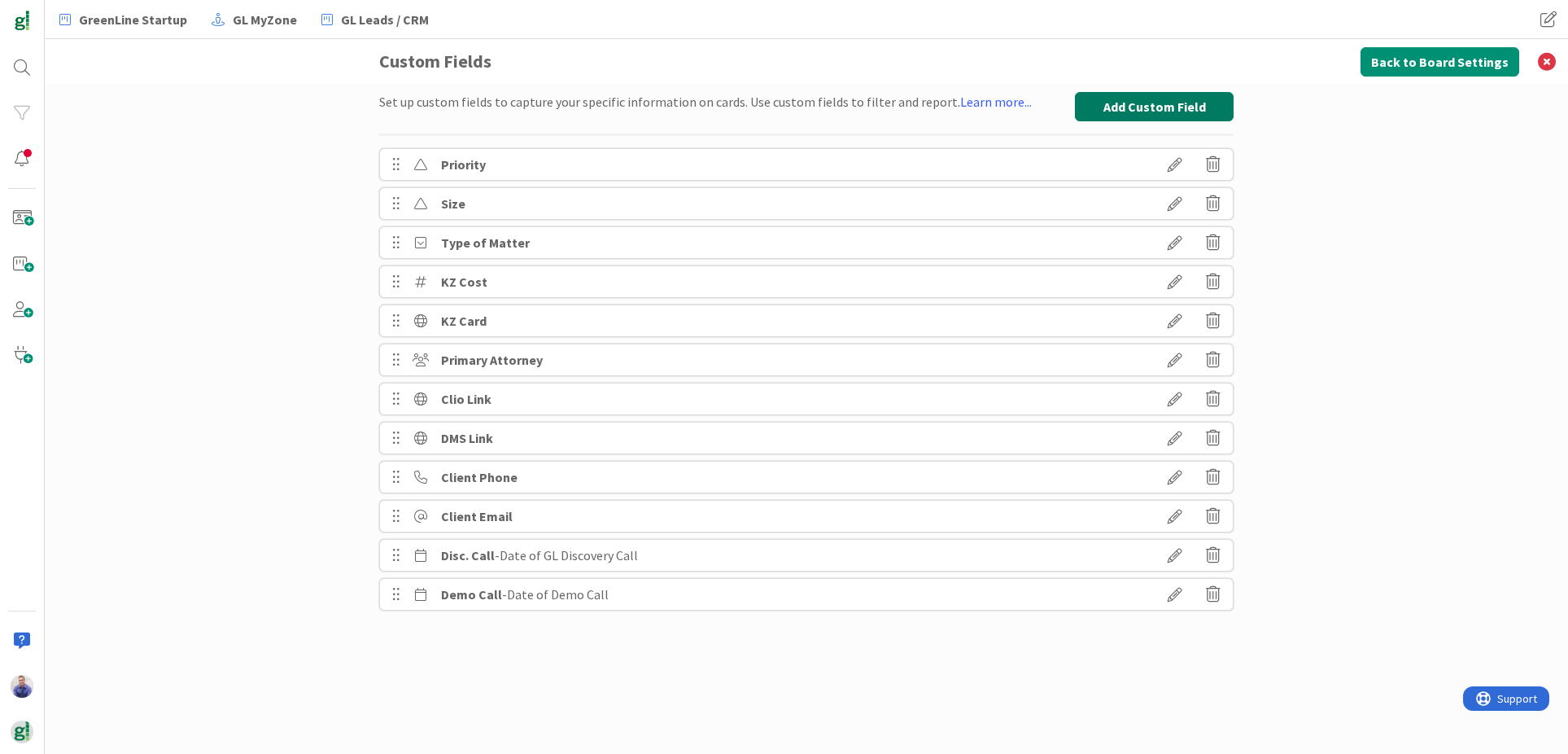
click at [1198, 102] on button "Add Custom Field" at bounding box center [1154, 106] width 159 height 29
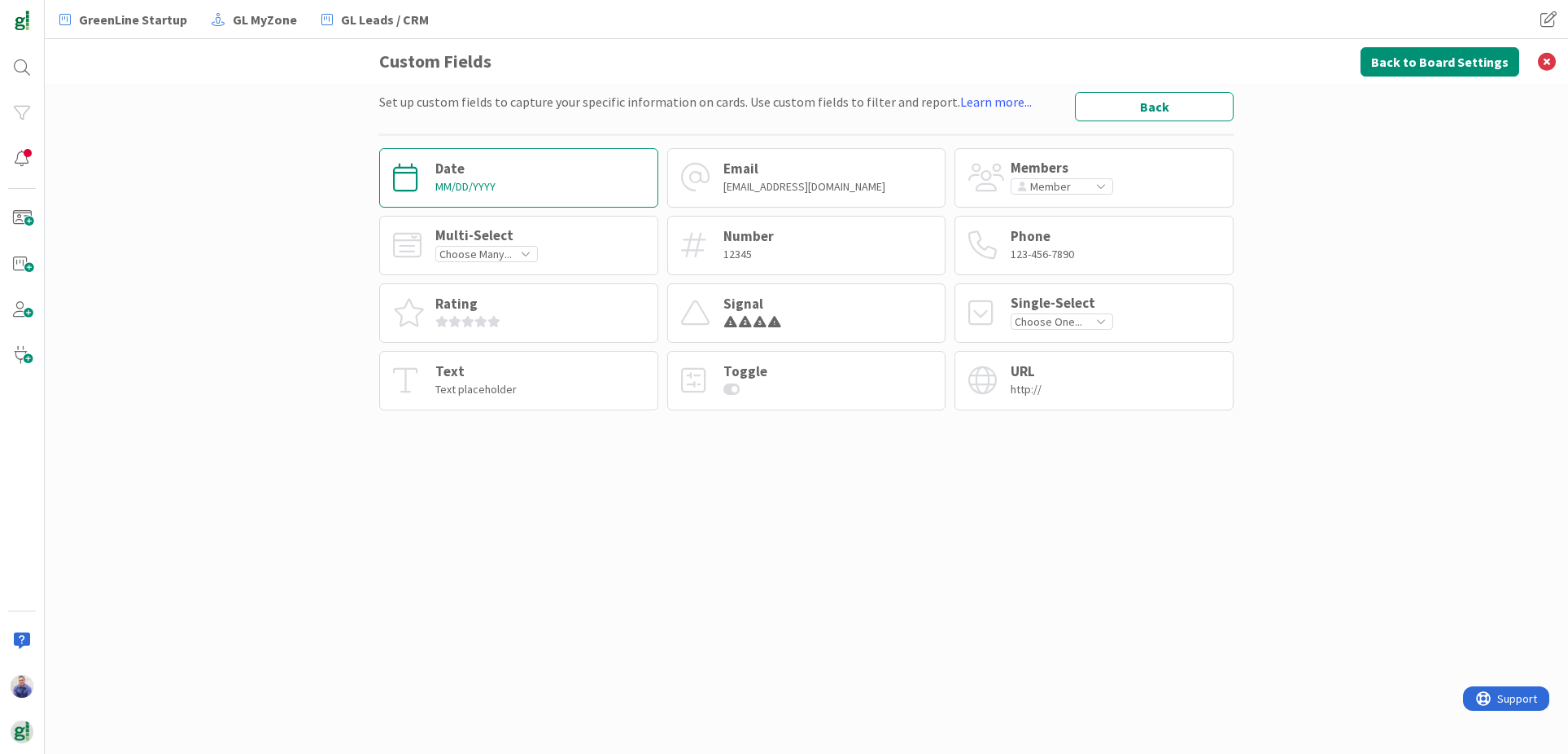
click at [558, 181] on div "Date MM/DD/YYYY" at bounding box center [518, 178] width 279 height 60
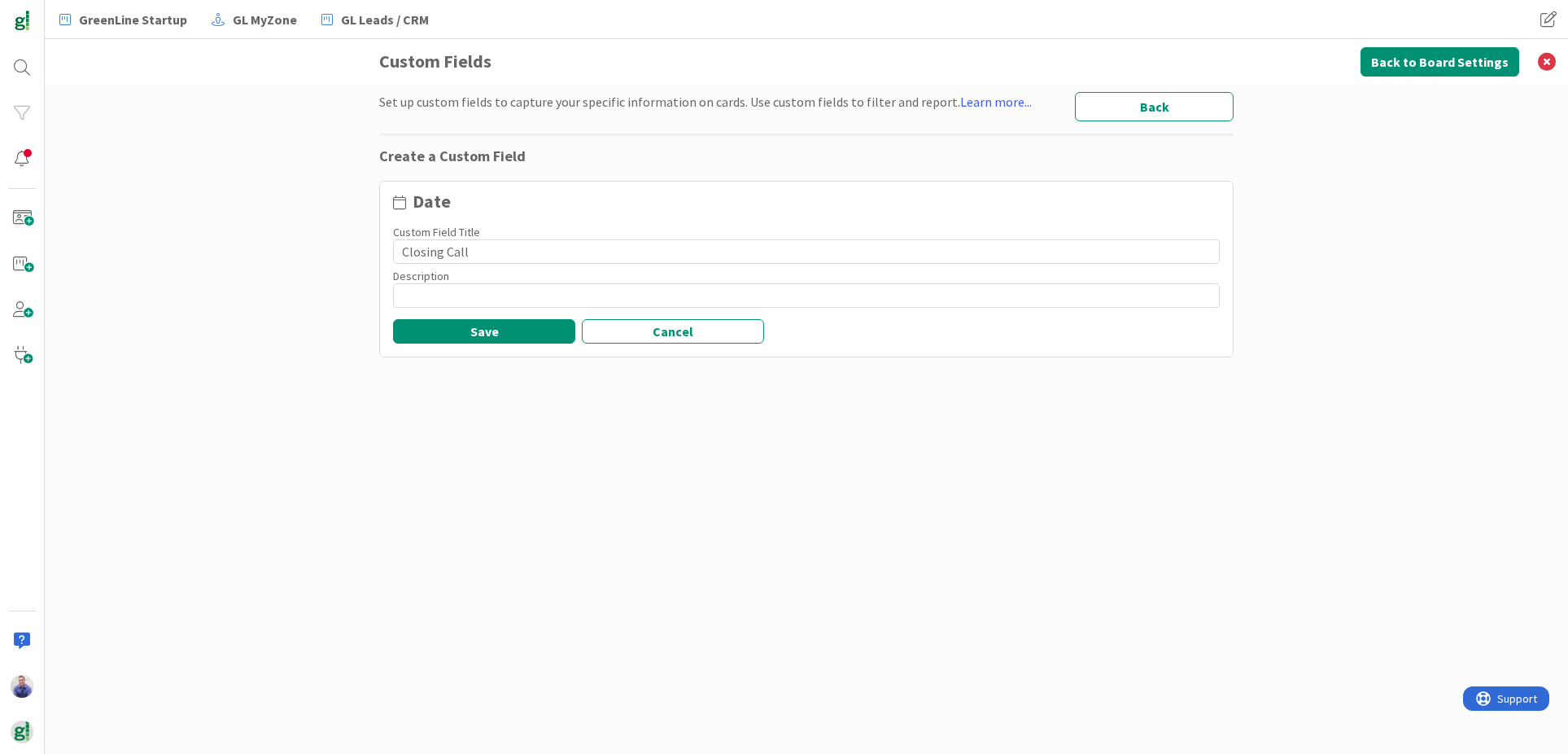
type input "Closing Call"
click at [461, 295] on input at bounding box center [806, 296] width 827 height 24
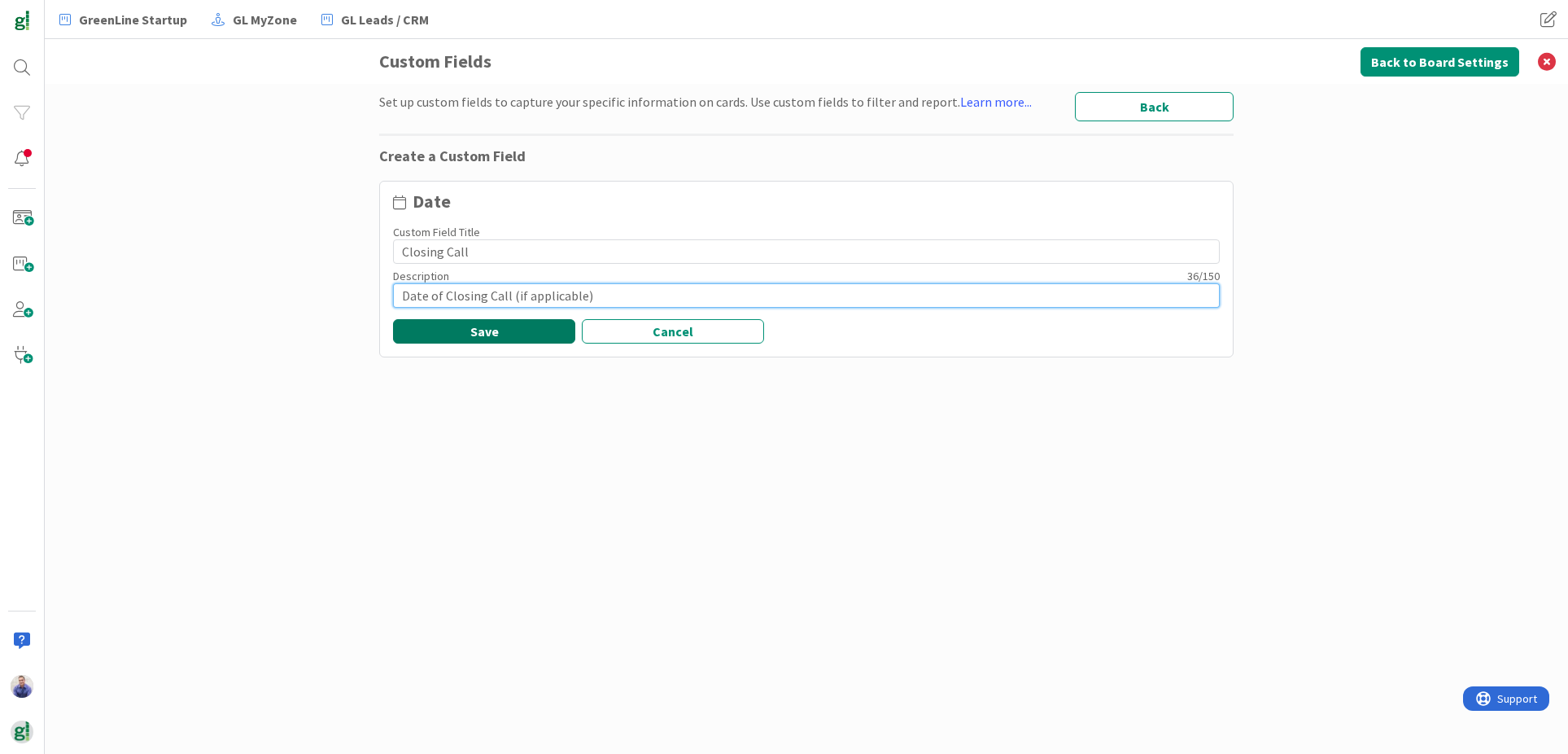
type input "Date of Closing Call (if applicable)"
click at [469, 326] on button "Save" at bounding box center [484, 331] width 182 height 24
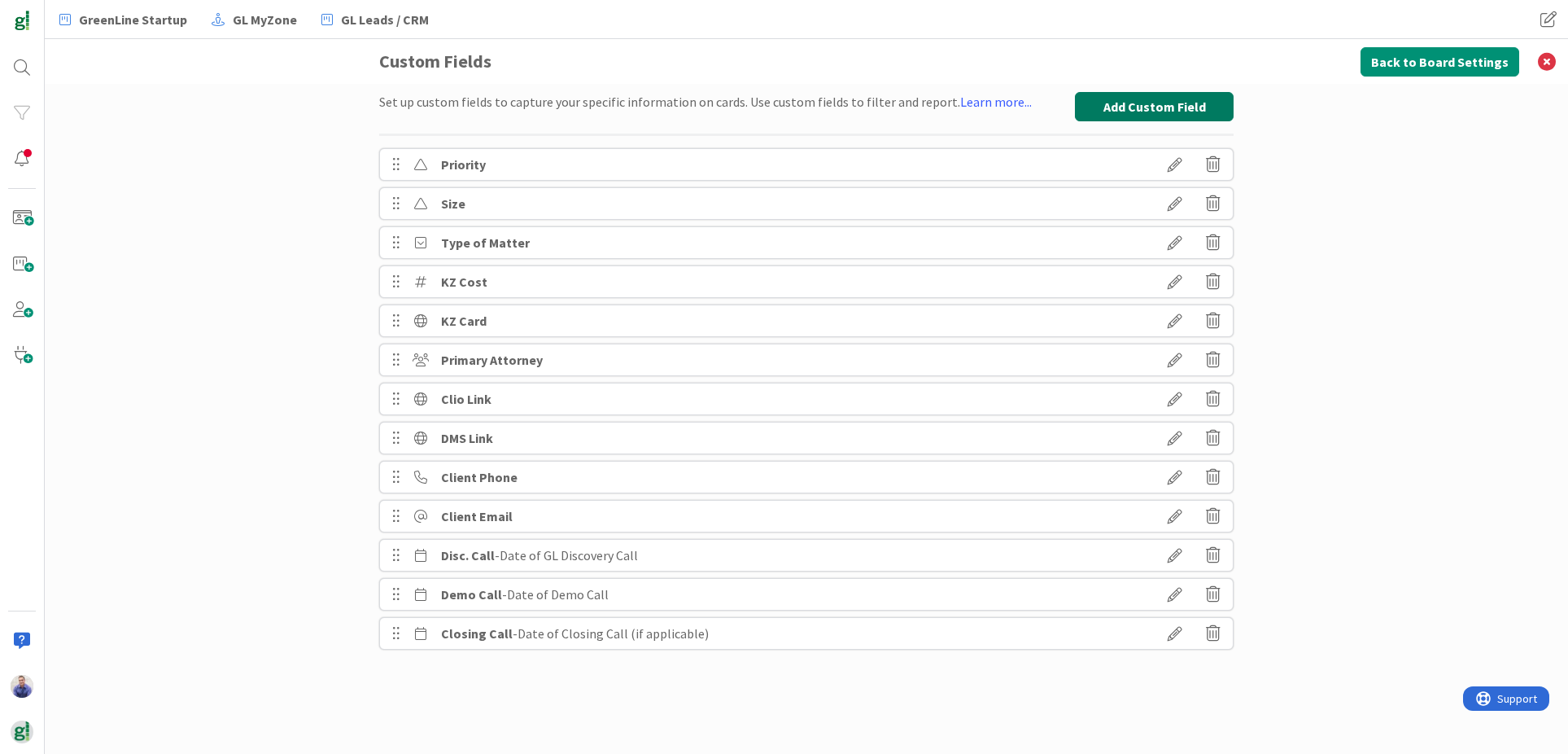
click at [1116, 98] on button "Add Custom Field" at bounding box center [1154, 106] width 159 height 29
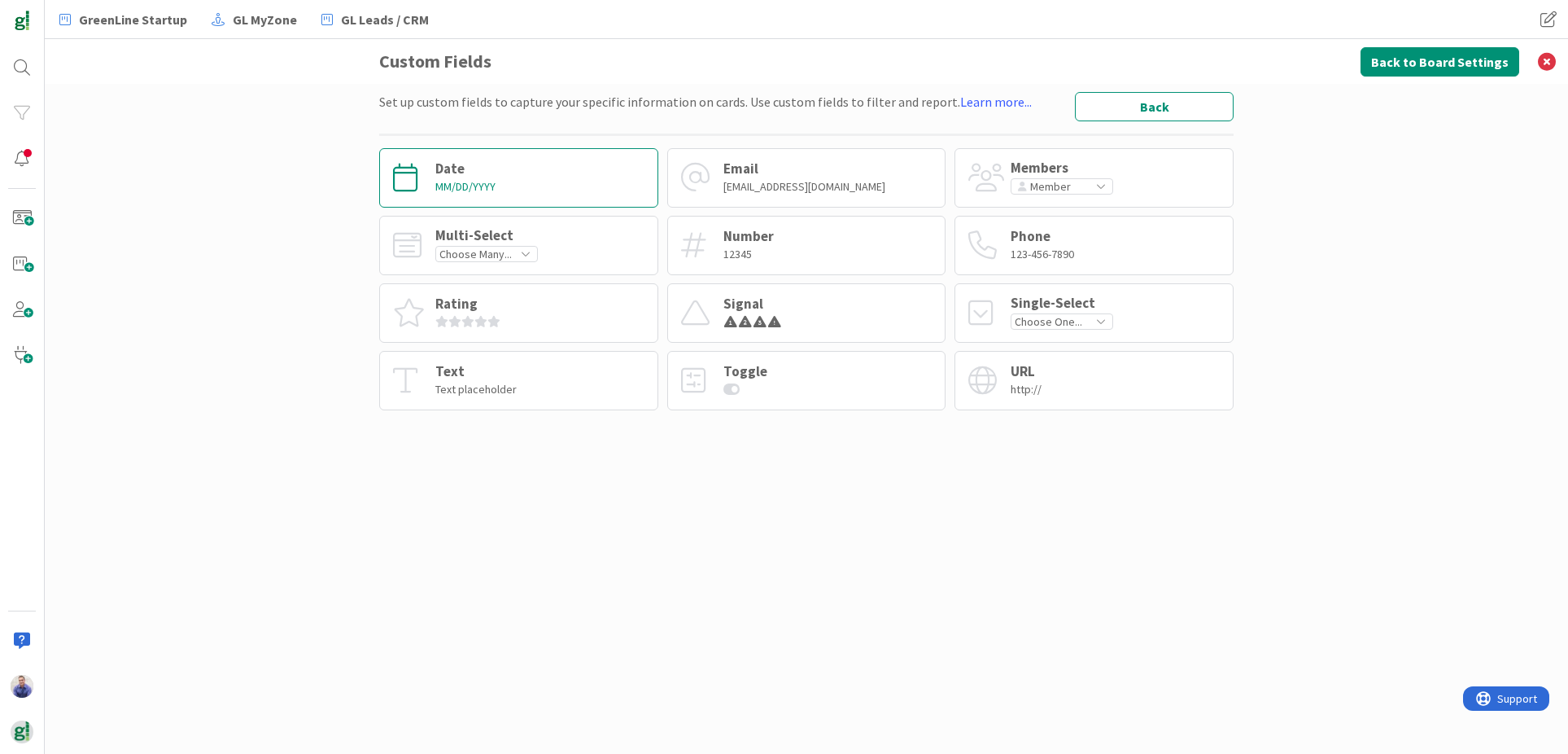
click at [559, 166] on div "Date MM/DD/YYYY" at bounding box center [518, 178] width 279 height 60
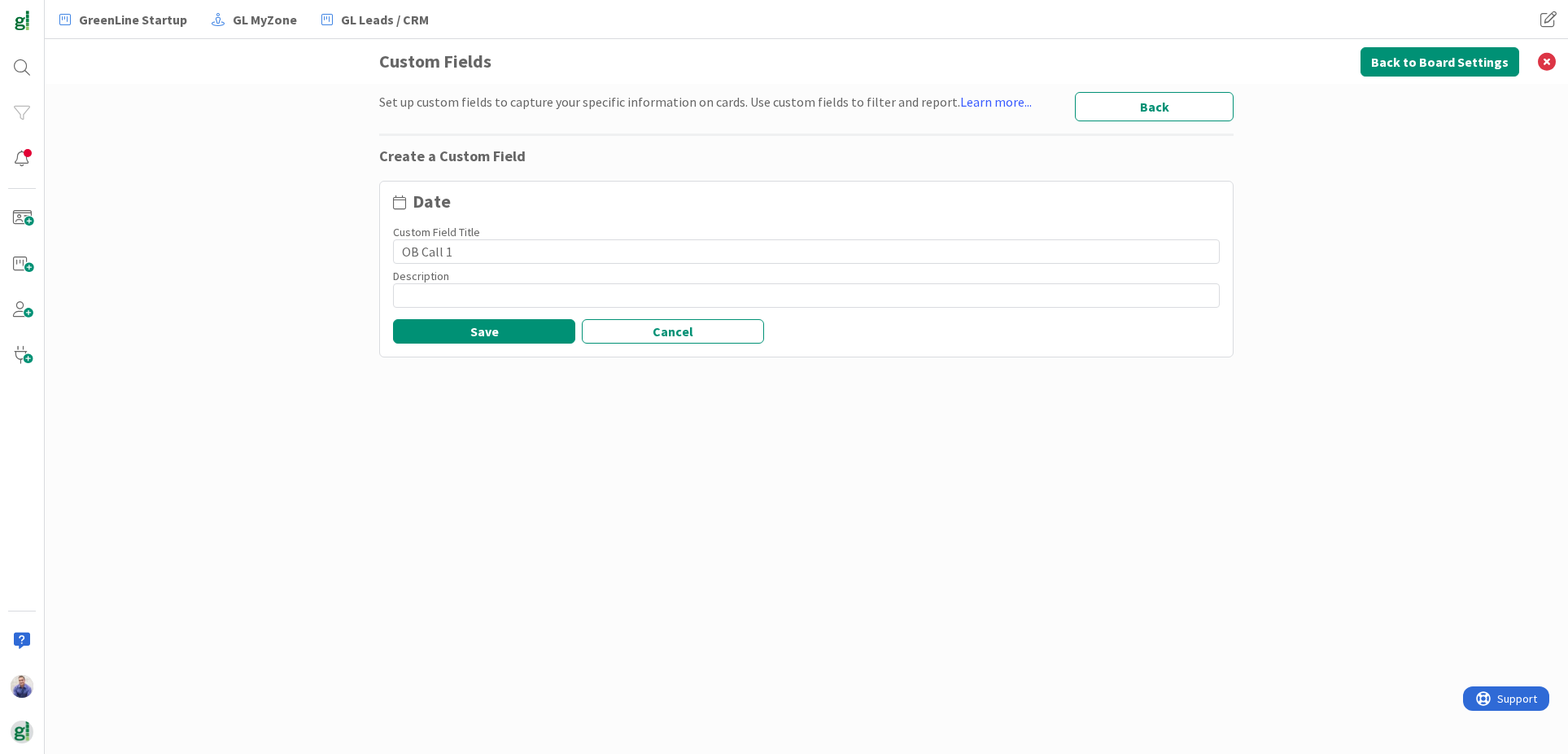
type input "OB Call 1"
click at [538, 296] on input at bounding box center [806, 296] width 827 height 24
drag, startPoint x: 403, startPoint y: 295, endPoint x: 411, endPoint y: 289, distance: 10.0
click at [406, 291] on input "Onboarding Call 1" at bounding box center [806, 296] width 827 height 24
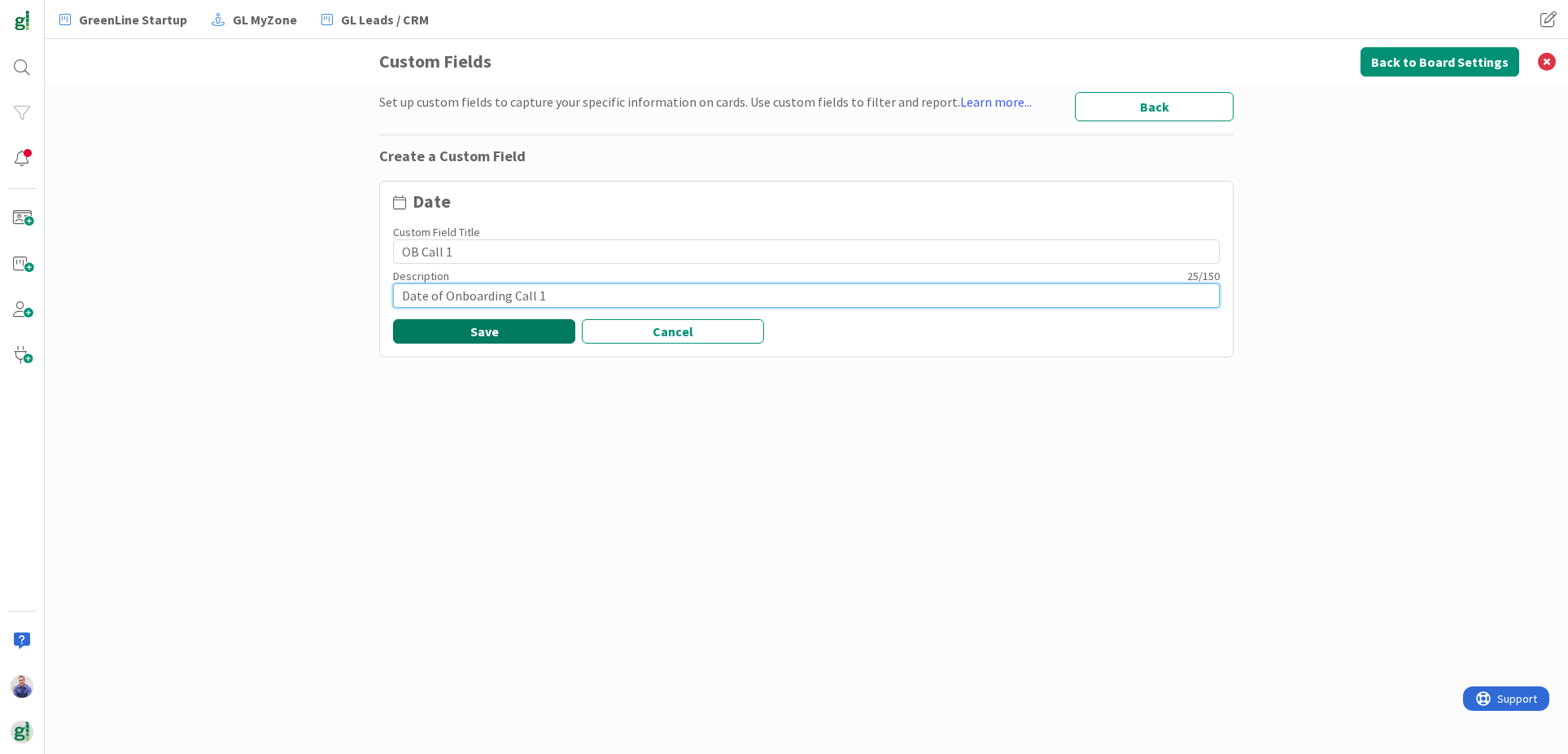
type input "Date of Onboarding Call 1"
click at [461, 338] on button "Save" at bounding box center [484, 331] width 182 height 24
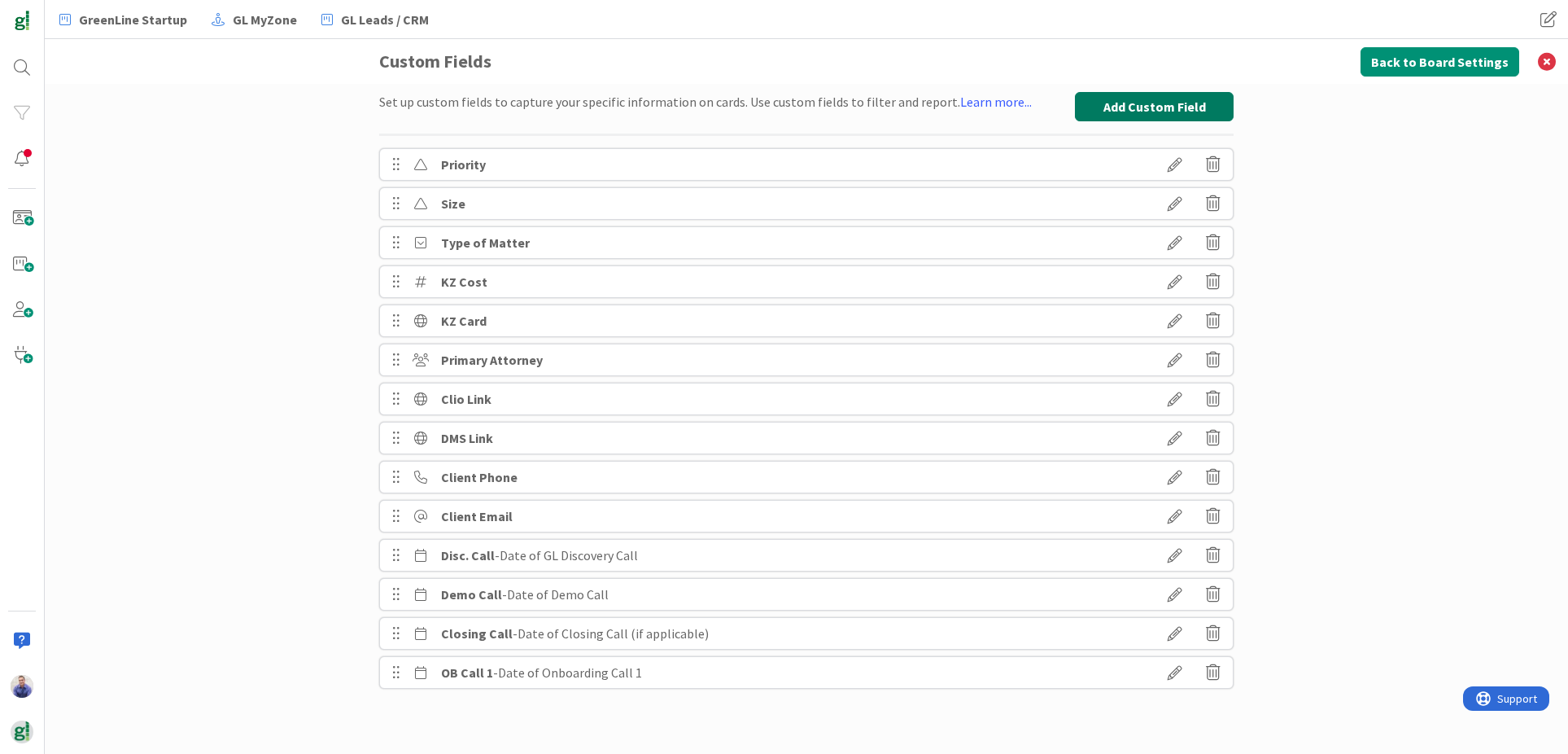
click at [1188, 110] on button "Add Custom Field" at bounding box center [1154, 106] width 159 height 29
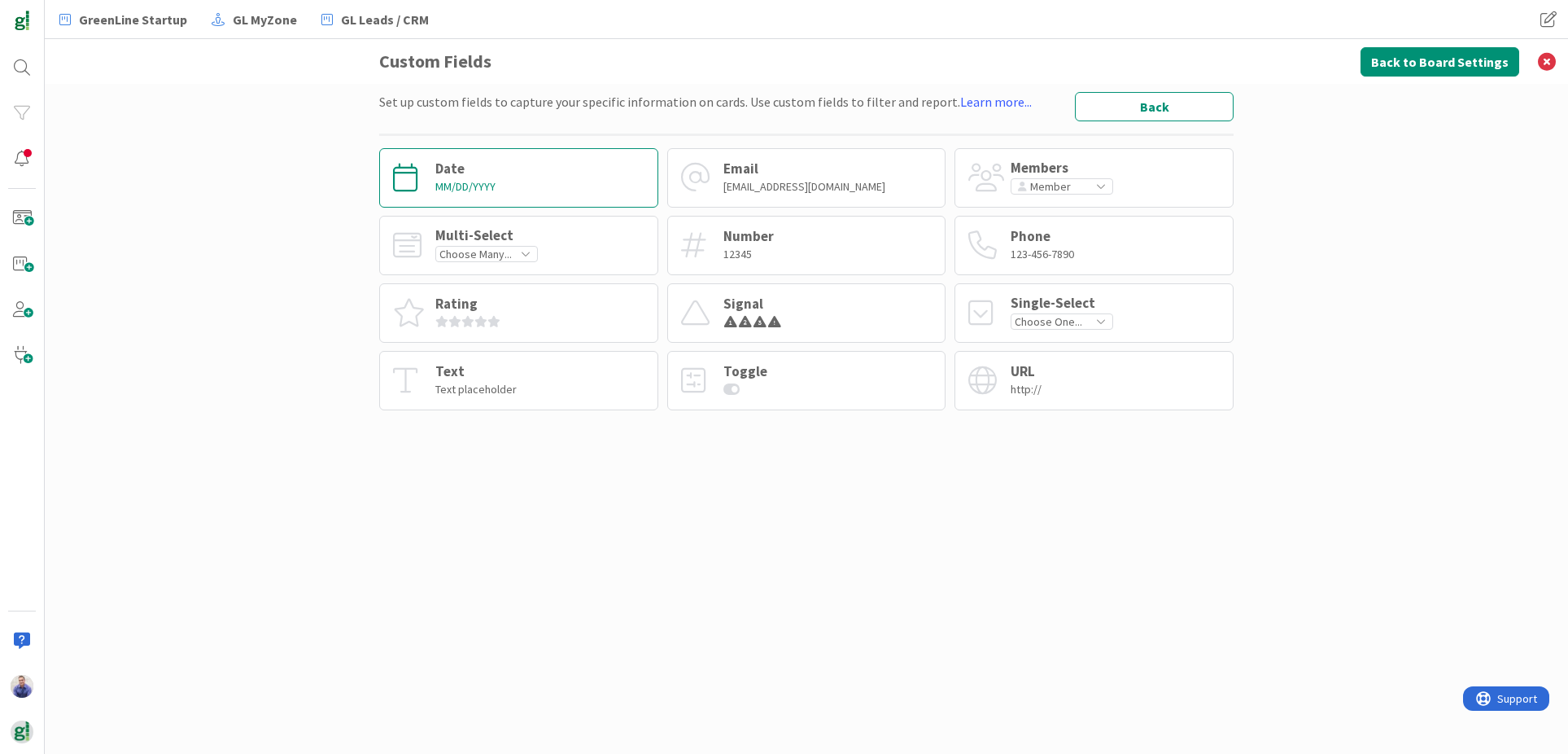
click at [516, 194] on div "Date MM/DD/YYYY" at bounding box center [518, 178] width 279 height 60
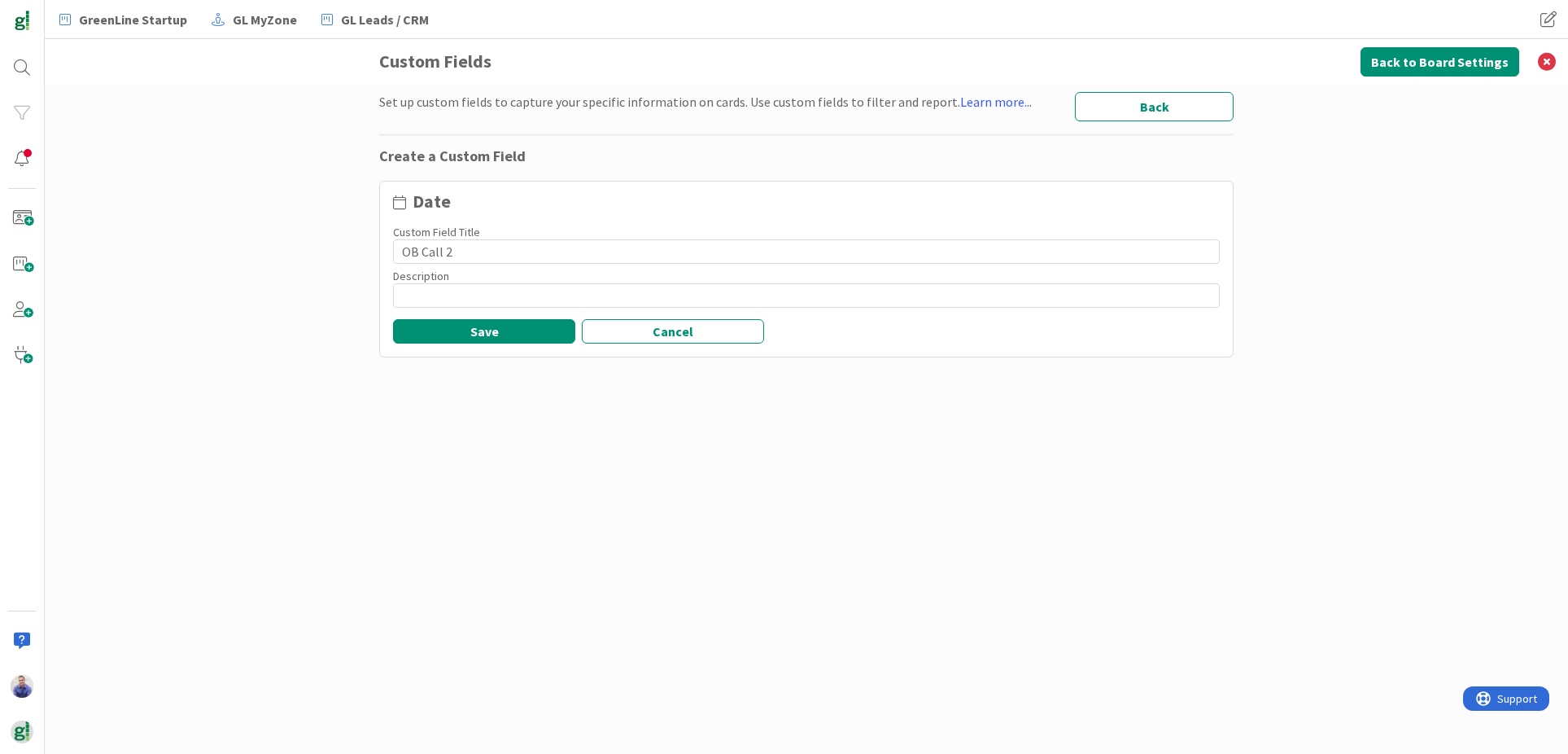
type input "OB Call 2"
click at [493, 292] on input at bounding box center [806, 296] width 827 height 24
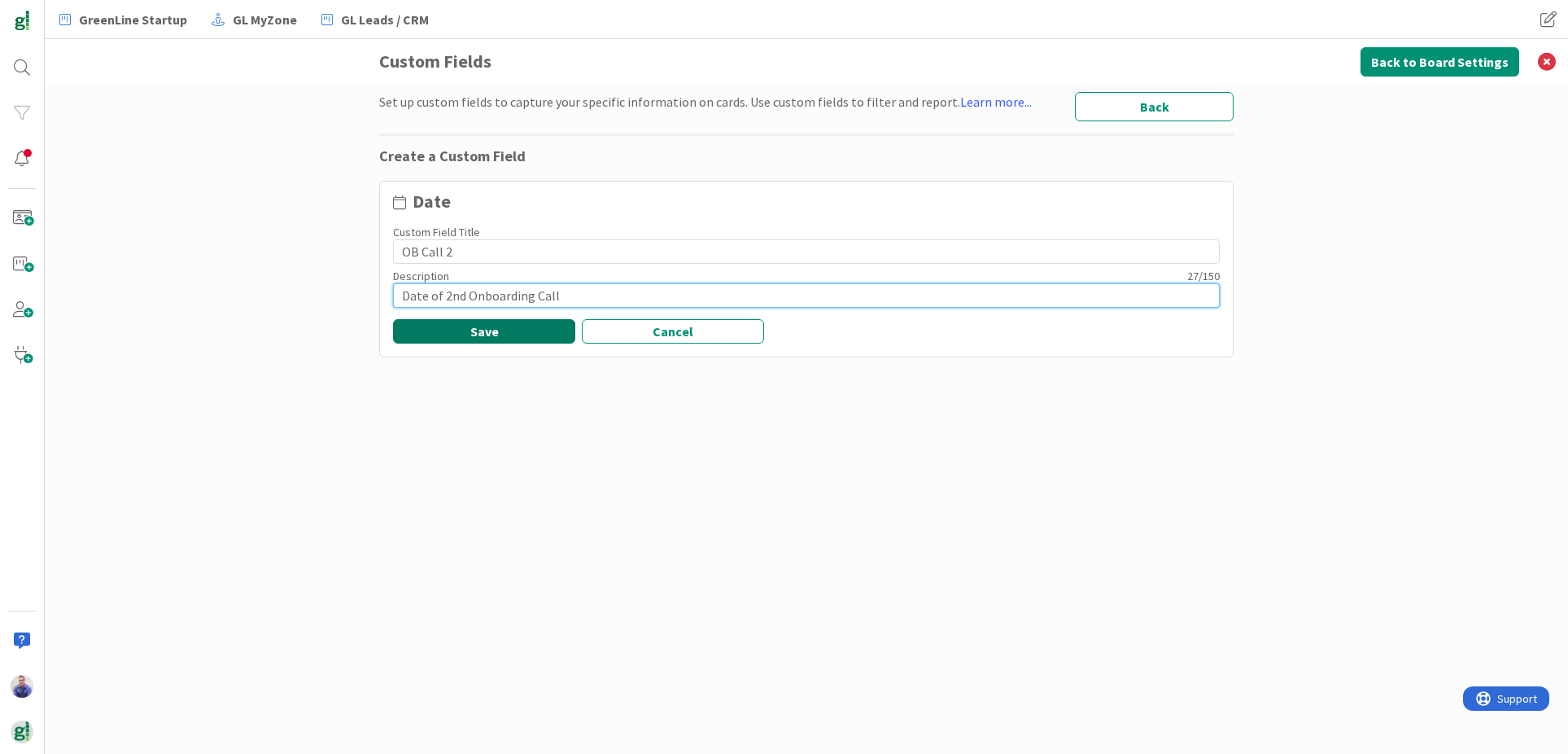
type input "Date of 2nd Onboarding Call"
click at [474, 326] on button "Save" at bounding box center [484, 331] width 182 height 24
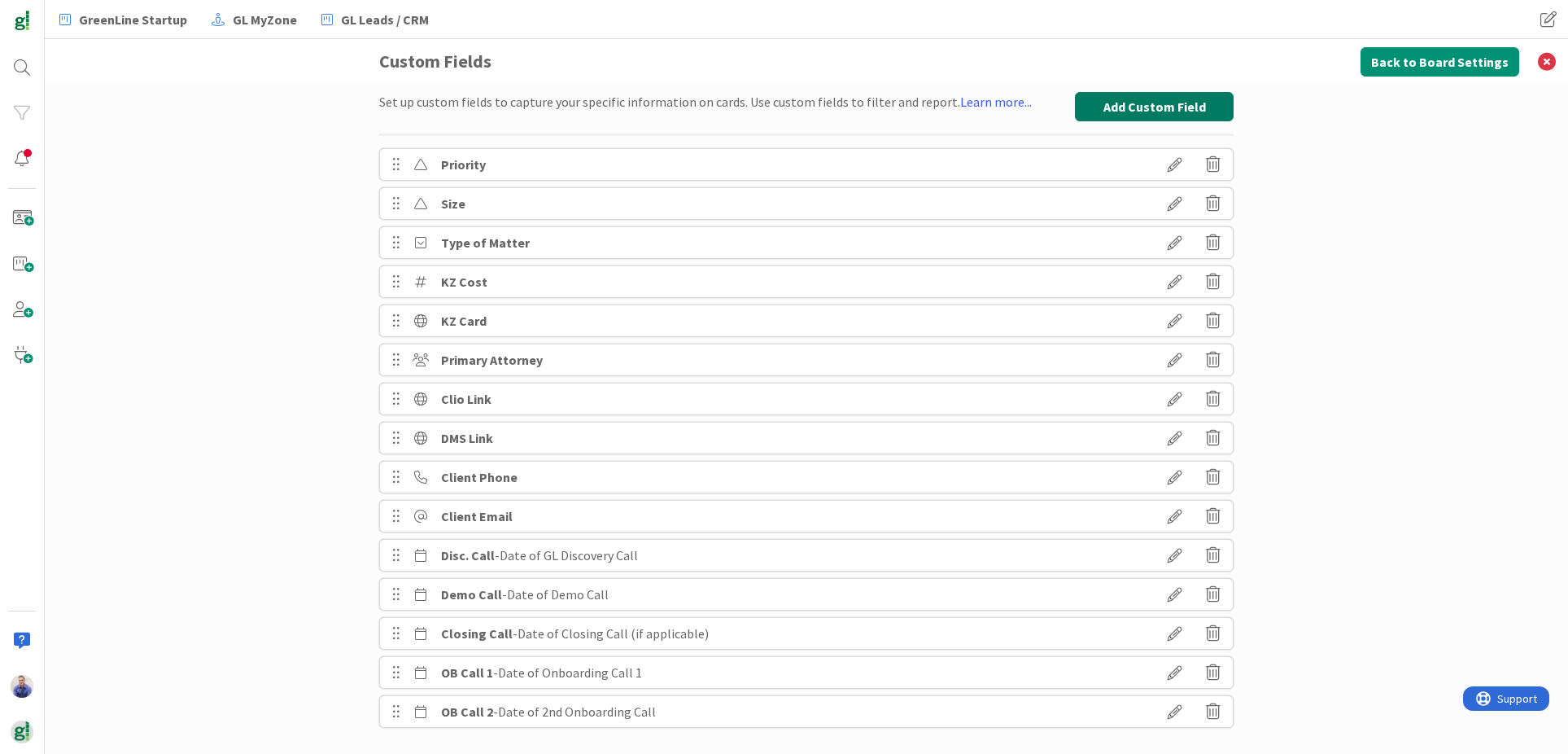
click at [1118, 111] on button "Add Custom Field" at bounding box center [1154, 106] width 159 height 29
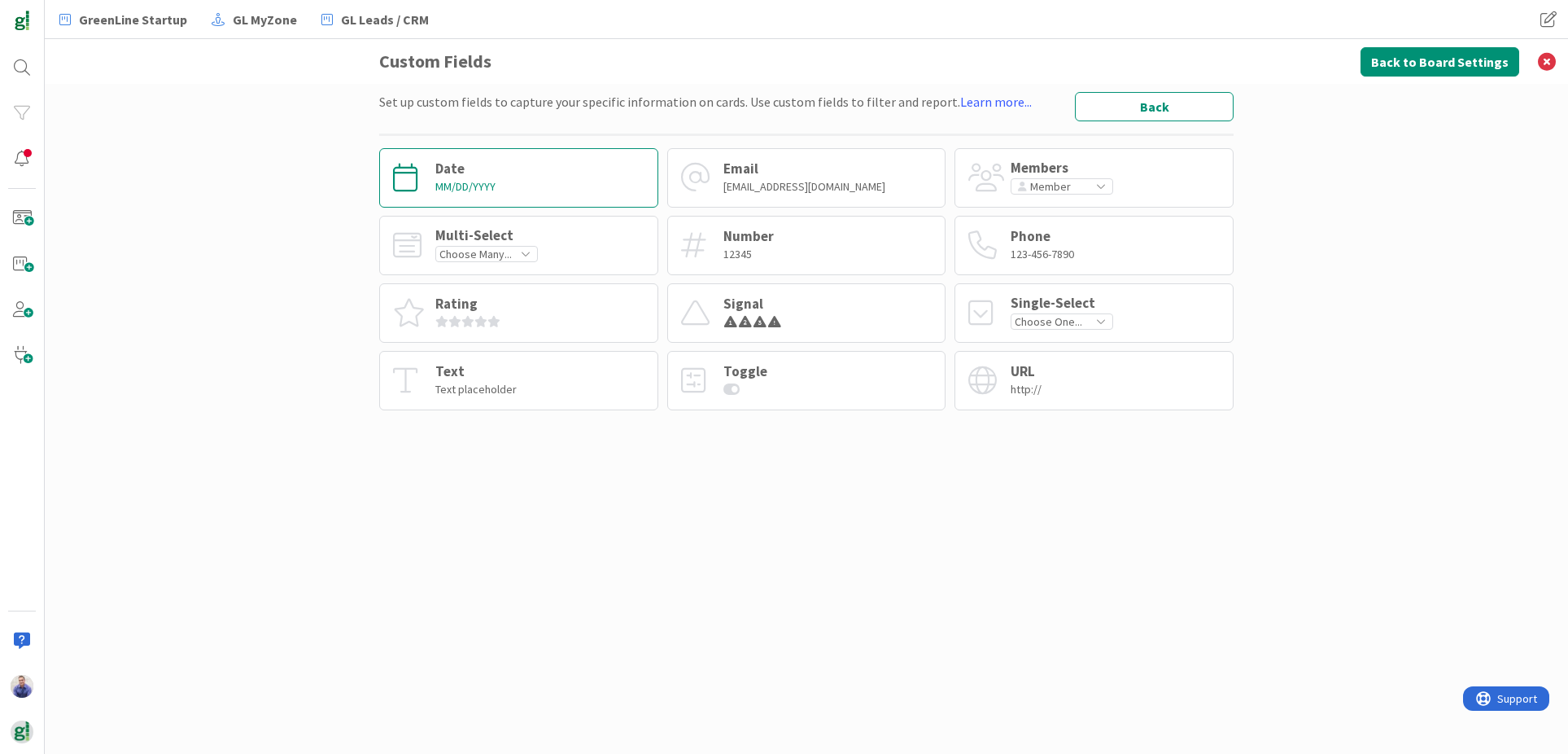
click at [479, 190] on div "MM/DD/YYYY" at bounding box center [465, 186] width 60 height 15
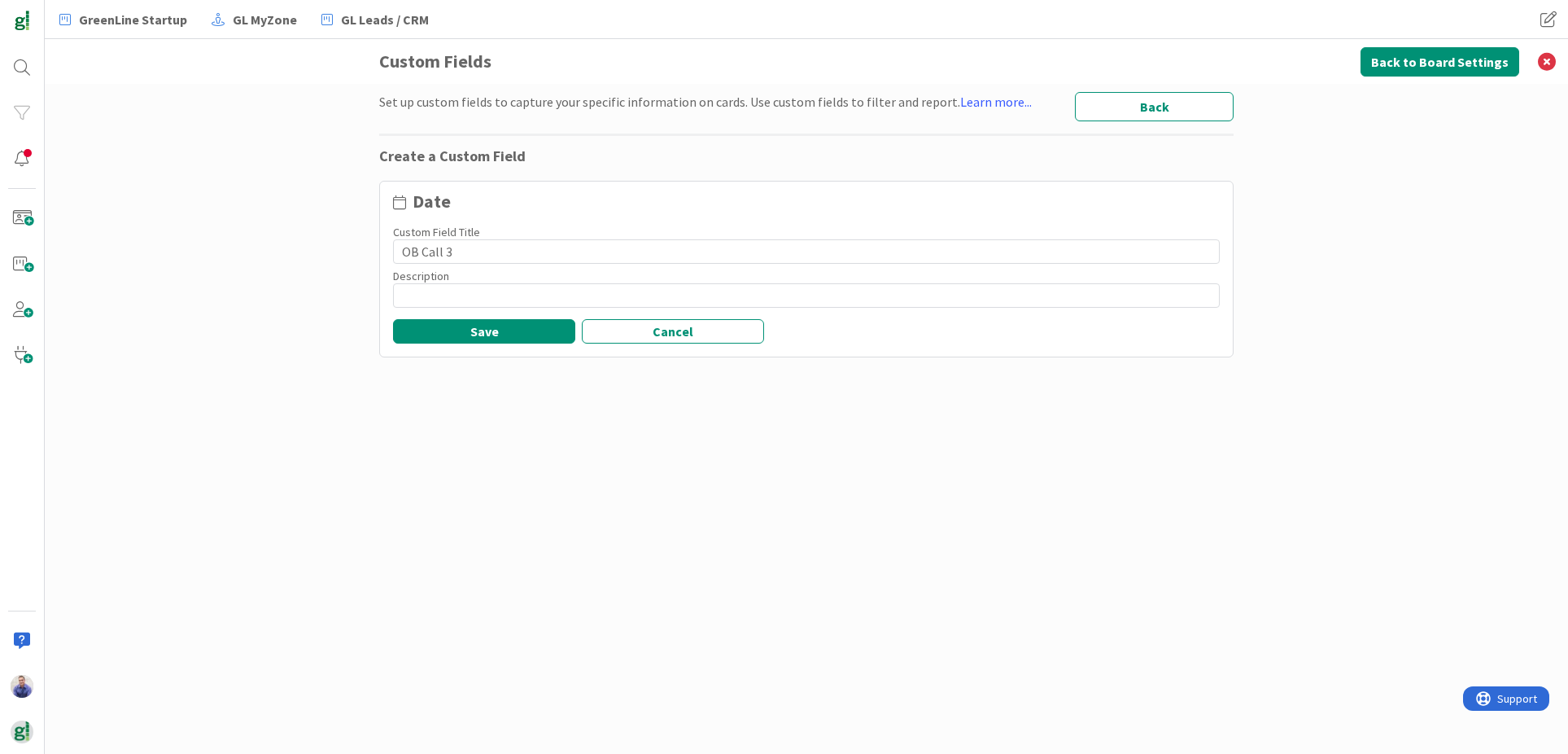
type input "OB Call 3"
drag, startPoint x: 483, startPoint y: 296, endPoint x: 499, endPoint y: 285, distance: 19.4
click at [497, 287] on input at bounding box center [806, 296] width 827 height 24
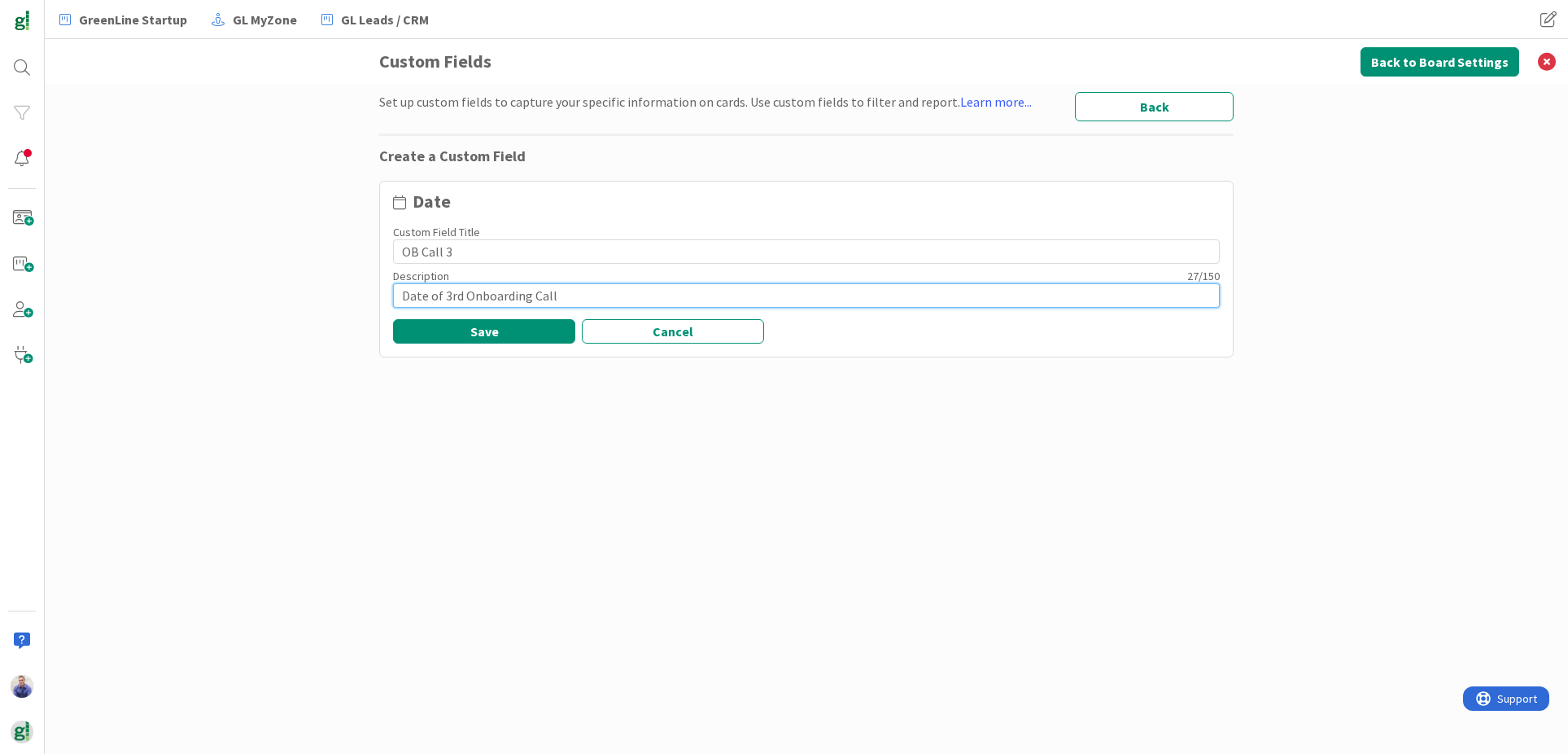
drag, startPoint x: 578, startPoint y: 293, endPoint x: 386, endPoint y: 291, distance: 192.0
click at [386, 291] on div "Description 27 / 150 Date of 3rd Onboarding Call" at bounding box center [806, 290] width 847 height 44
type input "Date of 3rd Onboarding Call"
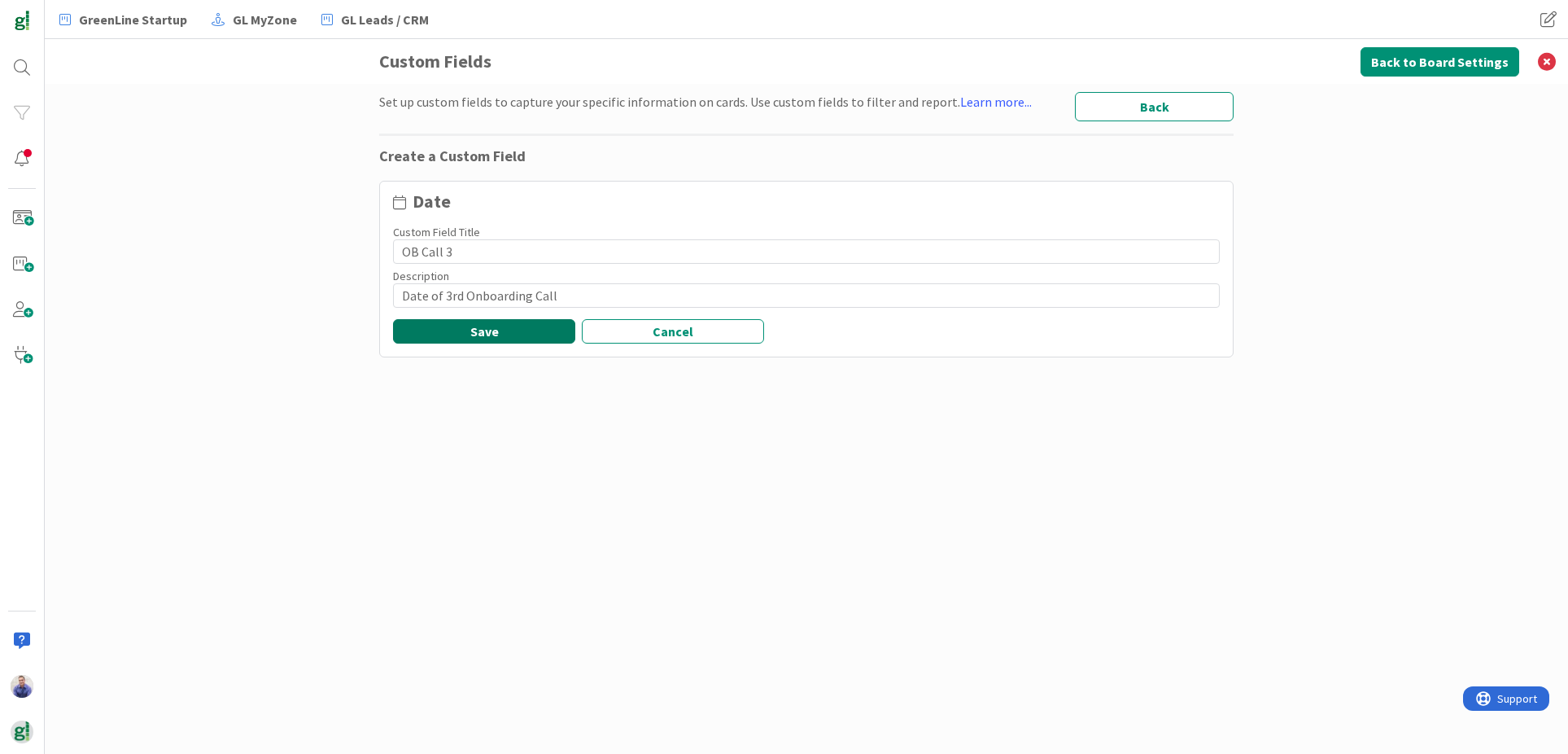
click at [459, 327] on button "Save" at bounding box center [484, 331] width 182 height 24
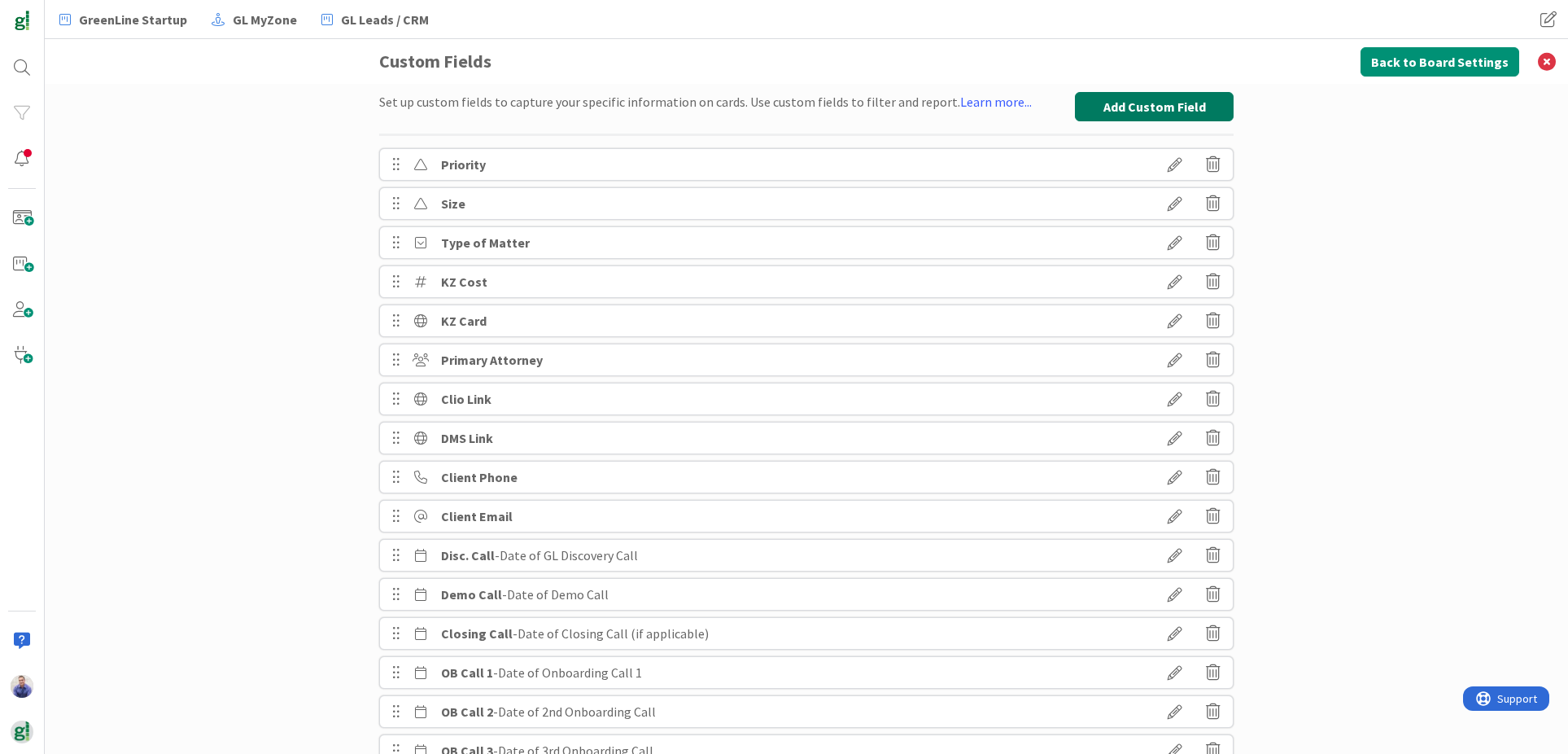
click at [1124, 106] on button "Add Custom Field" at bounding box center [1154, 106] width 159 height 29
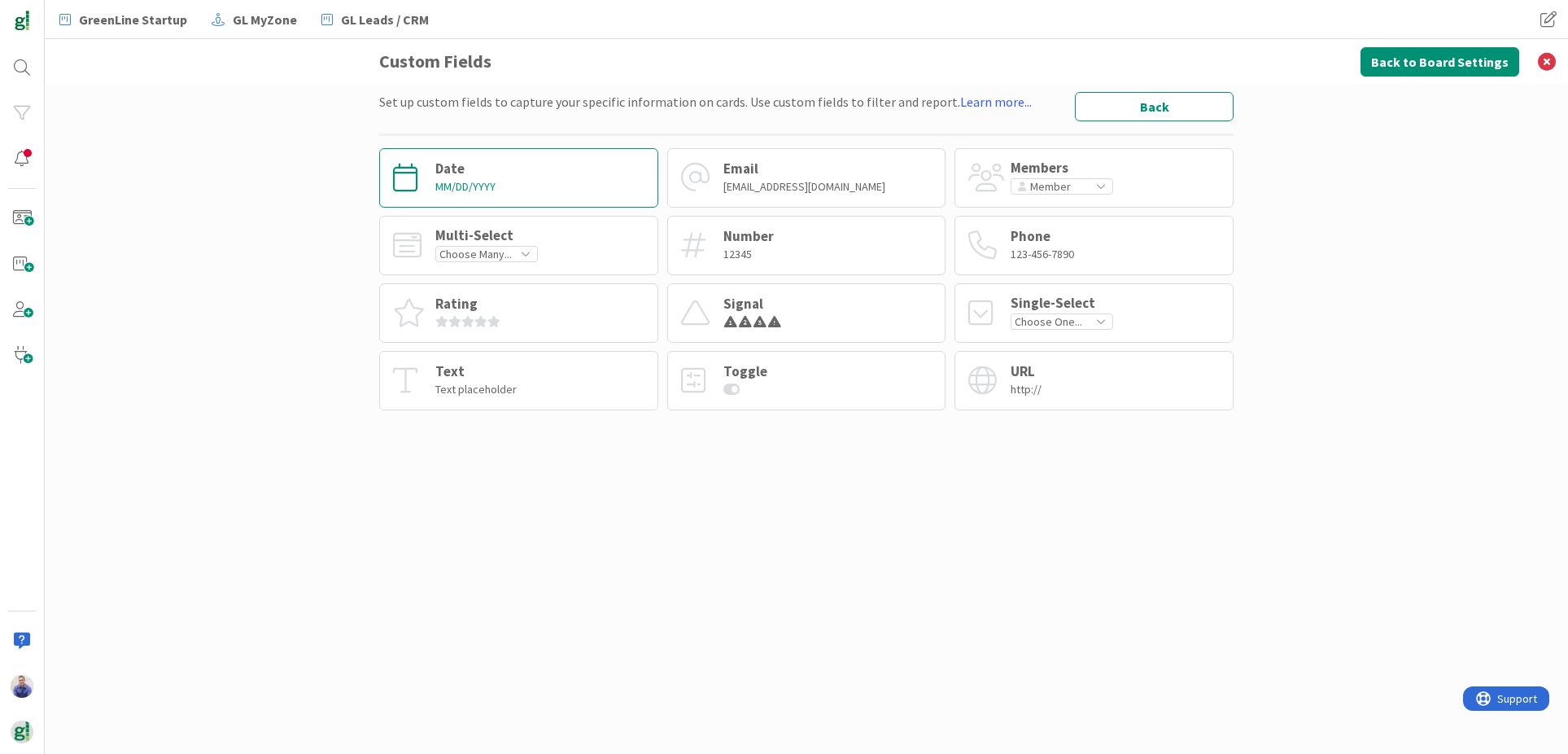
click at [518, 178] on div "Date MM/DD/YYYY" at bounding box center [518, 178] width 279 height 60
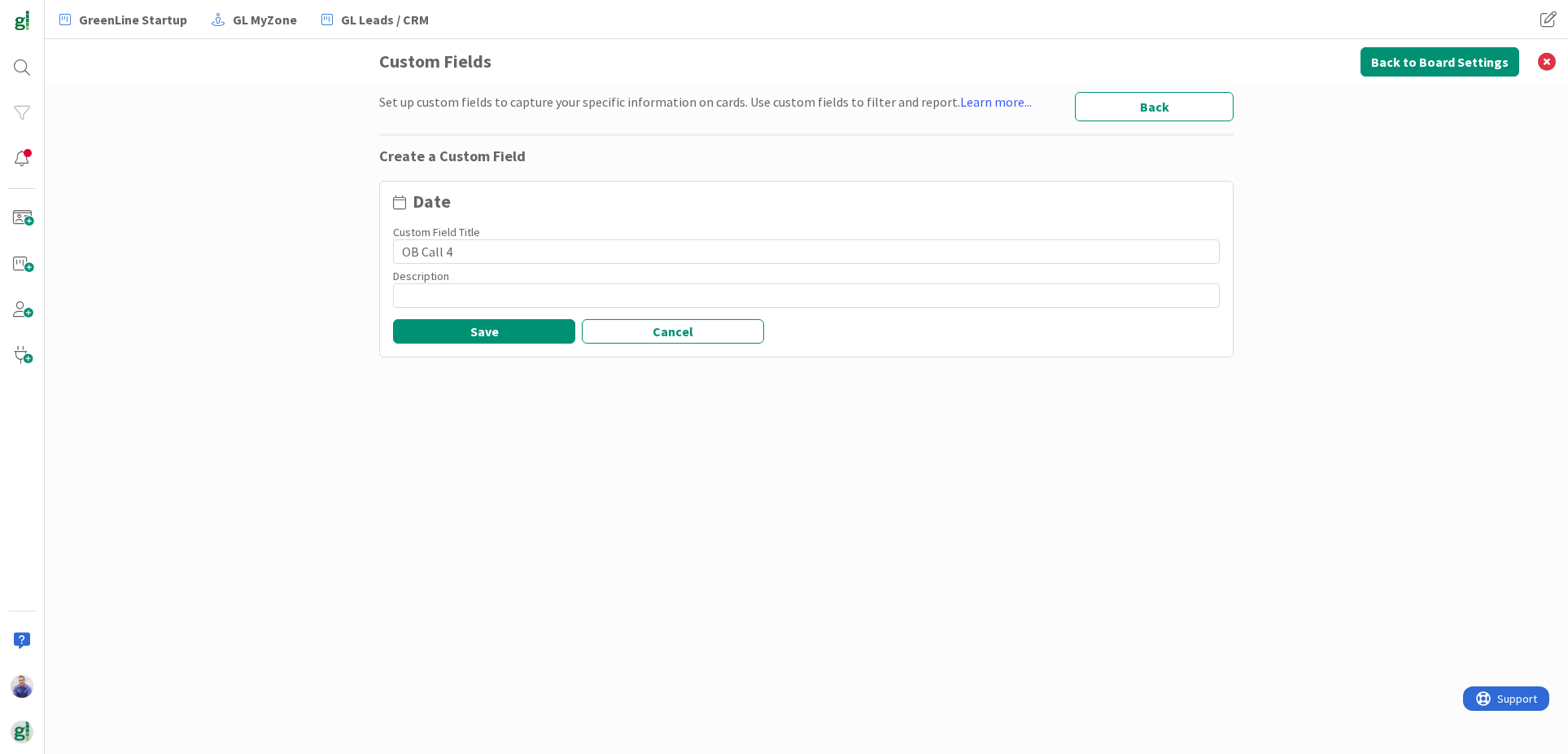
type input "OB Call 4"
paste input "Date of 3rd Onboarding Call"
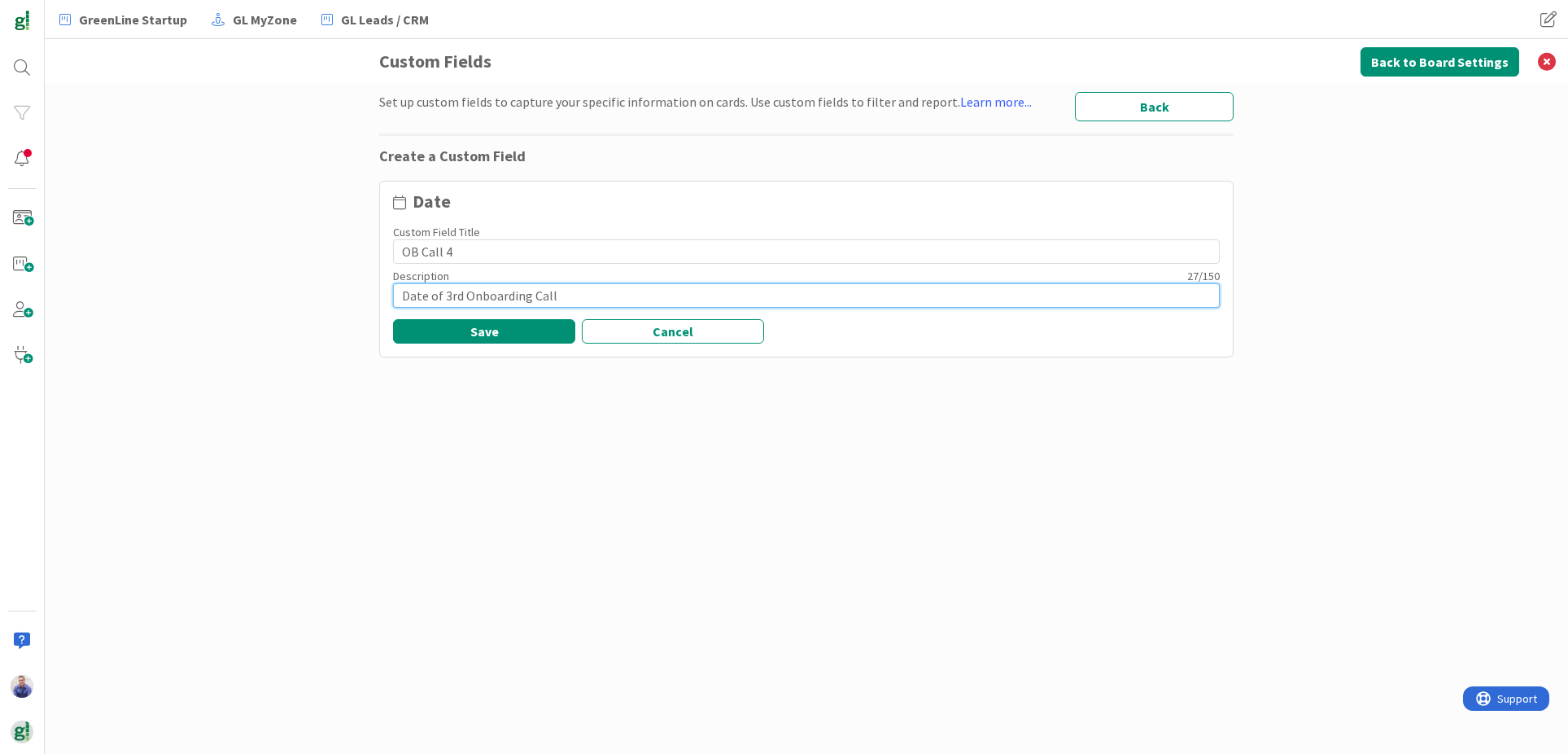
drag, startPoint x: 460, startPoint y: 297, endPoint x: 442, endPoint y: 299, distance: 18.1
click at [442, 299] on input "Date of 3rd Onboarding Call" at bounding box center [806, 296] width 827 height 24
type input "Date of 4th Onboarding Call"
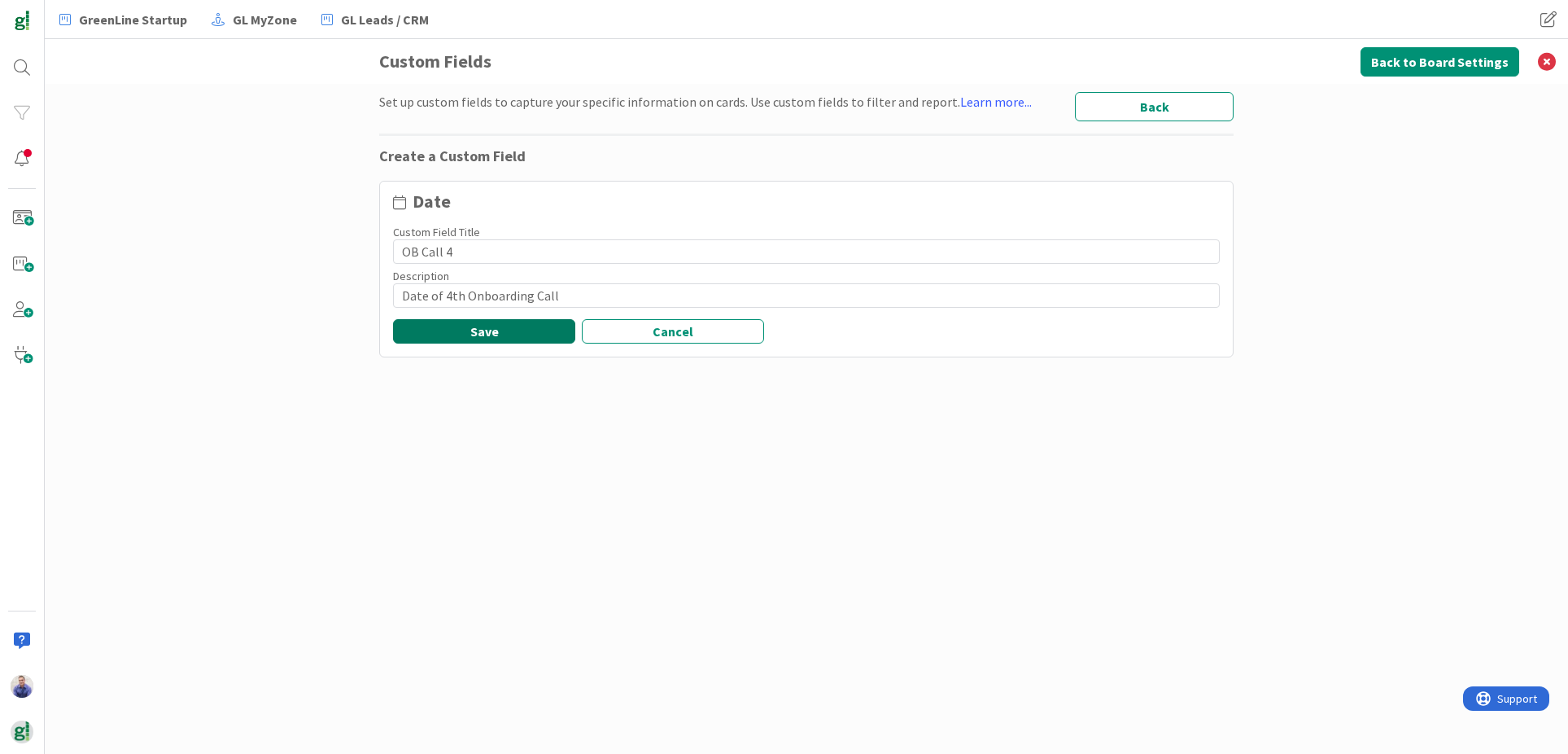
click at [497, 337] on button "Save" at bounding box center [484, 331] width 182 height 24
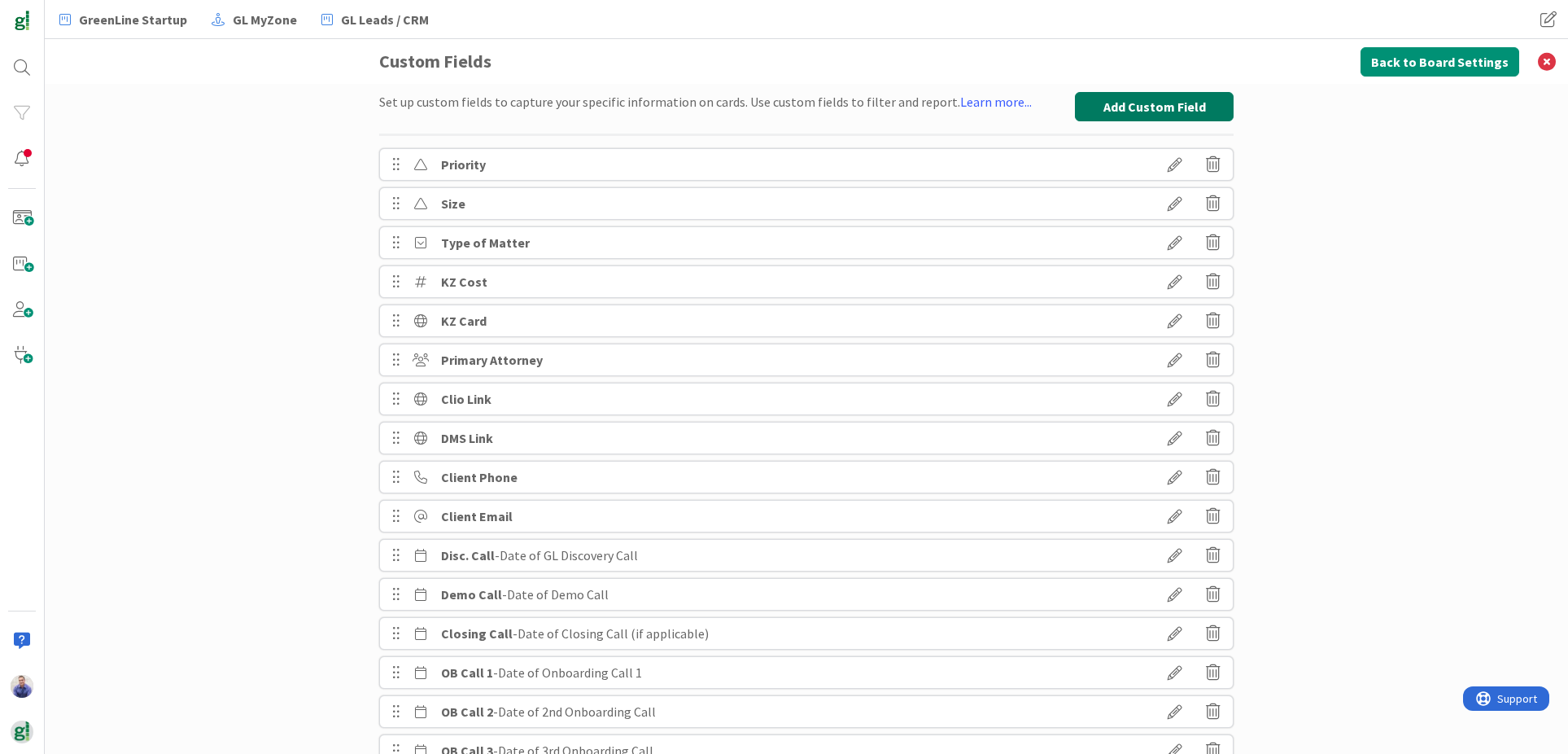
drag, startPoint x: 1141, startPoint y: 104, endPoint x: 859, endPoint y: 135, distance: 283.7
click at [1140, 104] on button "Add Custom Field" at bounding box center [1154, 106] width 159 height 29
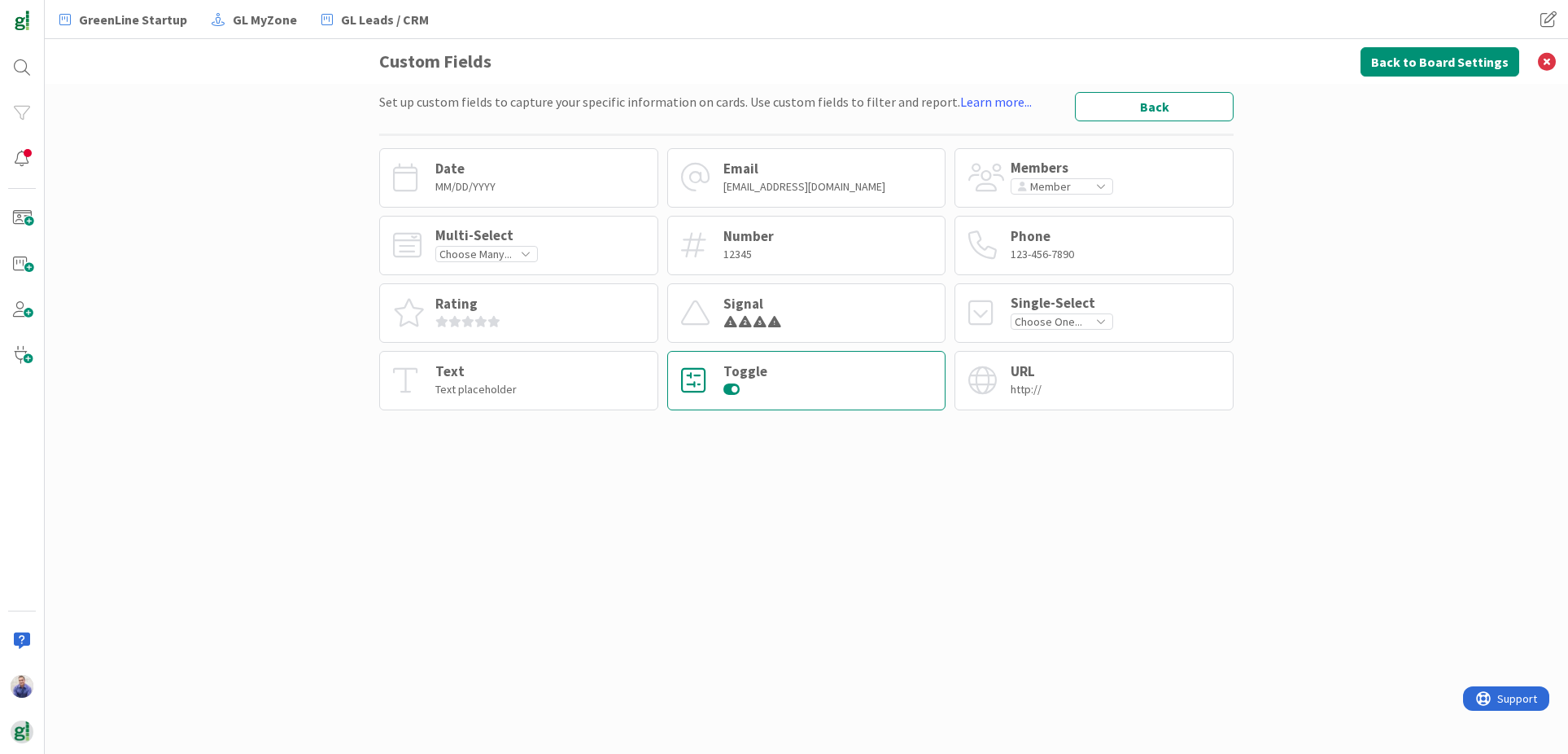
click at [859, 379] on div "Toggle" at bounding box center [806, 381] width 279 height 60
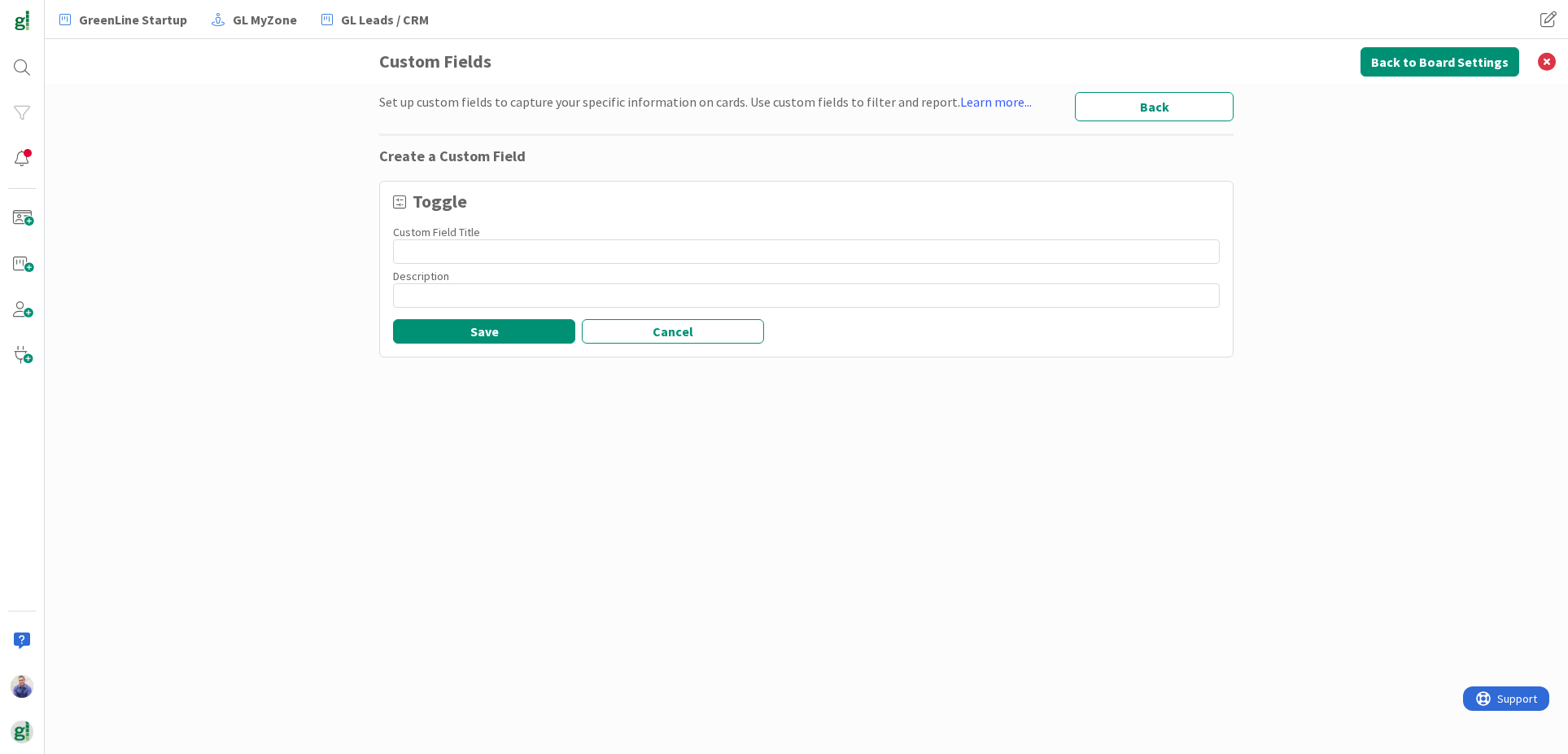
click at [510, 244] on input at bounding box center [806, 252] width 827 height 24
type input "Invoice Paid"
click at [491, 326] on button "Save" at bounding box center [484, 331] width 182 height 24
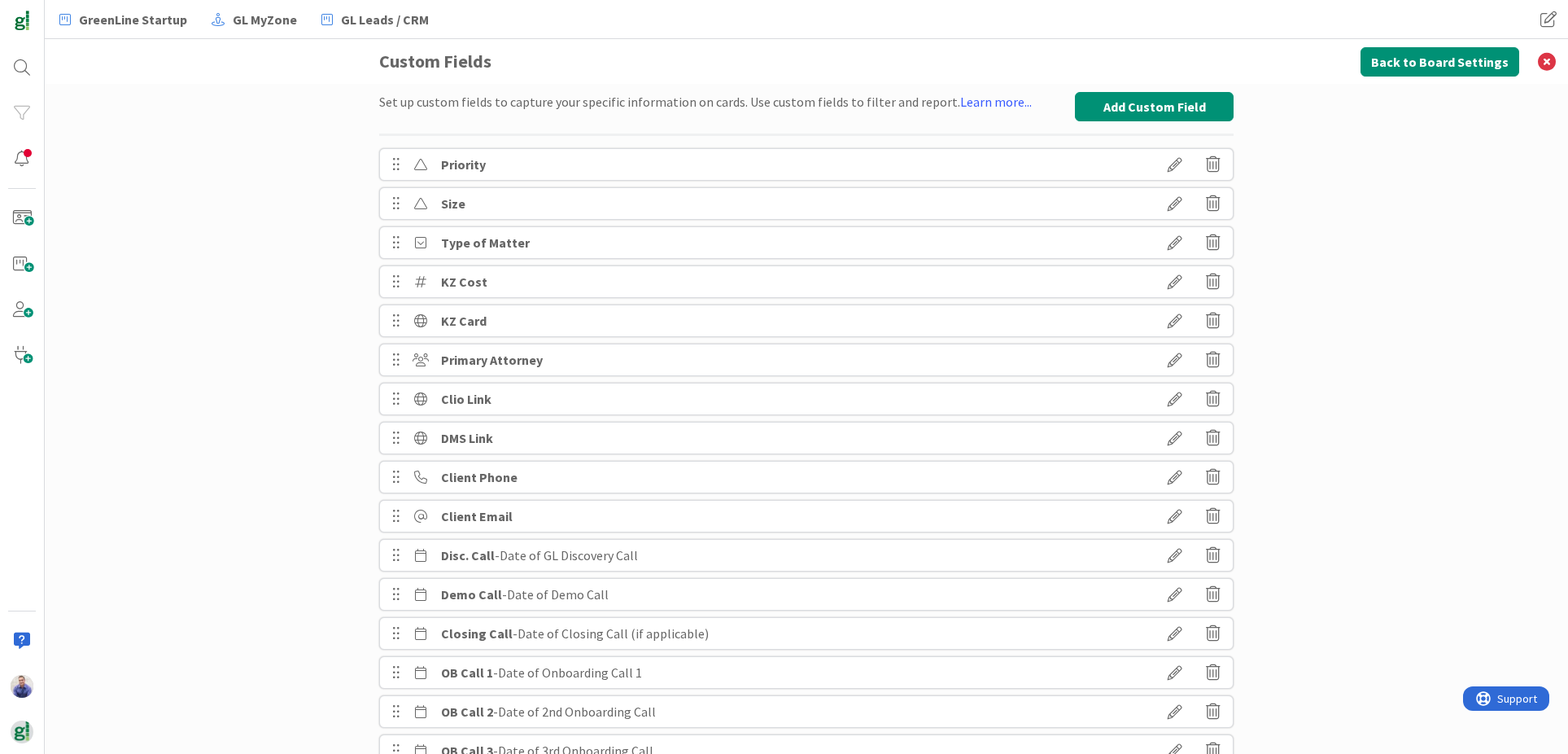
scroll to position [132, 0]
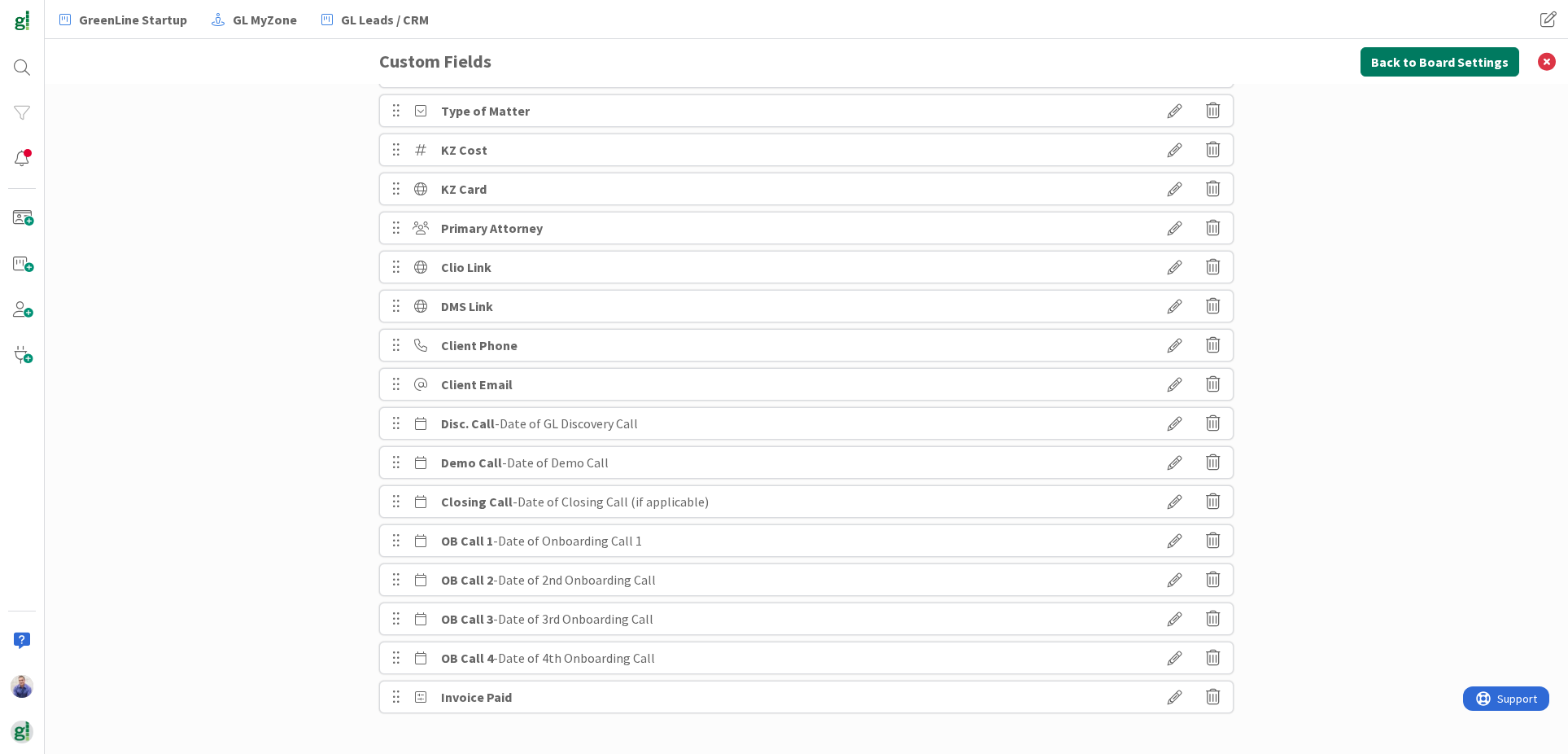
click at [1406, 66] on button "Back to Board Settings" at bounding box center [1441, 61] width 159 height 29
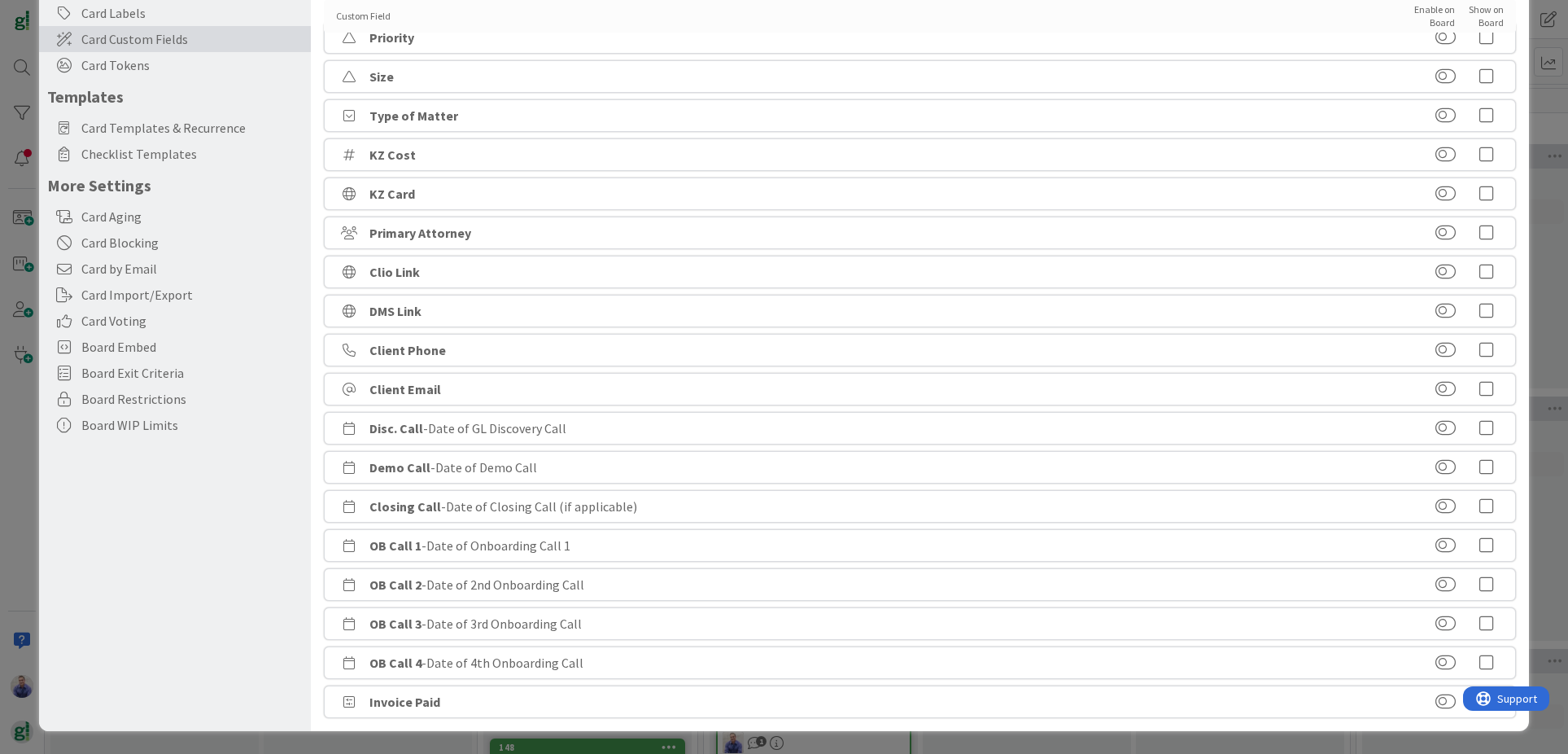
drag, startPoint x: 1437, startPoint y: 391, endPoint x: 1436, endPoint y: 404, distance: 13.0
click at [1437, 395] on button at bounding box center [1446, 388] width 21 height 16
click at [1437, 385] on button at bounding box center [1446, 388] width 21 height 16
click at [1440, 428] on button at bounding box center [1446, 428] width 21 height 16
drag, startPoint x: 1440, startPoint y: 464, endPoint x: 1437, endPoint y: 472, distance: 8.5
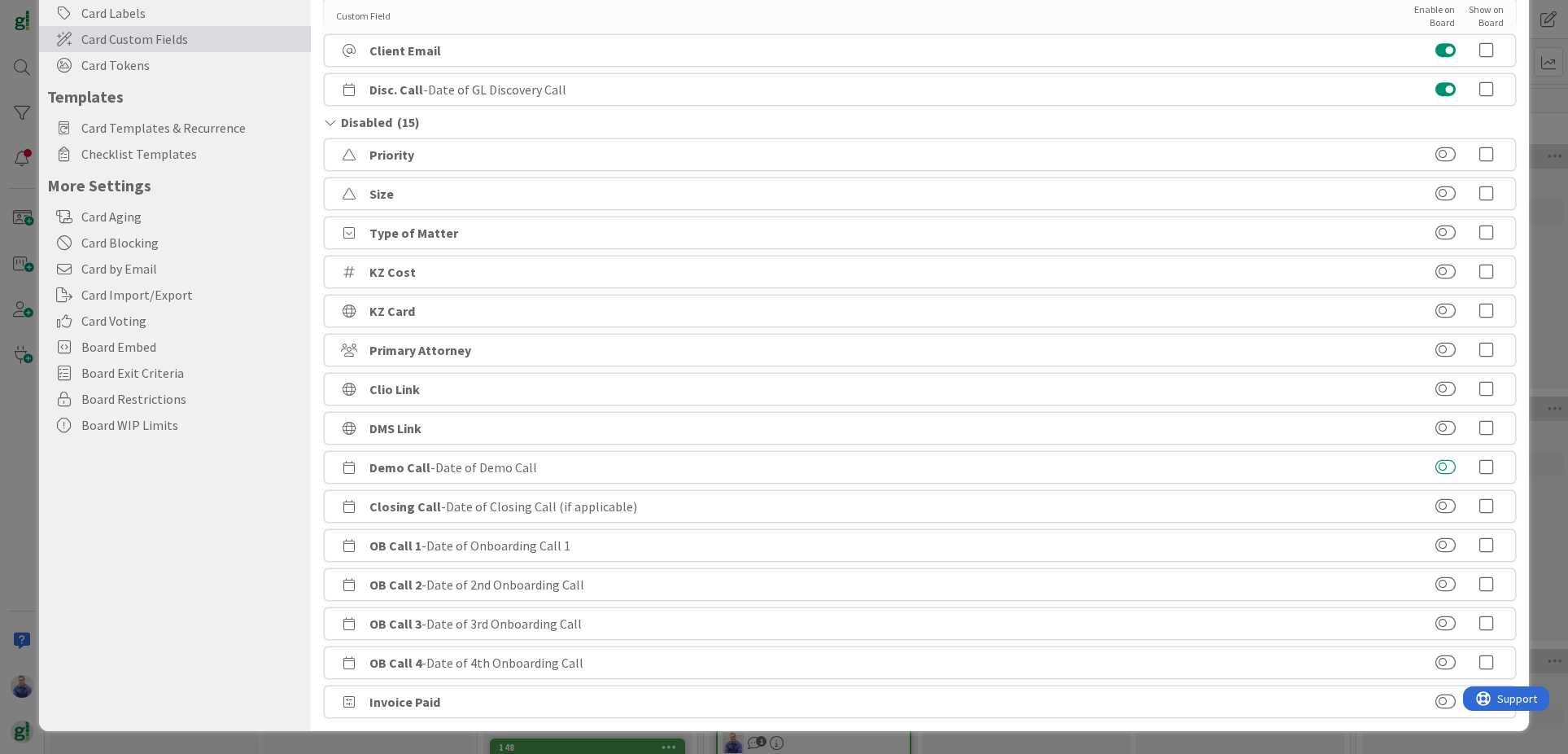
click at [1440, 465] on button at bounding box center [1446, 467] width 21 height 16
drag, startPoint x: 1436, startPoint y: 505, endPoint x: 1435, endPoint y: 531, distance: 26.0
click at [1436, 506] on button at bounding box center [1446, 505] width 21 height 16
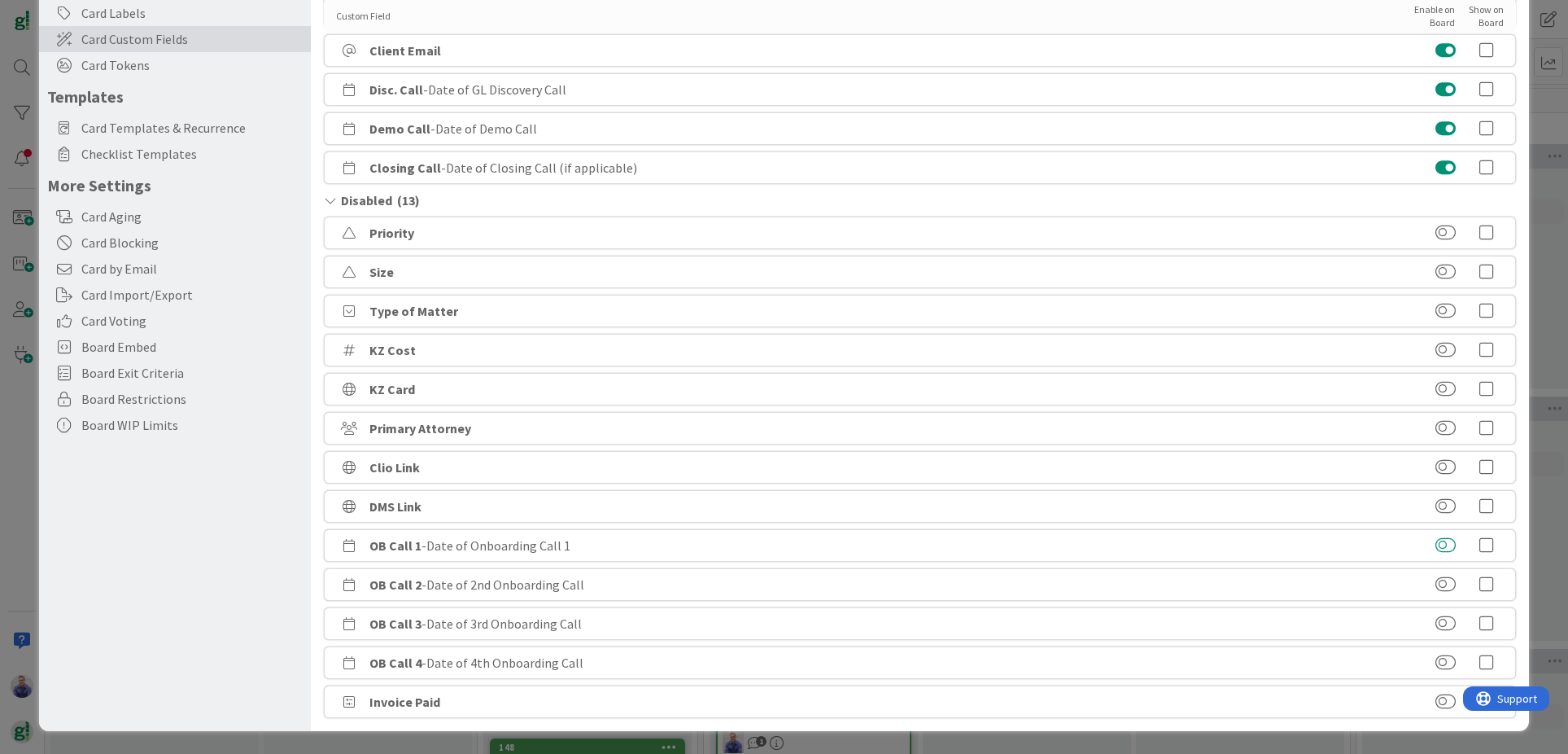
click at [1438, 546] on button at bounding box center [1446, 544] width 21 height 16
drag, startPoint x: 1438, startPoint y: 581, endPoint x: 1437, endPoint y: 595, distance: 14.0
click at [1438, 582] on button at bounding box center [1446, 584] width 21 height 16
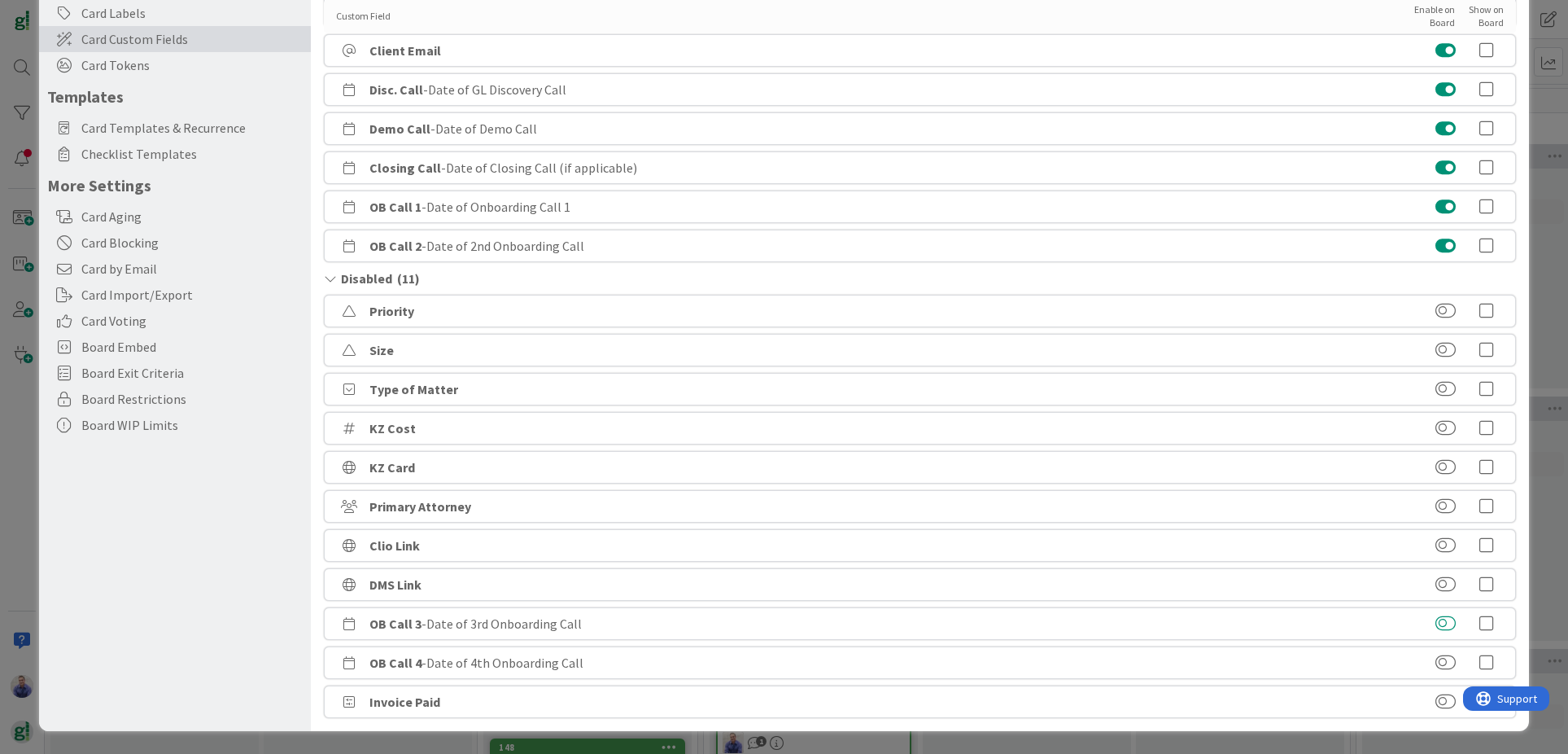
click at [1439, 623] on button at bounding box center [1446, 623] width 21 height 16
click at [1436, 660] on button at bounding box center [1446, 661] width 21 height 16
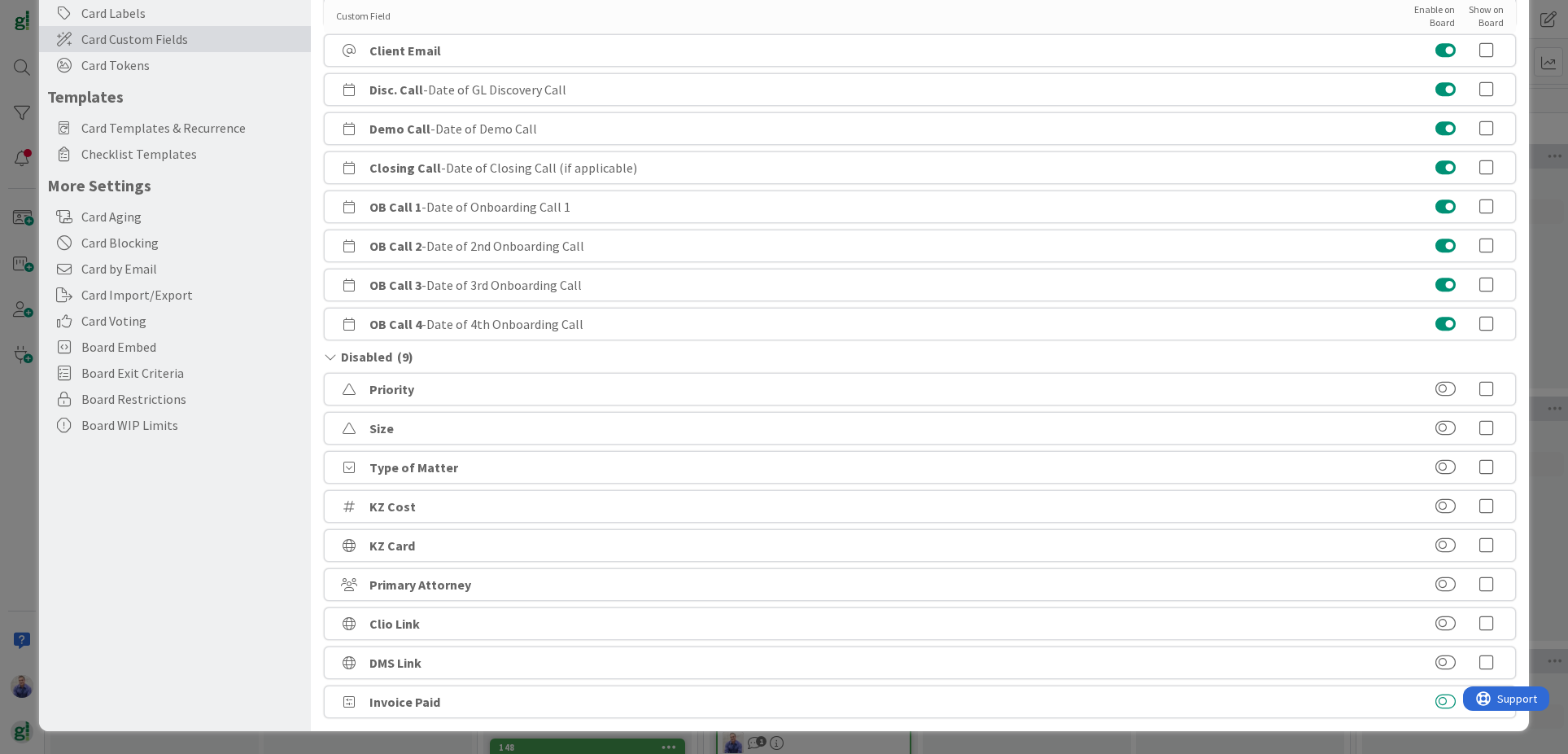
click at [1436, 703] on button at bounding box center [1446, 701] width 21 height 16
drag, startPoint x: 1481, startPoint y: 361, endPoint x: 1480, endPoint y: 333, distance: 28.0
click at [1479, 355] on icon at bounding box center [1487, 362] width 33 height 16
click at [1477, 321] on icon at bounding box center [1487, 324] width 33 height 16
click at [1478, 288] on icon at bounding box center [1487, 284] width 33 height 16
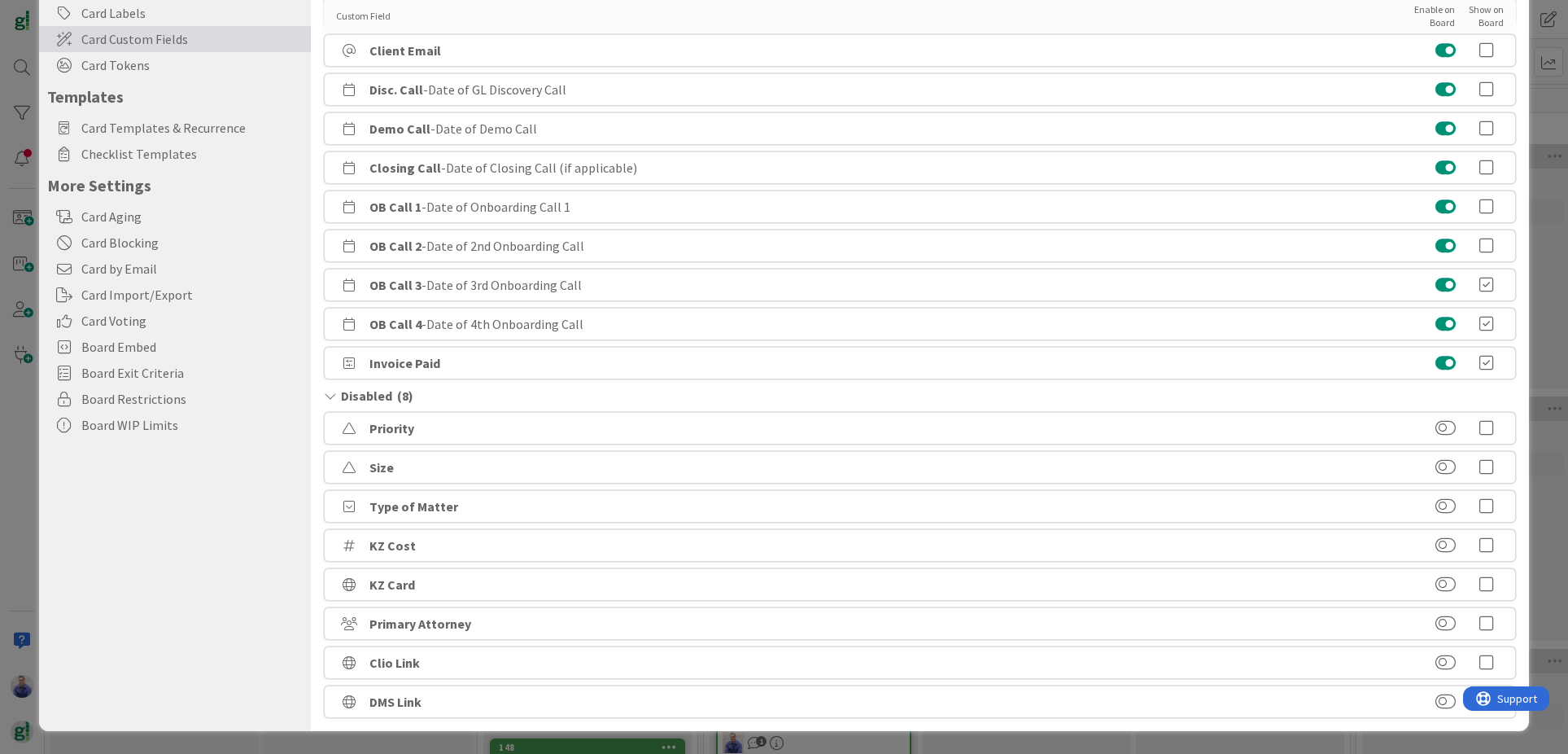
click at [1474, 240] on icon at bounding box center [1487, 245] width 33 height 16
click at [1475, 205] on icon at bounding box center [1487, 206] width 33 height 16
click at [1473, 166] on icon at bounding box center [1487, 167] width 33 height 16
click at [1473, 127] on icon at bounding box center [1487, 128] width 33 height 16
click at [1471, 88] on icon at bounding box center [1487, 89] width 33 height 16
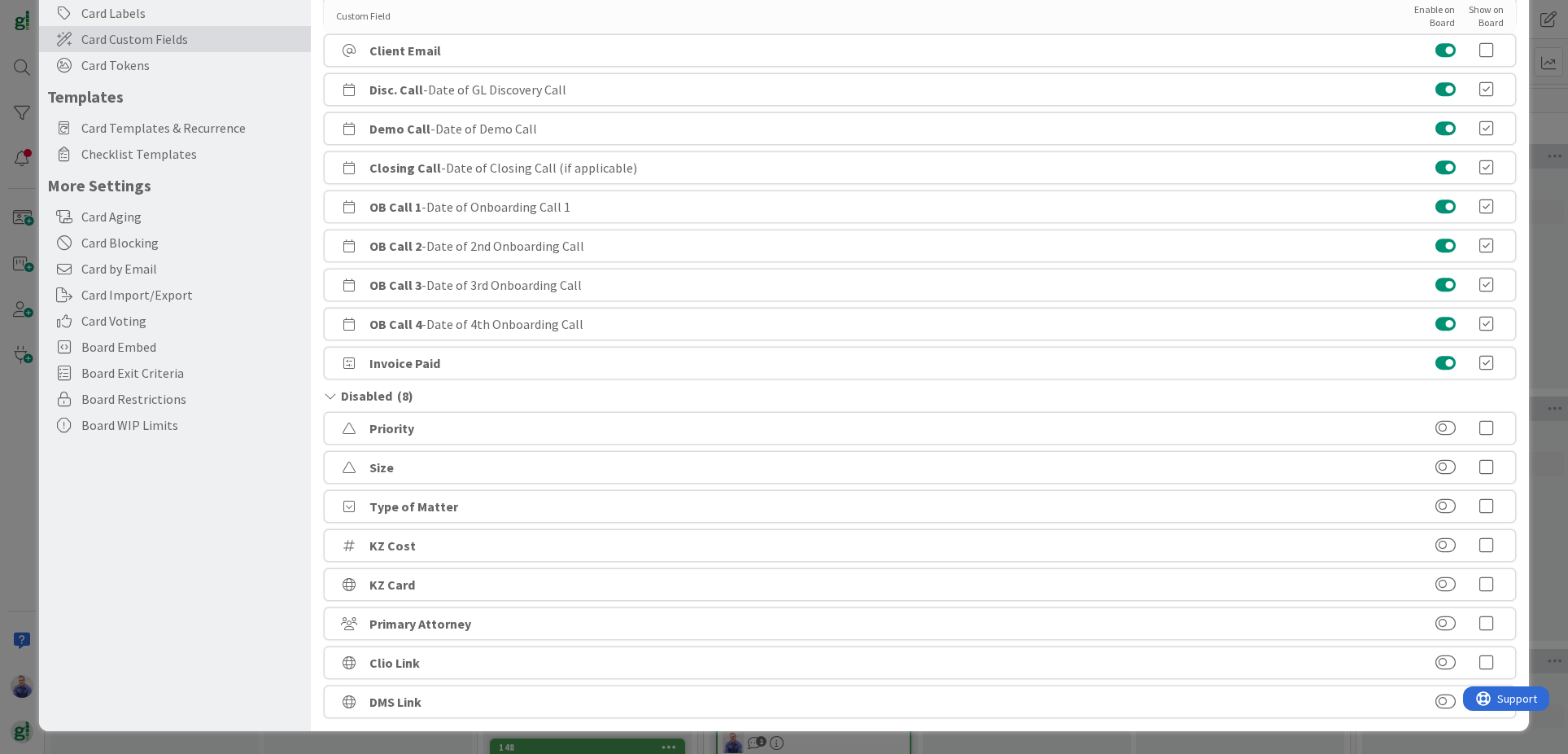
scroll to position [38, 0]
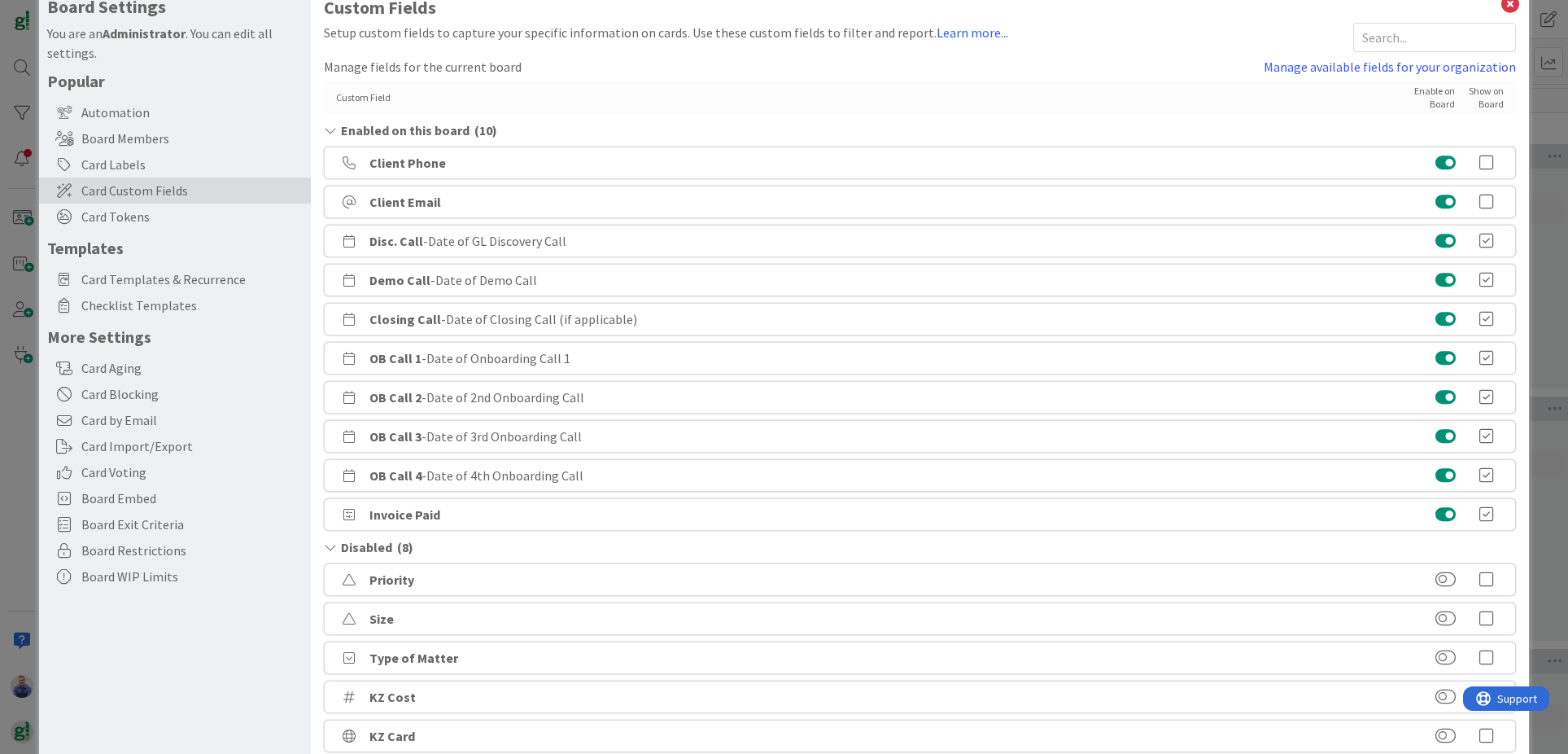
click at [1478, 156] on icon at bounding box center [1487, 162] width 33 height 16
click at [1474, 202] on icon at bounding box center [1487, 201] width 33 height 16
click at [1463, 67] on link "Manage available fields for your organization" at bounding box center [1390, 66] width 253 height 20
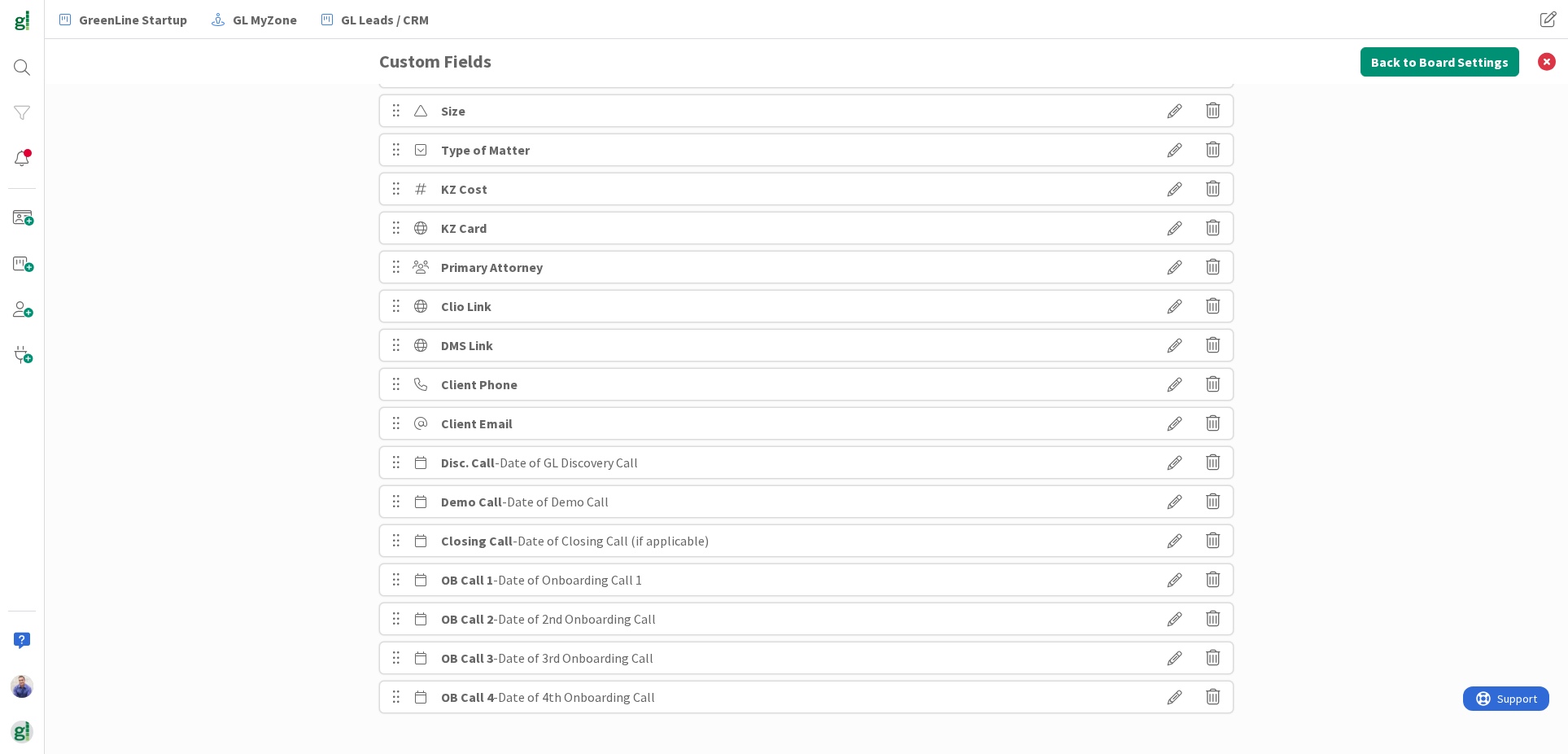
scroll to position [93, 0]
click at [1437, 65] on button "Back to Board Settings" at bounding box center [1441, 61] width 159 height 29
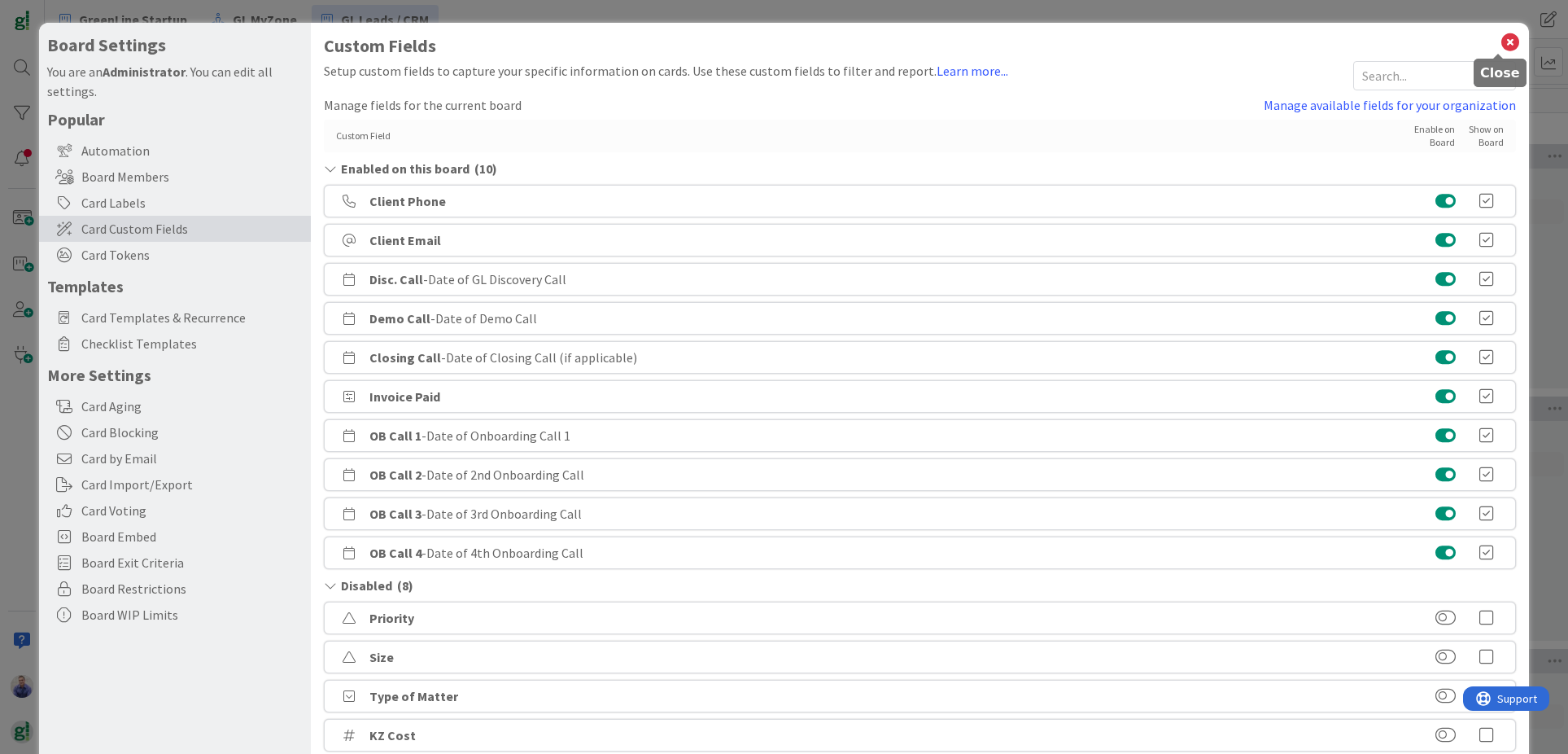
click at [1500, 37] on icon at bounding box center [1510, 42] width 22 height 22
